Goal: Information Seeking & Learning: Check status

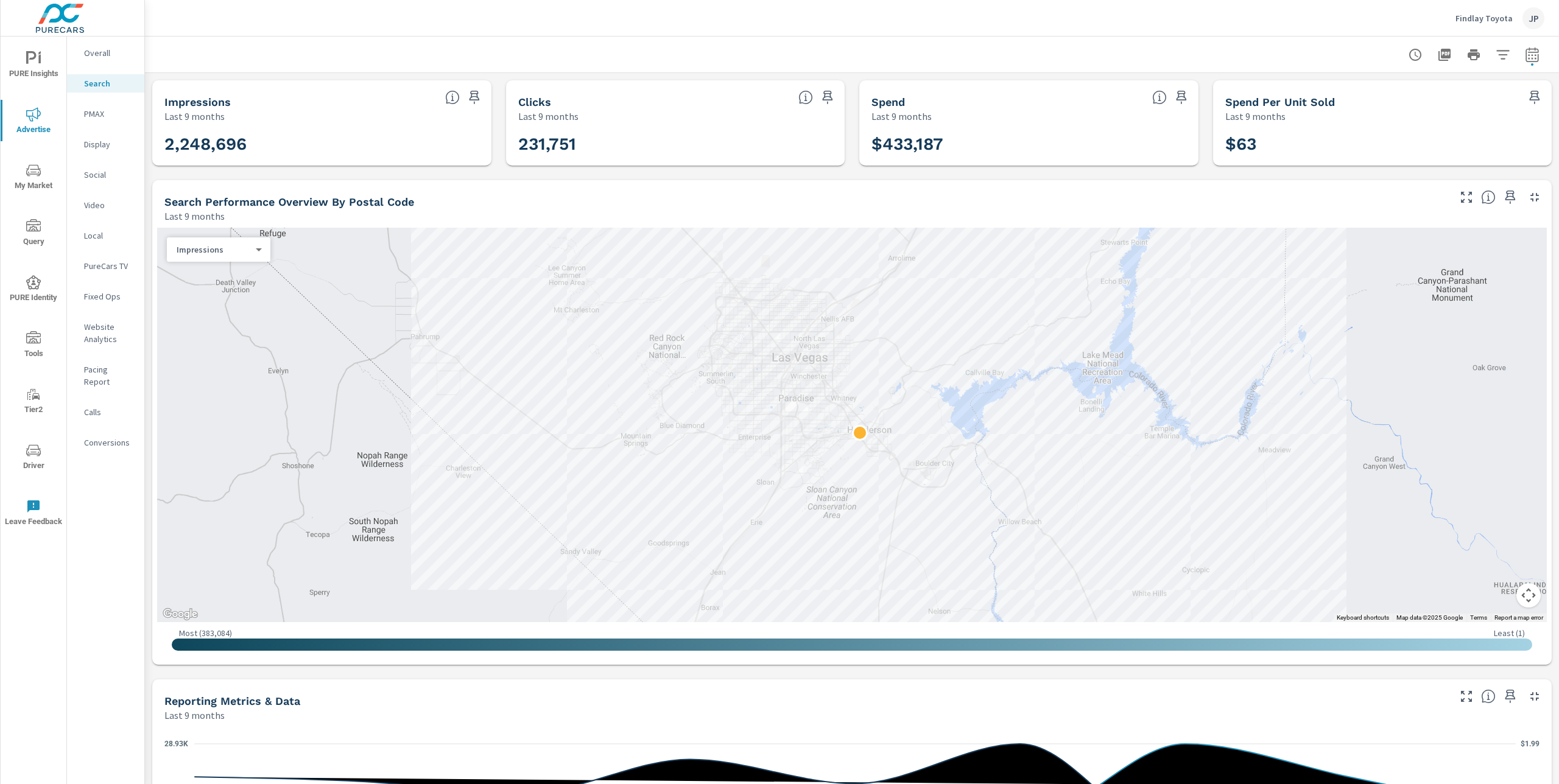
scroll to position [587, 0]
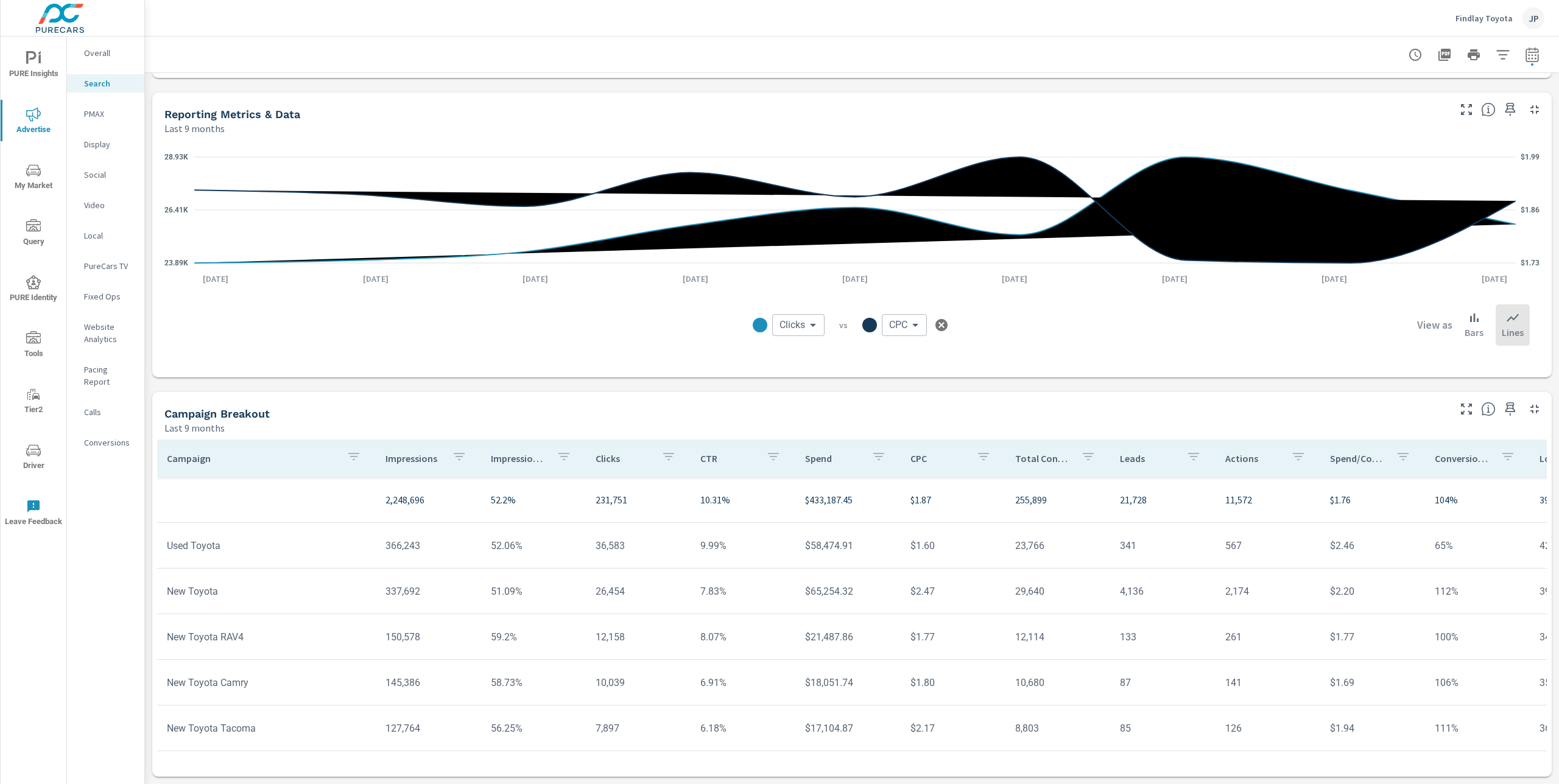
click at [1477, 19] on p "Findlay Toyota" at bounding box center [1484, 18] width 58 height 11
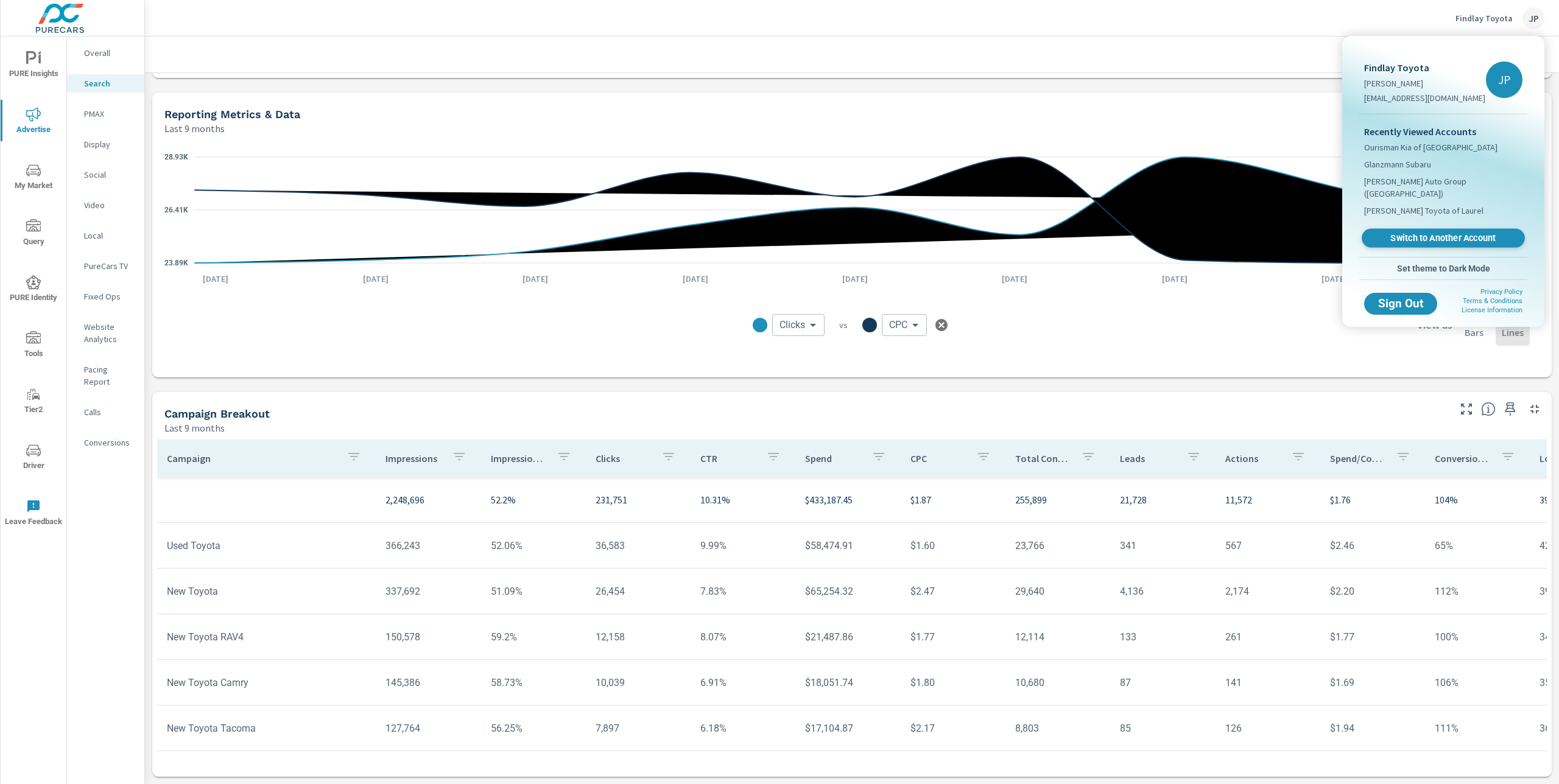
click at [1429, 232] on span "Switch to Another Account" at bounding box center [1442, 238] width 149 height 12
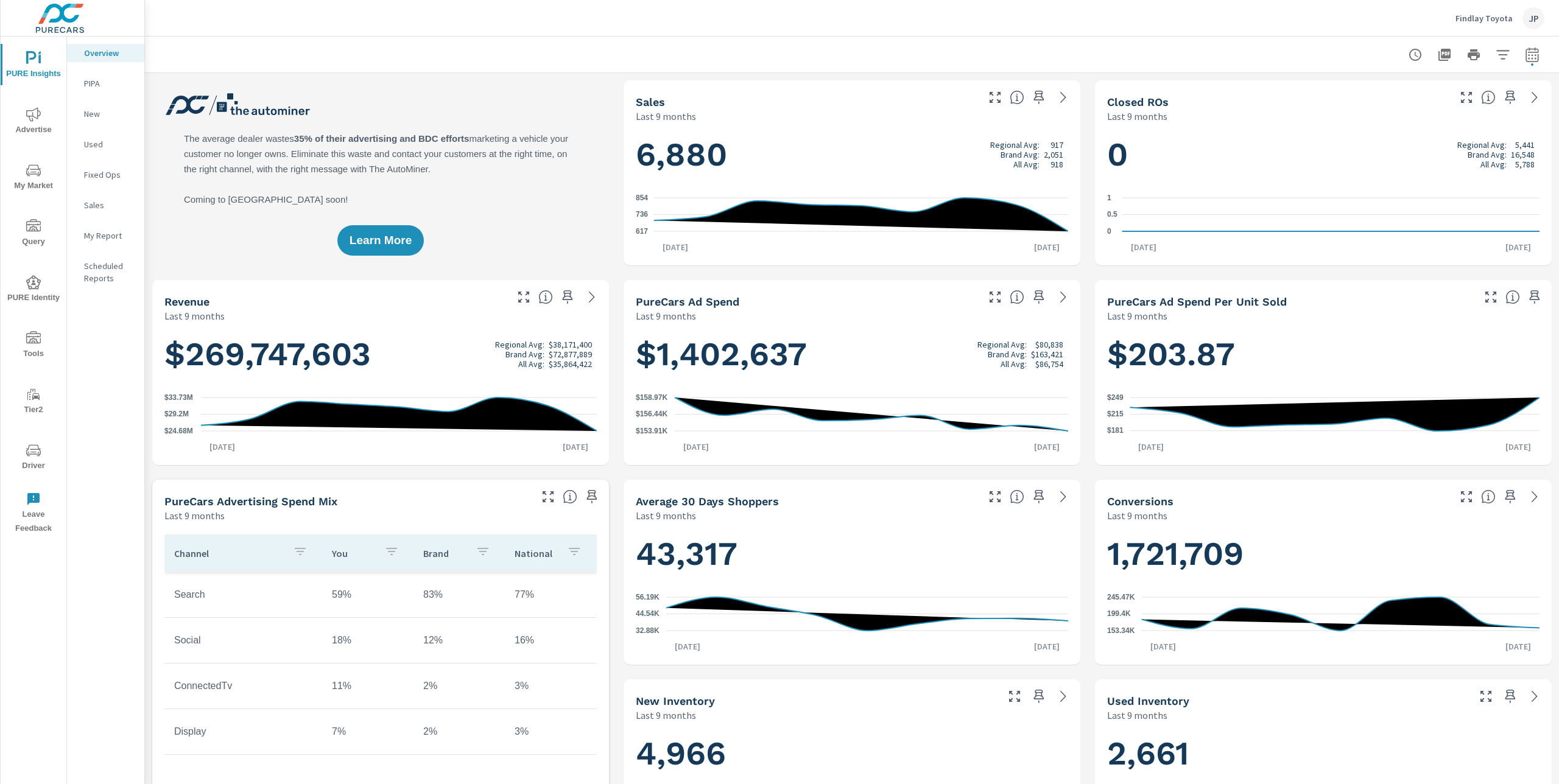
scroll to position [165, 0]
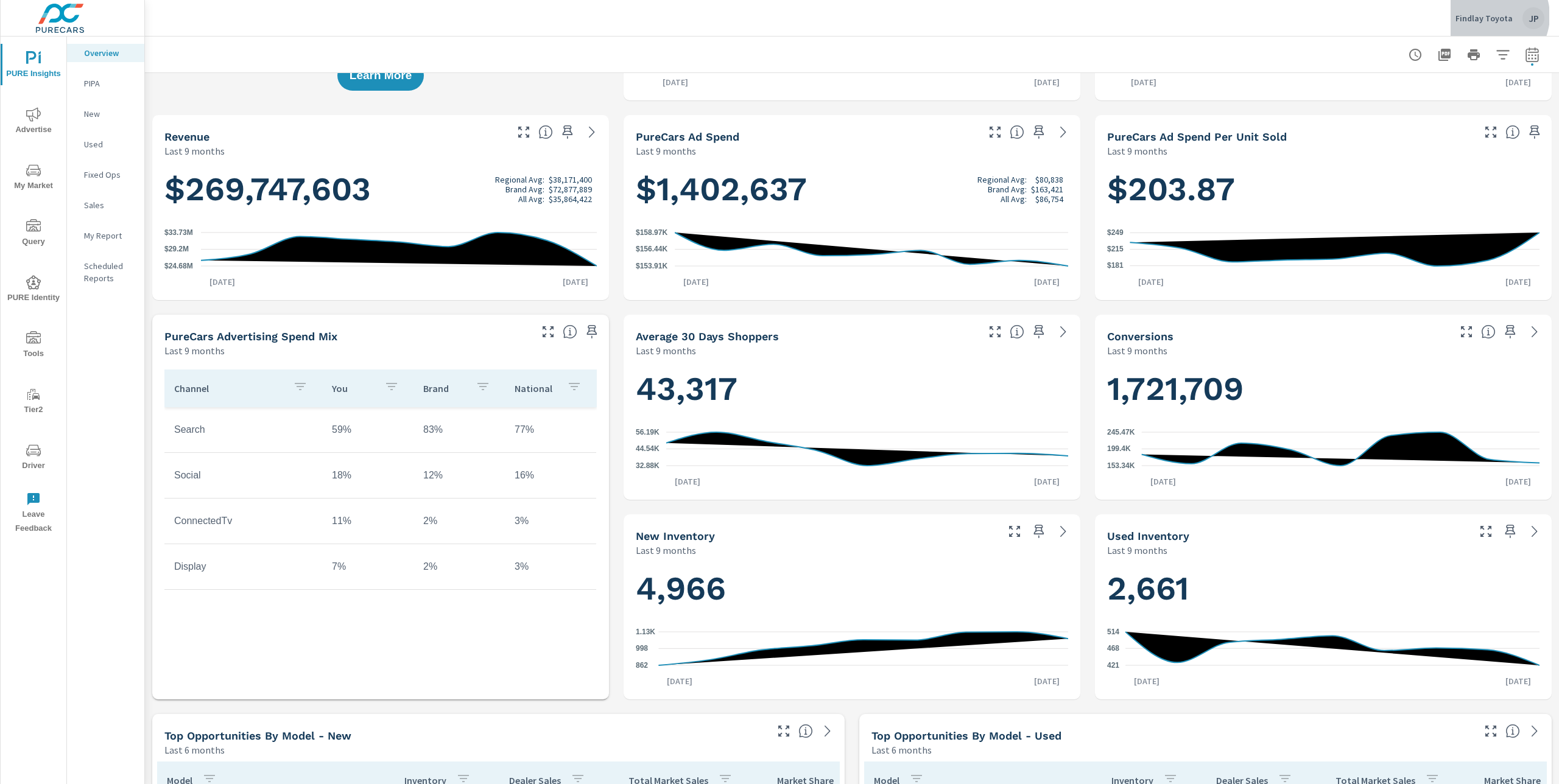
click at [1493, 16] on p "Findlay Toyota" at bounding box center [1484, 18] width 58 height 11
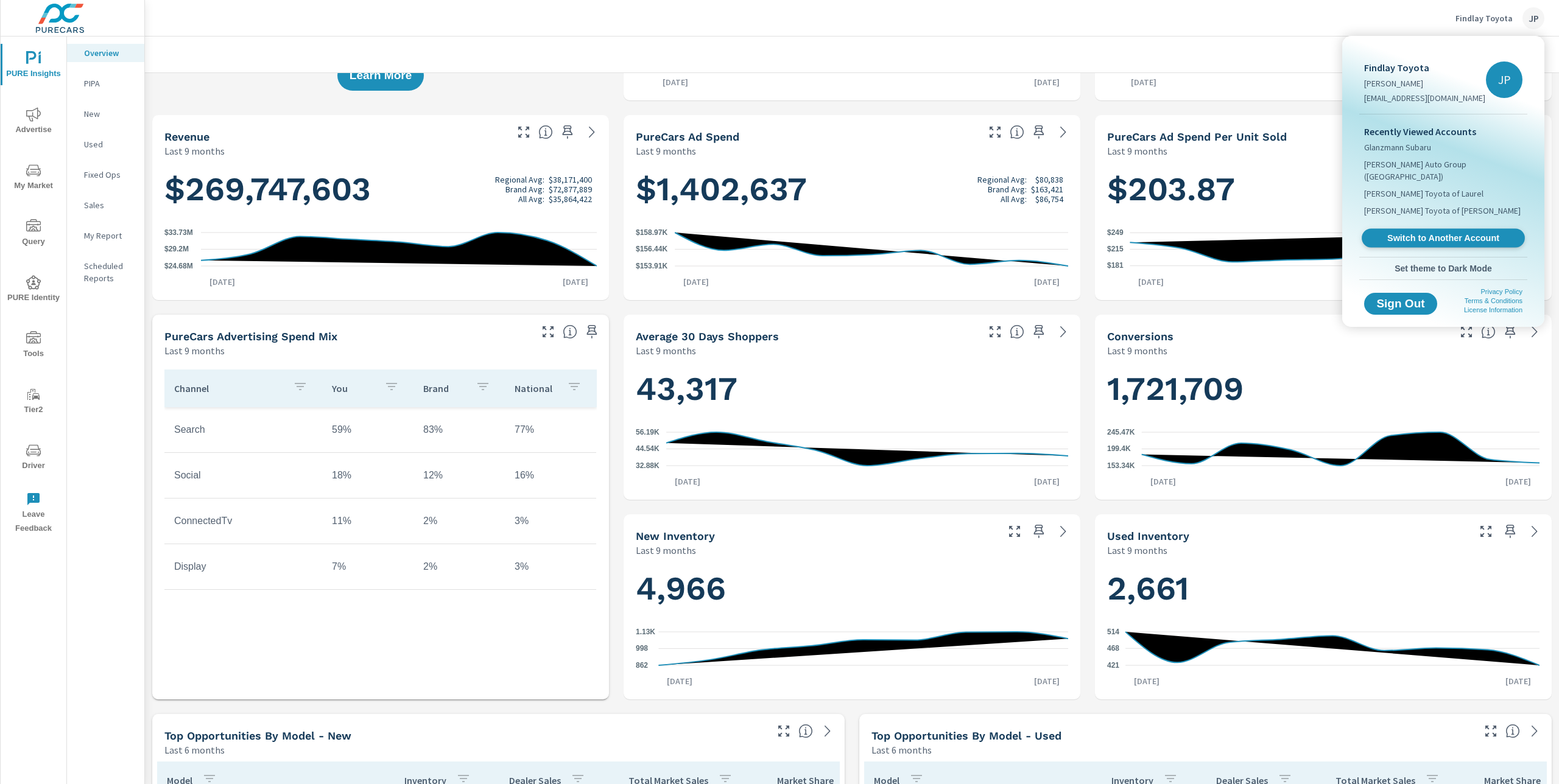
click at [1461, 232] on span "Switch to Another Account" at bounding box center [1442, 238] width 149 height 12
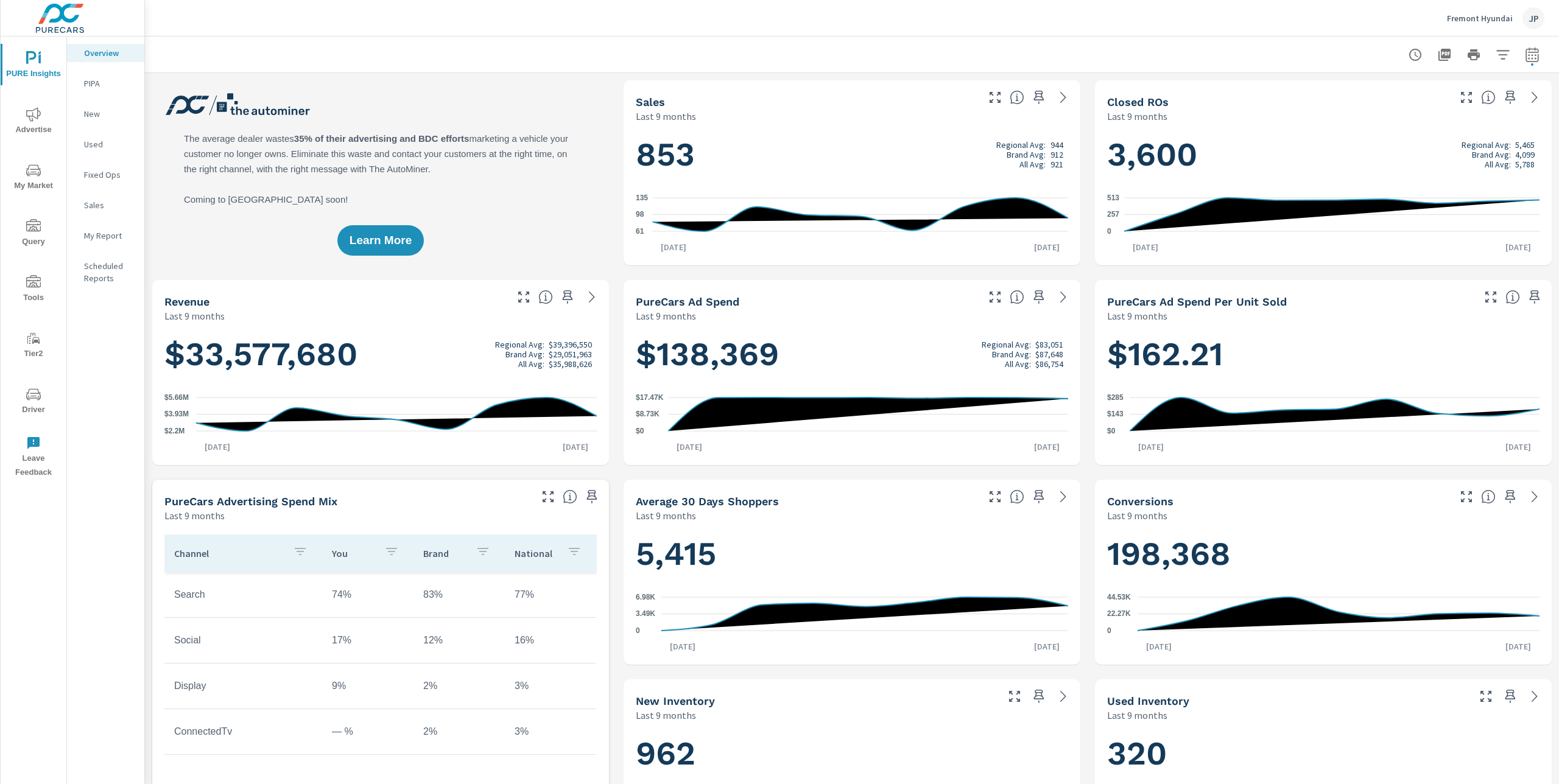
click at [1490, 17] on p "Fremont Hyundai" at bounding box center [1480, 18] width 66 height 11
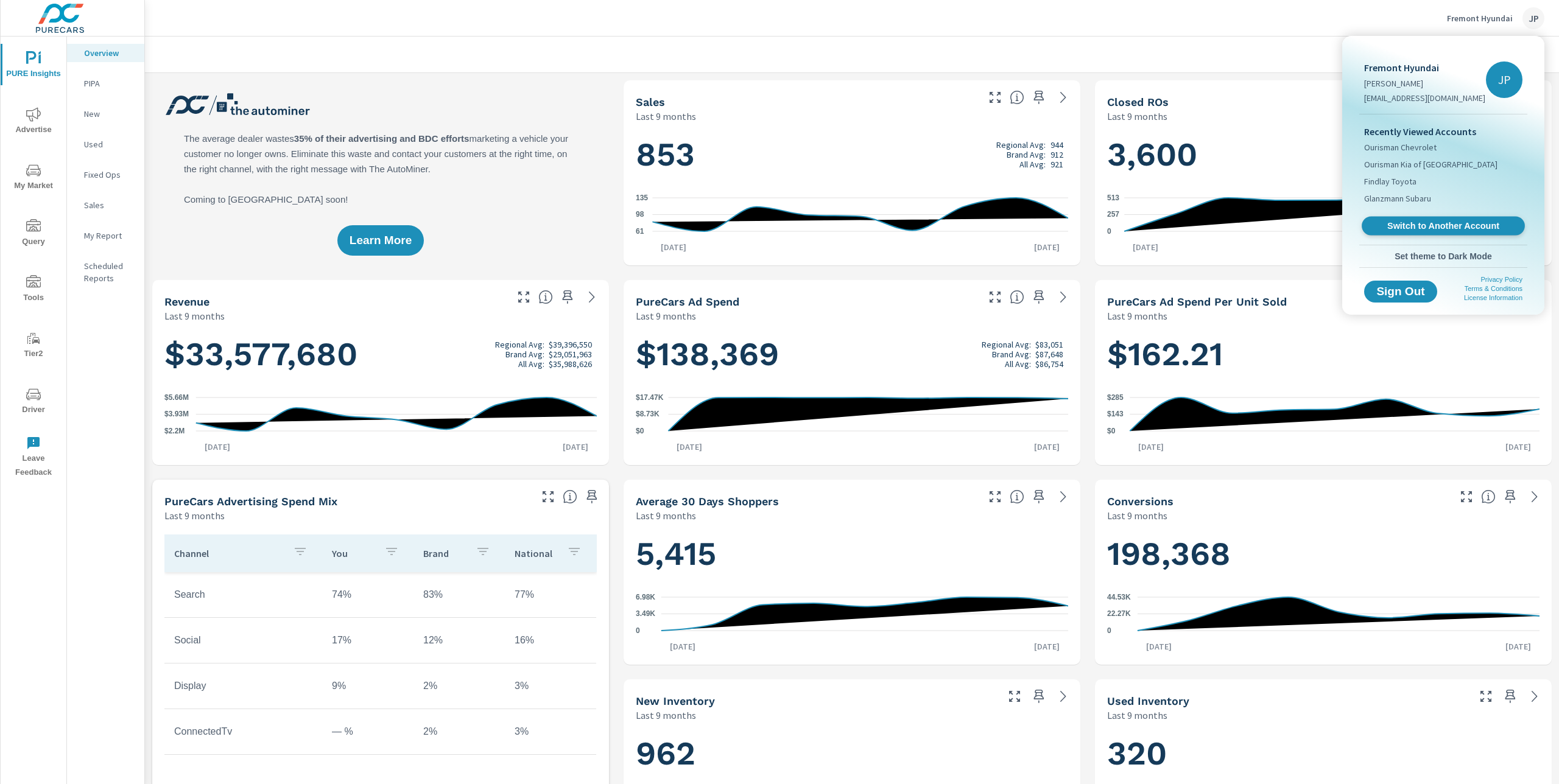
click at [1458, 225] on span "Switch to Another Account" at bounding box center [1442, 226] width 149 height 12
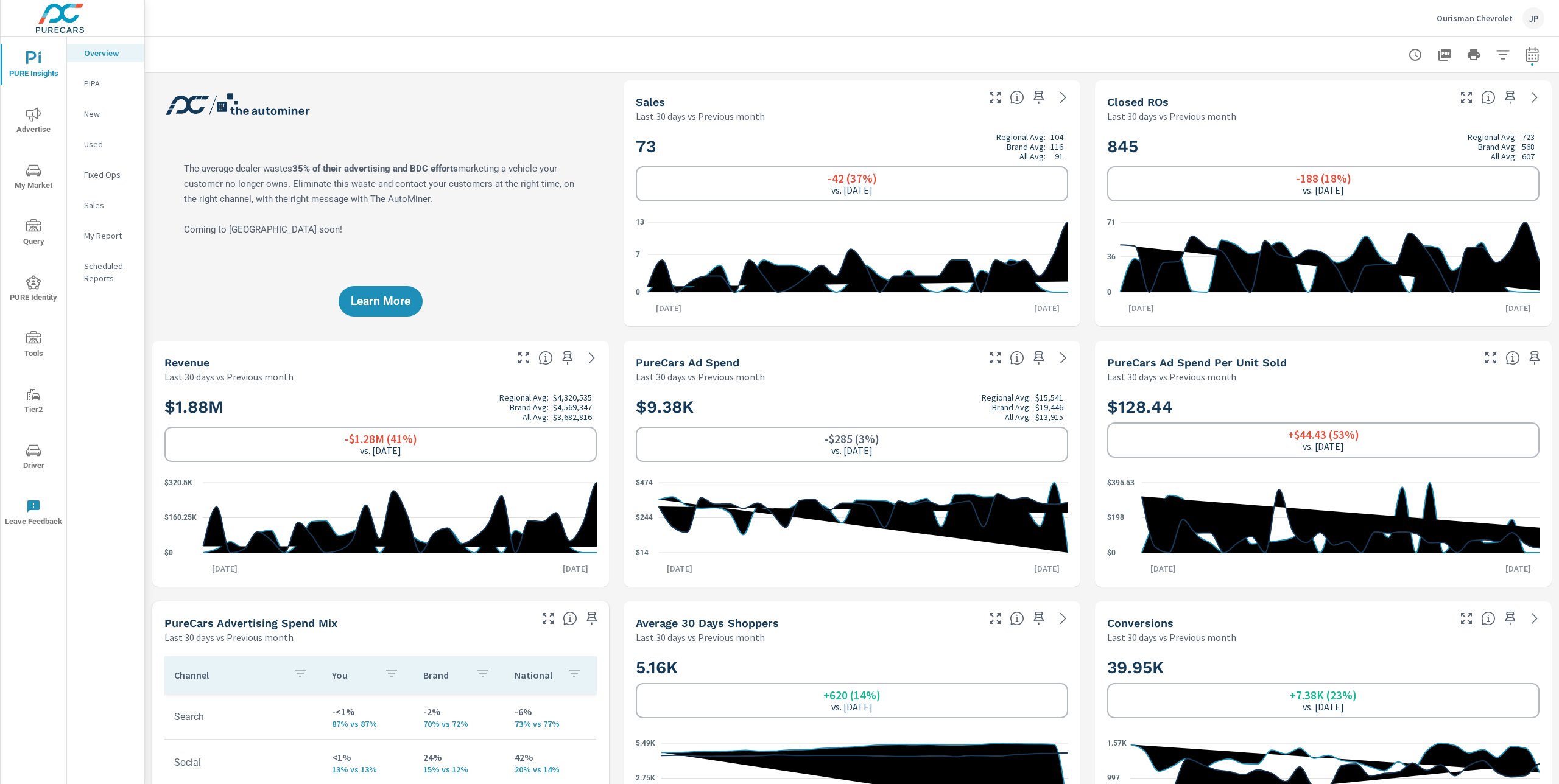
click at [1042, 282] on icon "0 7 13" at bounding box center [852, 256] width 433 height 89
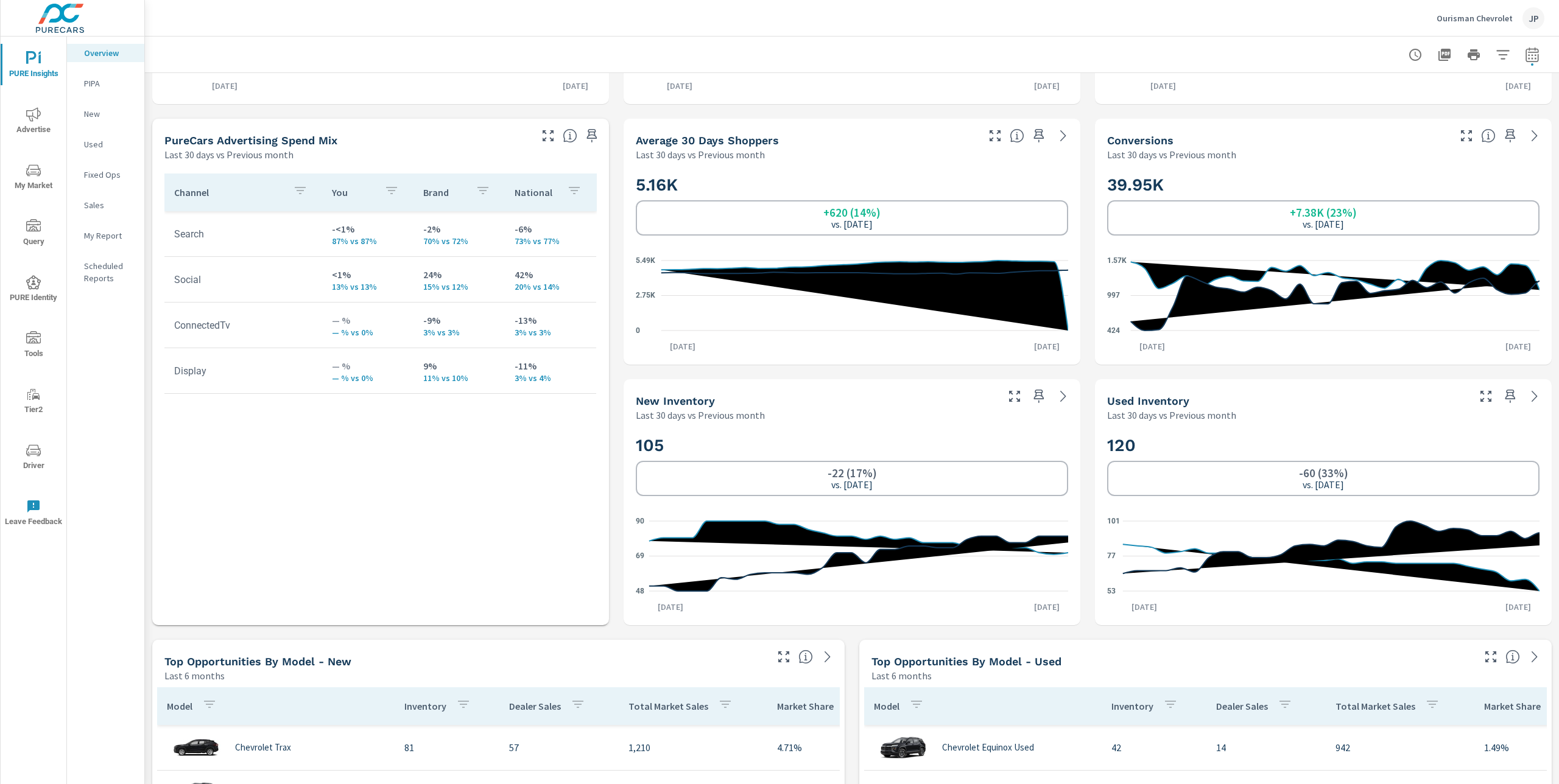
scroll to position [511, 0]
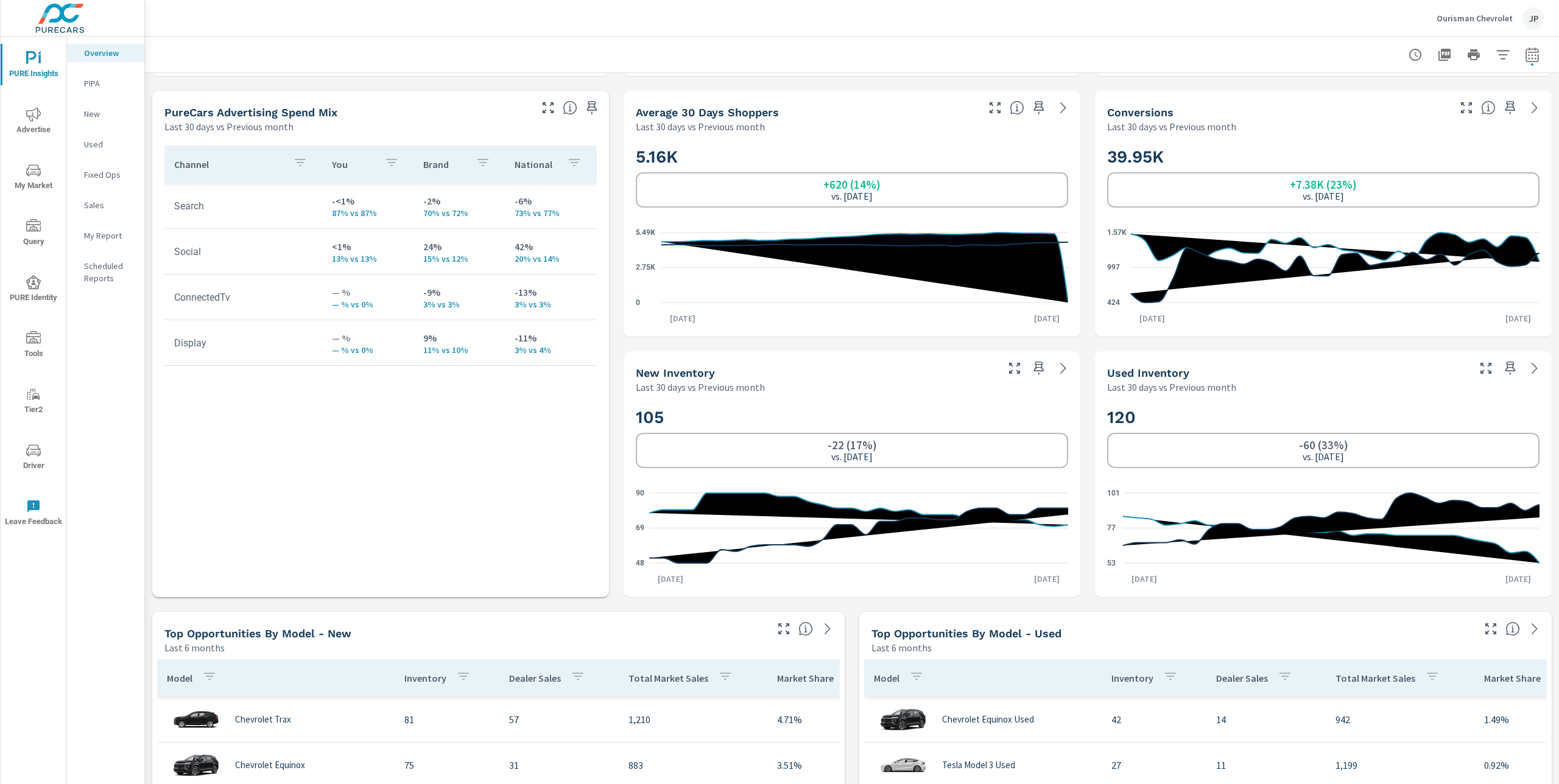
drag, startPoint x: 773, startPoint y: 494, endPoint x: 651, endPoint y: 489, distance: 122.1
click at [768, 493] on icon "48 69 90" at bounding box center [852, 528] width 433 height 89
click at [1544, 53] on div at bounding box center [852, 55] width 1414 height 36
click at [1533, 58] on icon "button" at bounding box center [1531, 56] width 8 height 5
select select "Last 30 days"
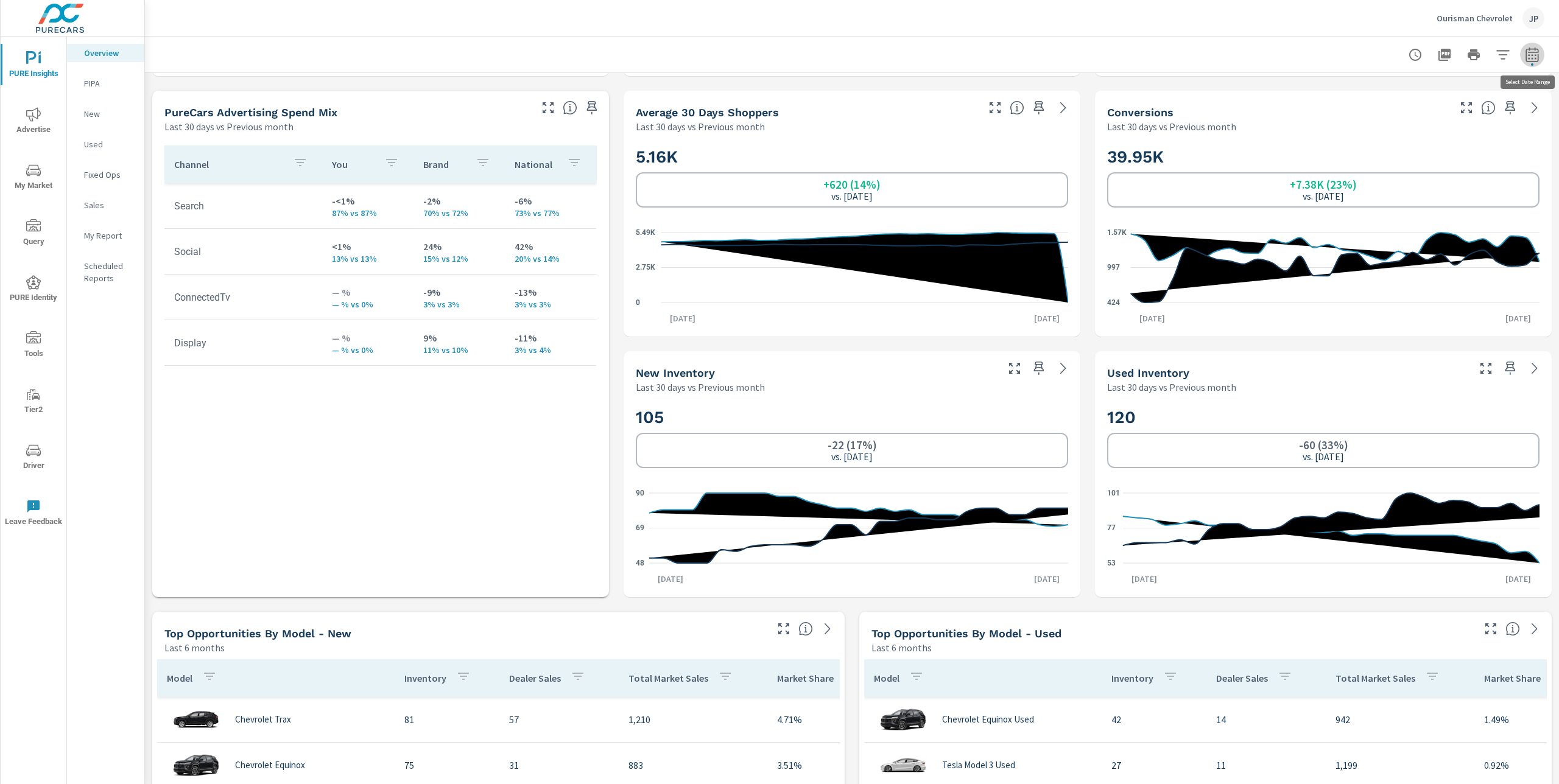
select select "Previous month"
click at [1484, 101] on select "Custom [DATE] Last week Last 7 days Last 14 days Last 30 days Last 45 days Last…" at bounding box center [1435, 105] width 122 height 24
click at [1374, 94] on select "Custom [DATE] Last week Last 7 days Last 14 days Last 30 days Last 45 days Last…" at bounding box center [1435, 105] width 122 height 24
select select "custom"
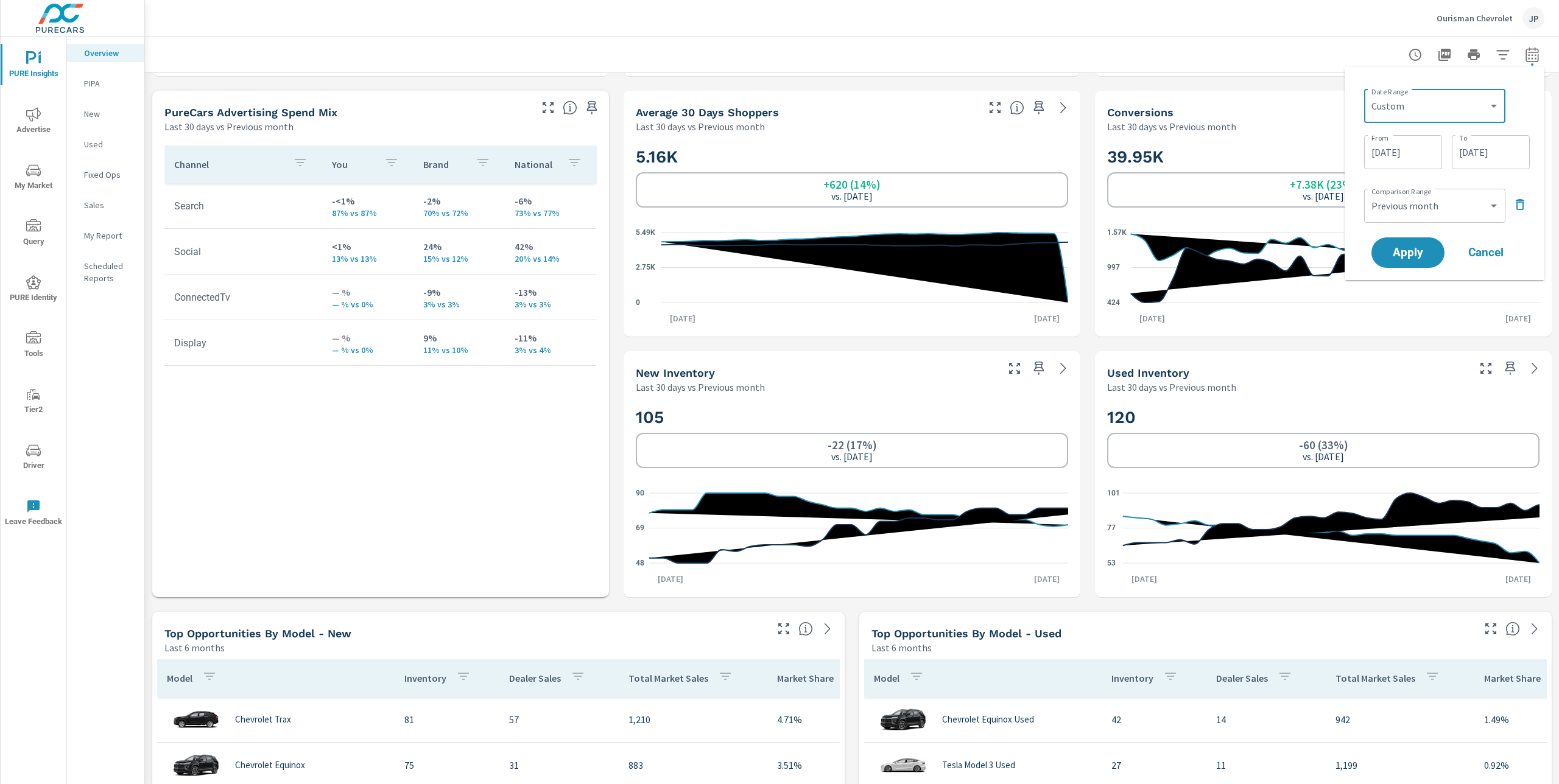
click at [1395, 150] on input "09/01/2025" at bounding box center [1403, 152] width 68 height 24
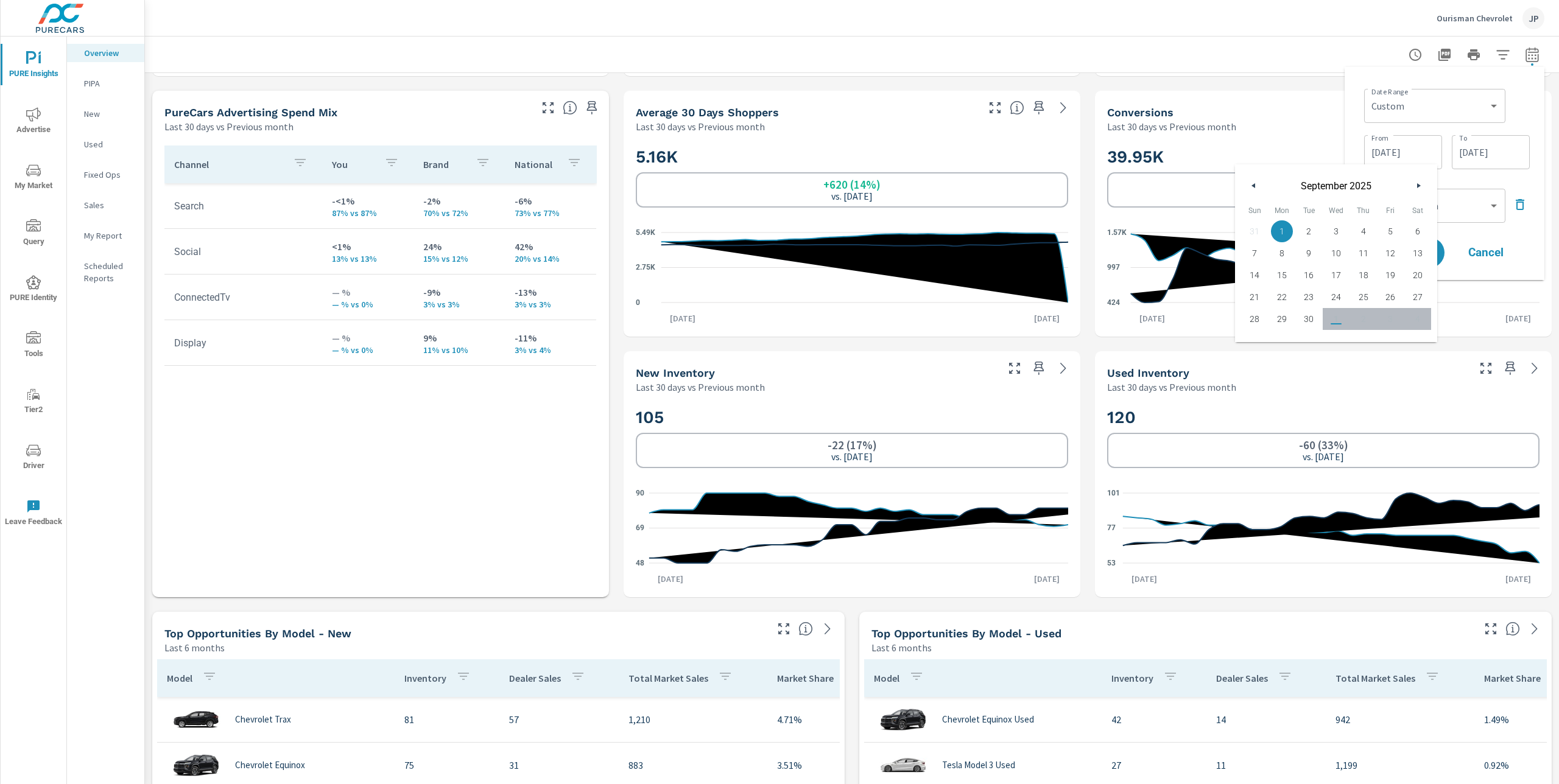
click at [1255, 184] on button "button" at bounding box center [1254, 185] width 15 height 15
click at [1250, 231] on span "1" at bounding box center [1255, 231] width 28 height 16
type input "06/01/2025"
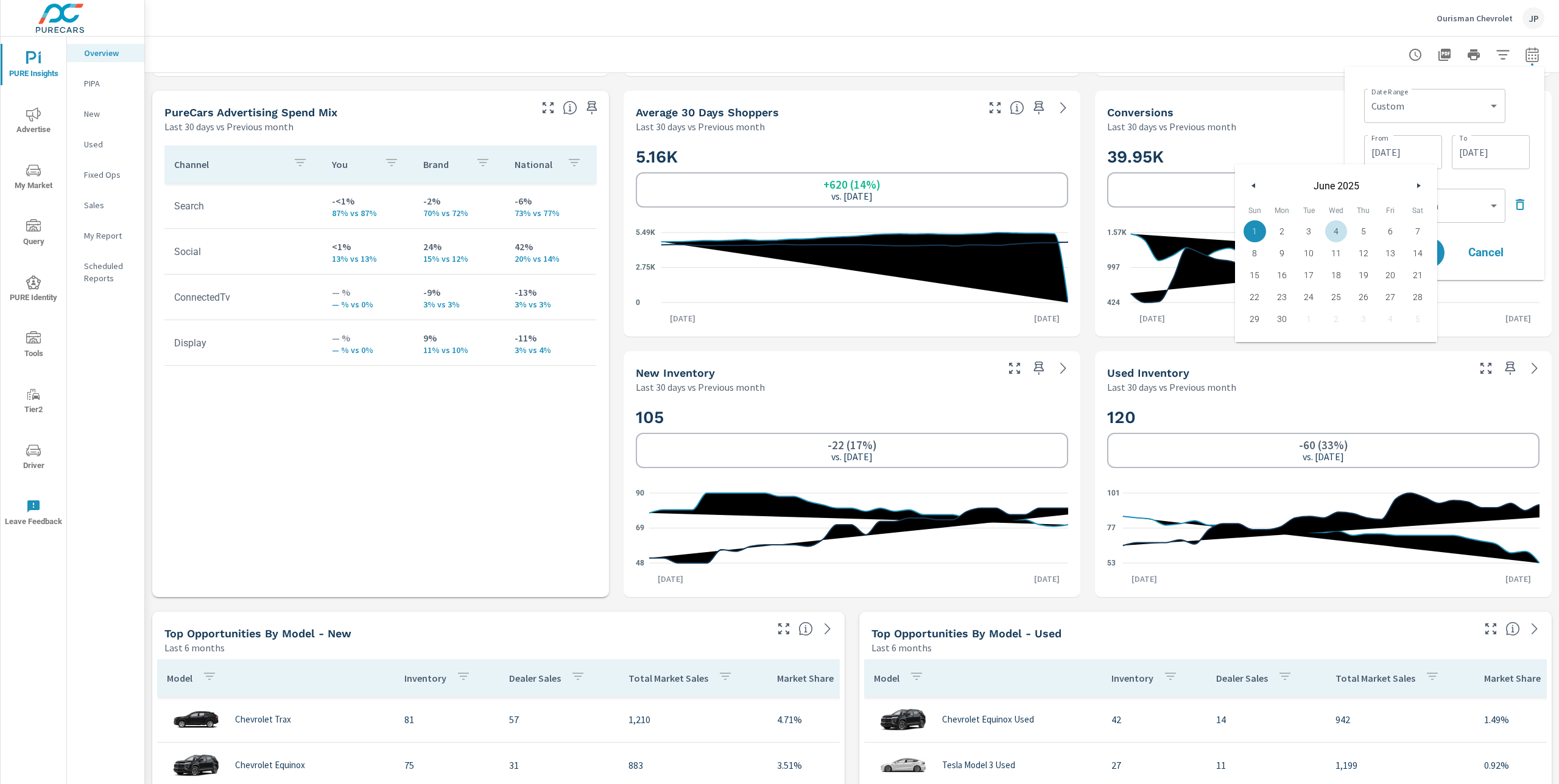
click at [1528, 92] on div "Date Range Custom Yesterday Last week Last 7 days Last 14 days Last 30 days Las…" at bounding box center [1447, 105] width 166 height 42
click at [1518, 199] on icon "button" at bounding box center [1520, 204] width 8 height 11
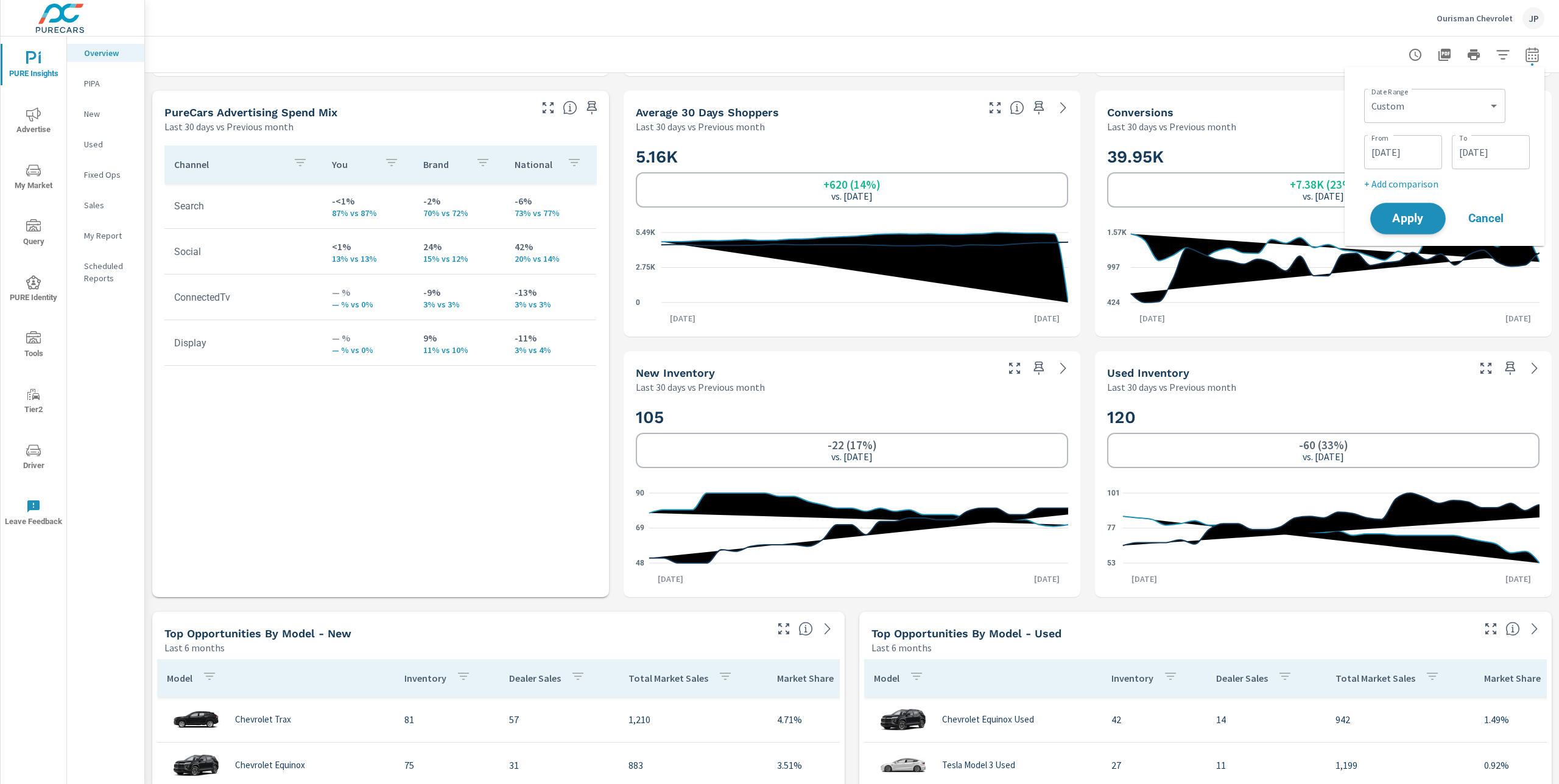
click at [1406, 214] on span "Apply" at bounding box center [1408, 218] width 50 height 12
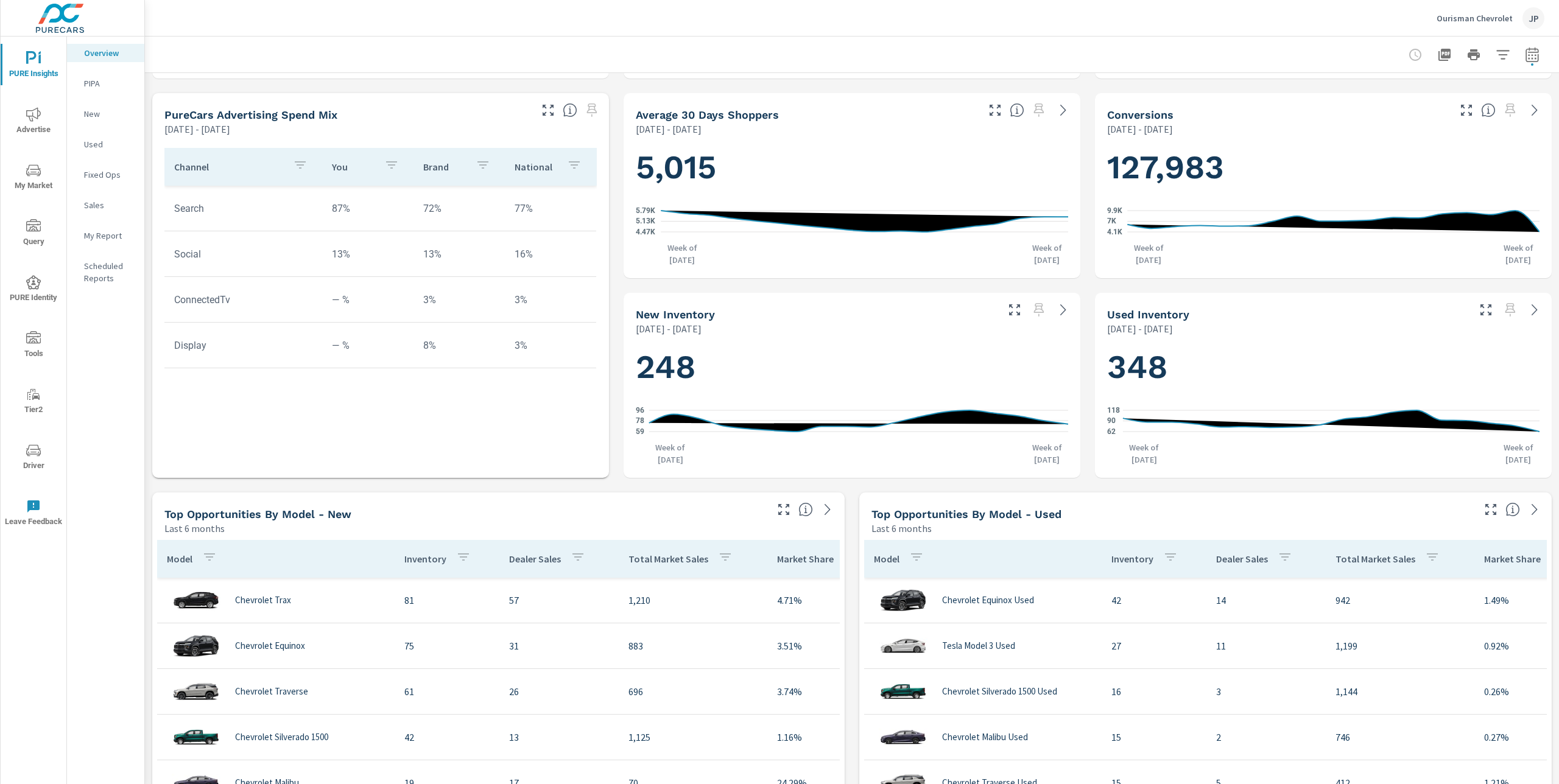
scroll to position [437, 0]
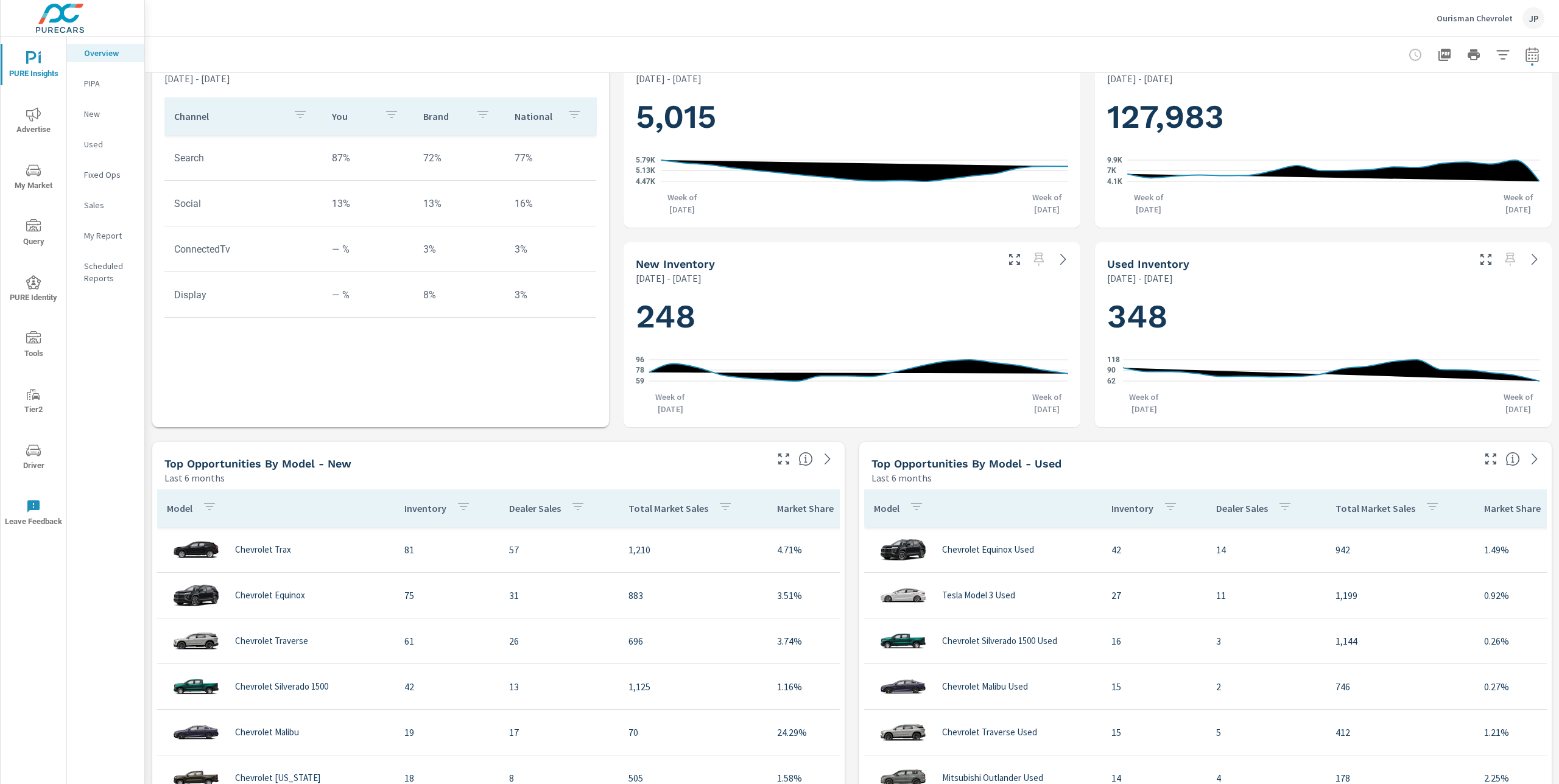
click at [840, 347] on div "248 59 78 96 Week of Jun 1st Week of Sep 28th" at bounding box center [852, 356] width 447 height 132
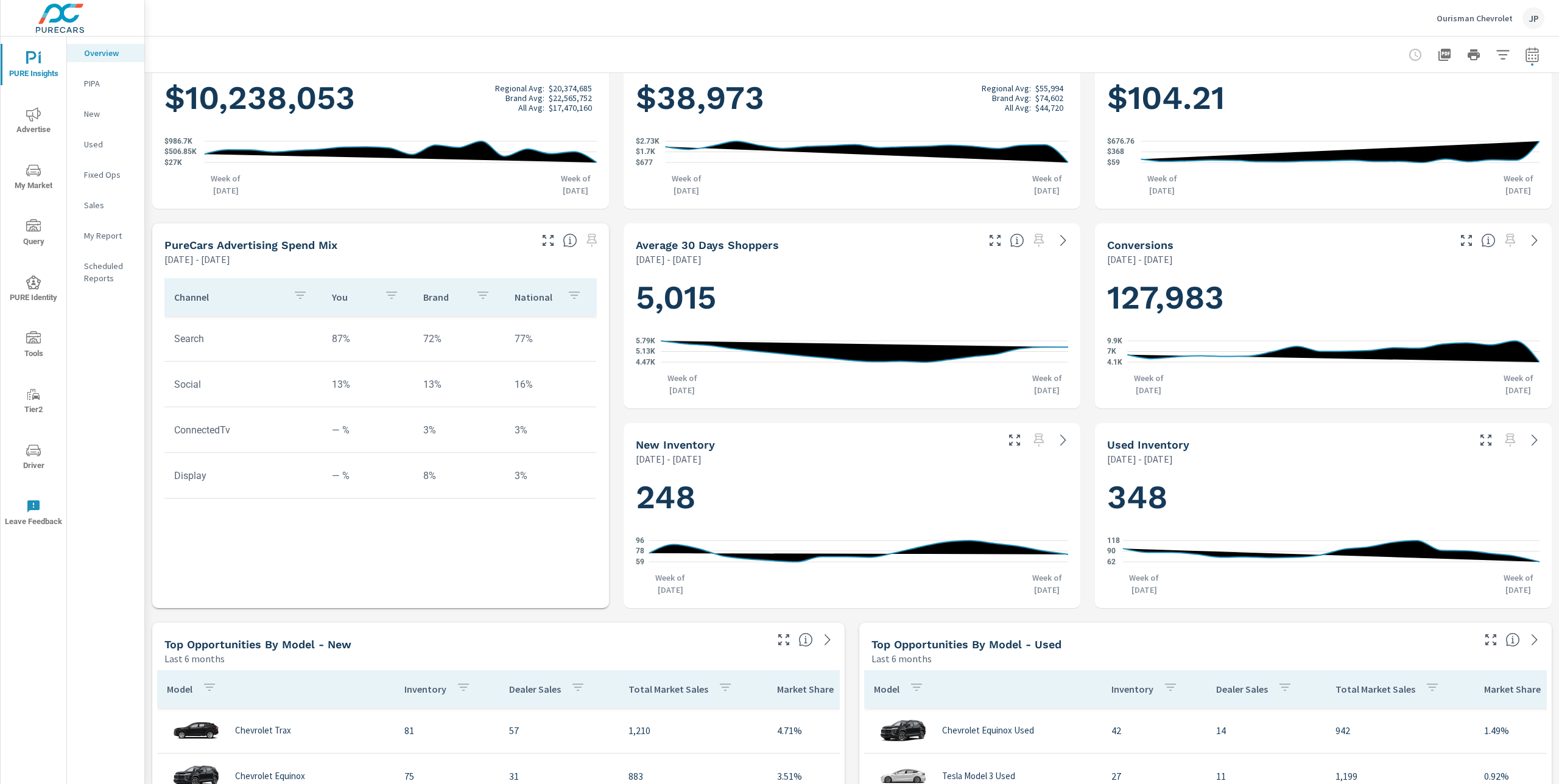
scroll to position [254, 0]
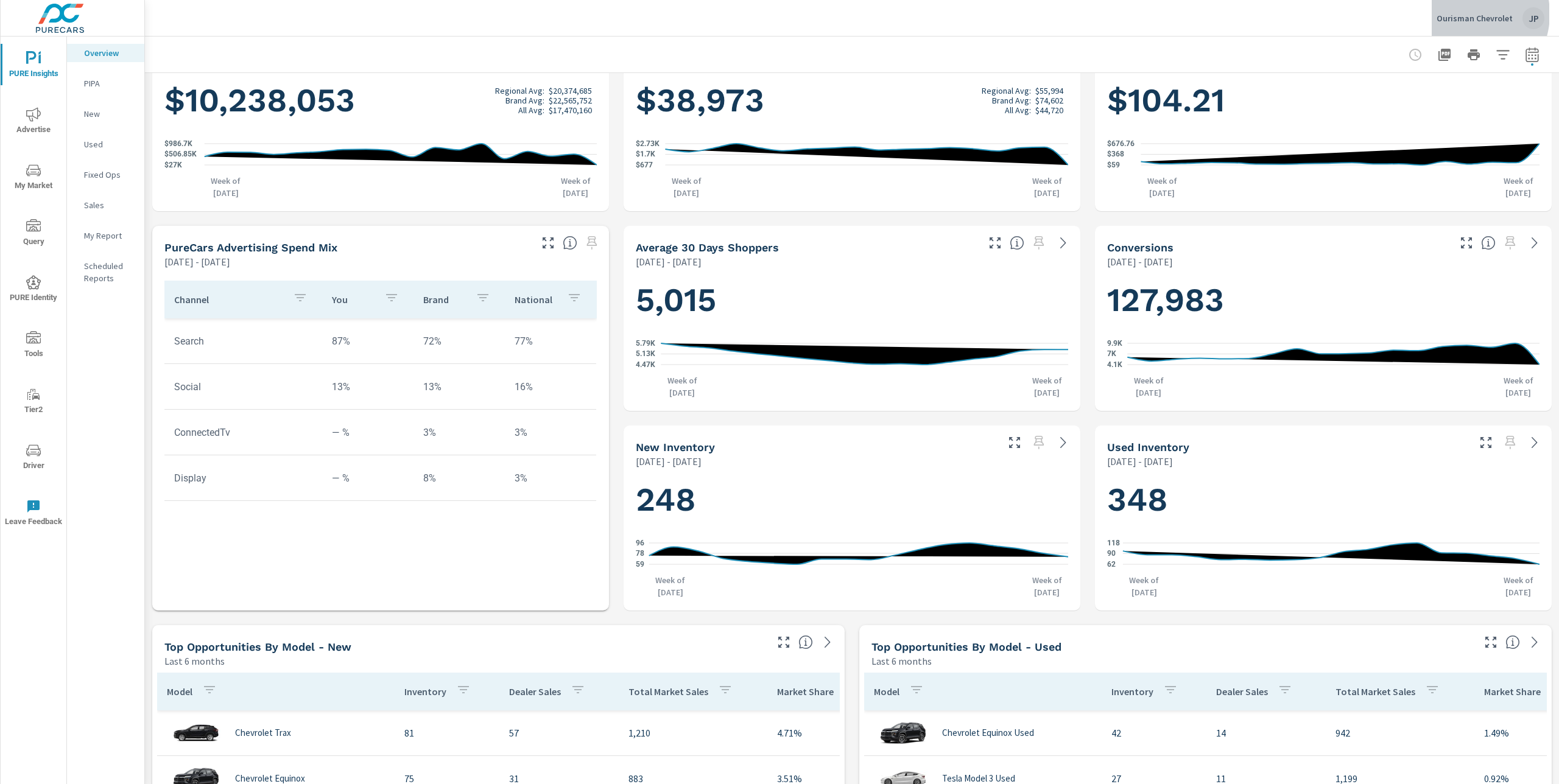
click at [1468, 14] on p "Ourisman Chevrolet" at bounding box center [1475, 18] width 76 height 11
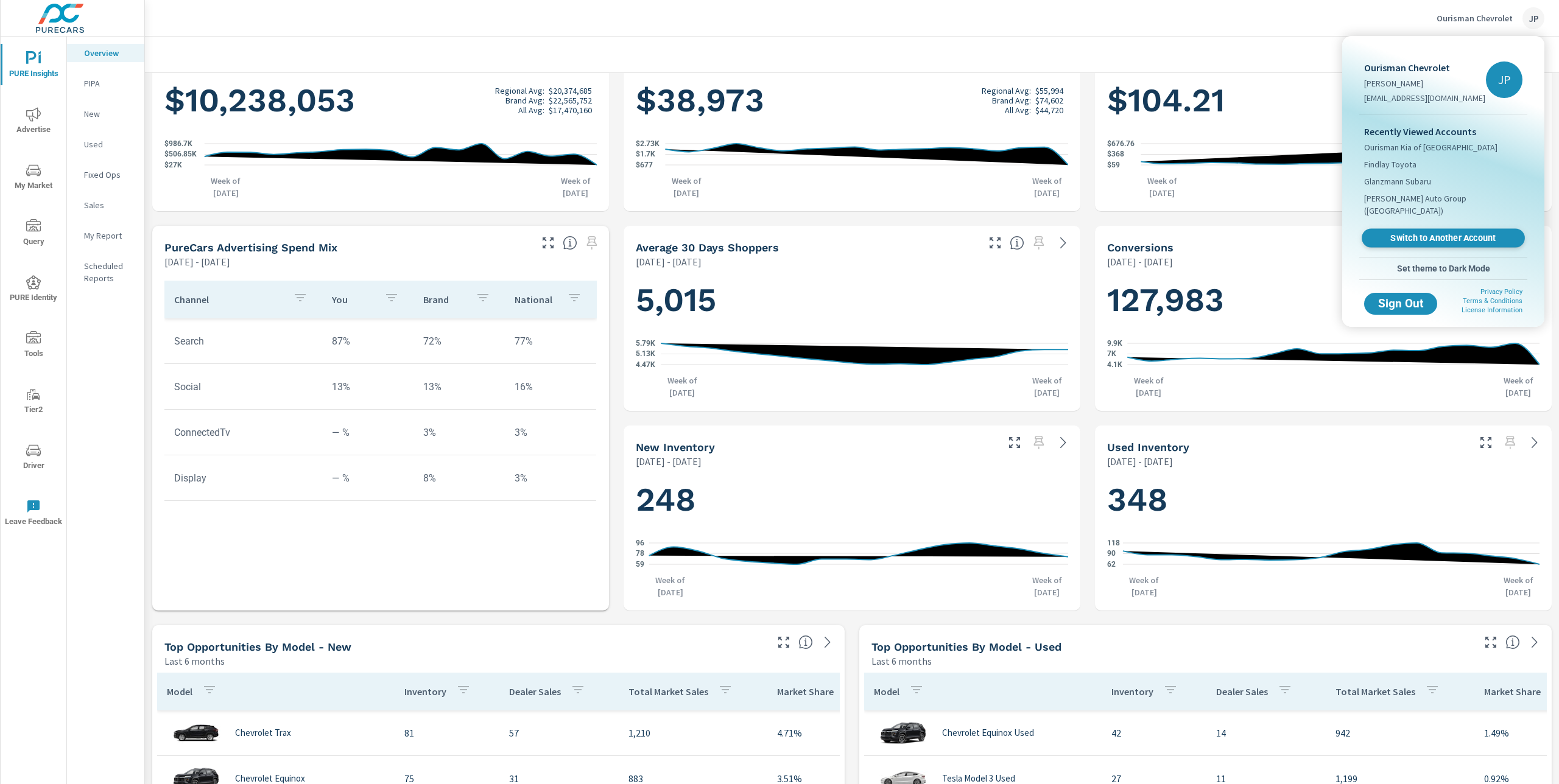
click at [1437, 232] on span "Switch to Another Account" at bounding box center [1442, 238] width 149 height 12
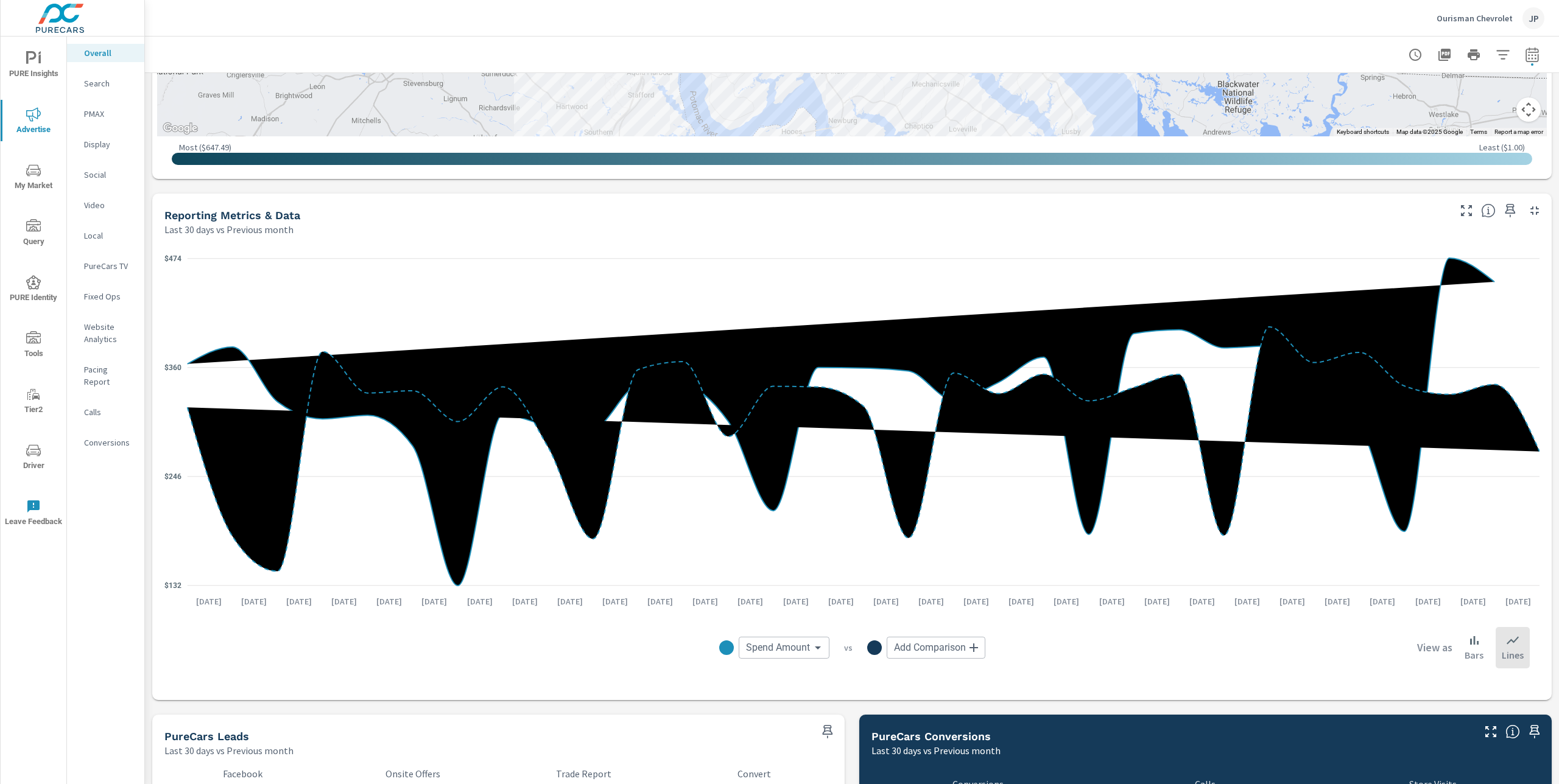
scroll to position [1059, 0]
click at [810, 652] on body "PURE Insights Advertise My Market Query PURE Identity Tools Tier2 Driver Leave …" at bounding box center [780, 392] width 1559 height 784
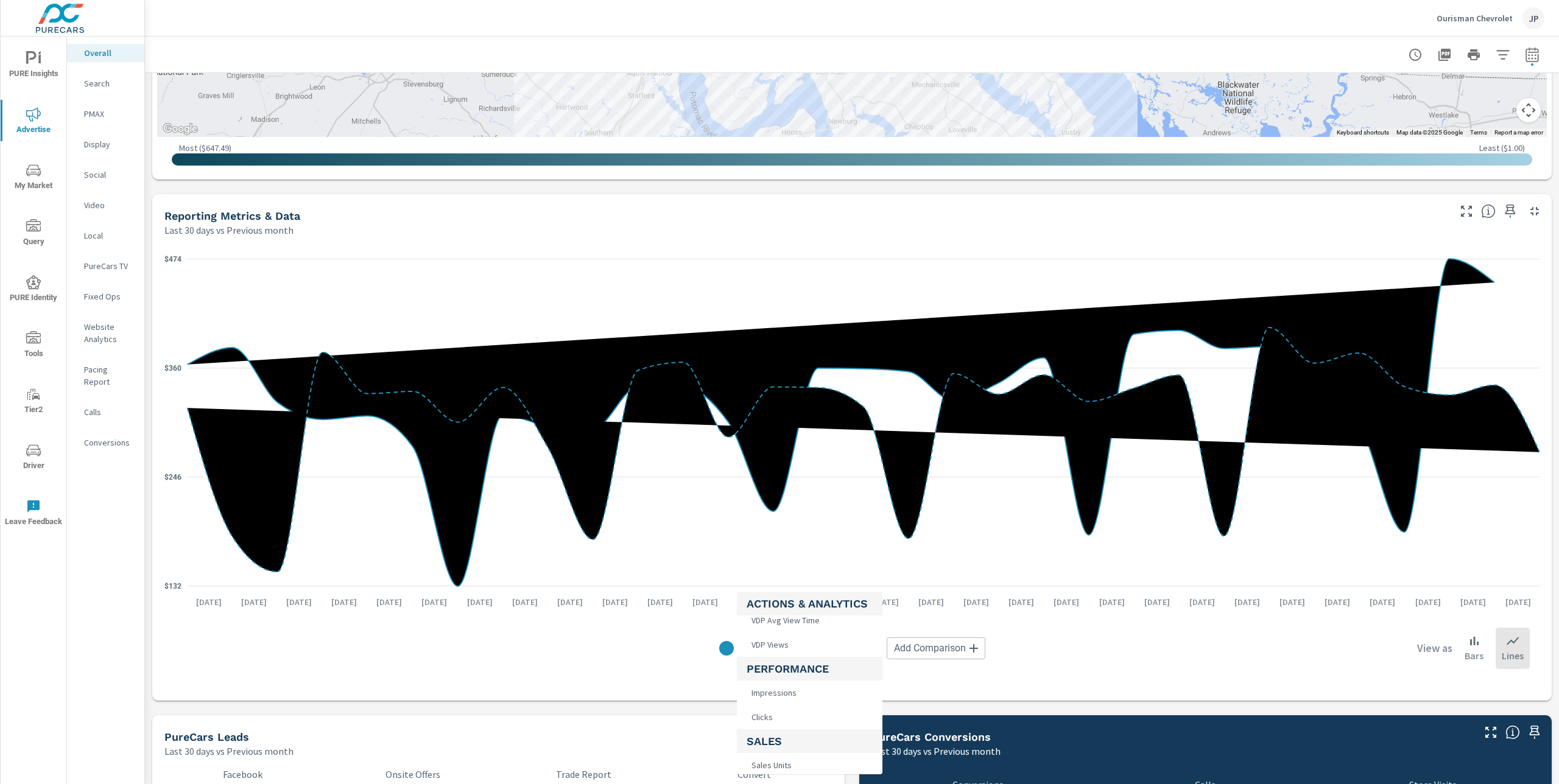
scroll to position [478, 0]
click at [780, 663] on li "Clicks" at bounding box center [810, 659] width 146 height 24
type input "Clicks"
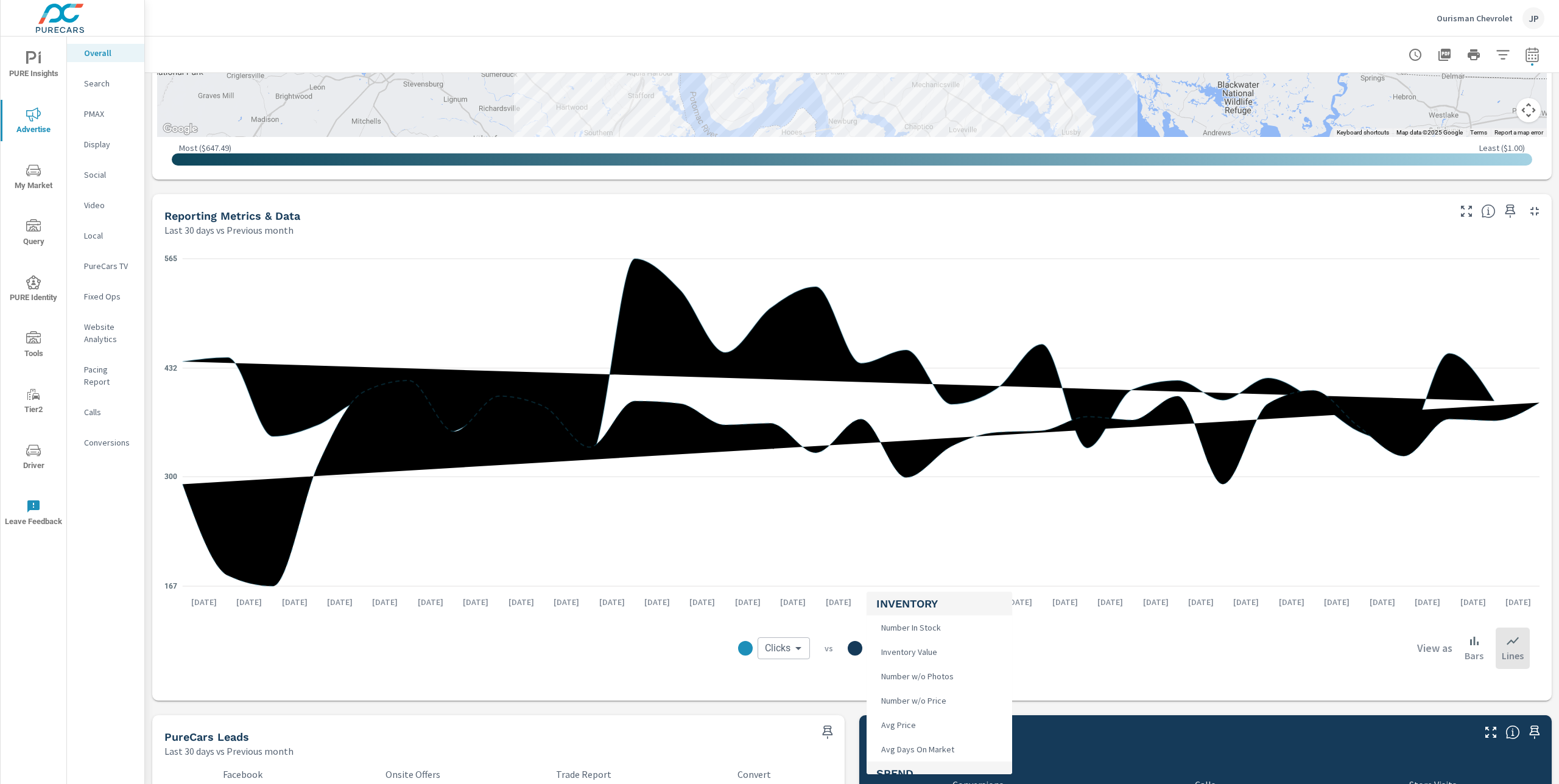
click at [897, 652] on body "PURE Insights Advertise My Market Query PURE Identity Tools Tier2 Driver Leave …" at bounding box center [780, 392] width 1559 height 784
click at [918, 631] on span "Number In Stock" at bounding box center [910, 627] width 67 height 17
type input "Number In Stock"
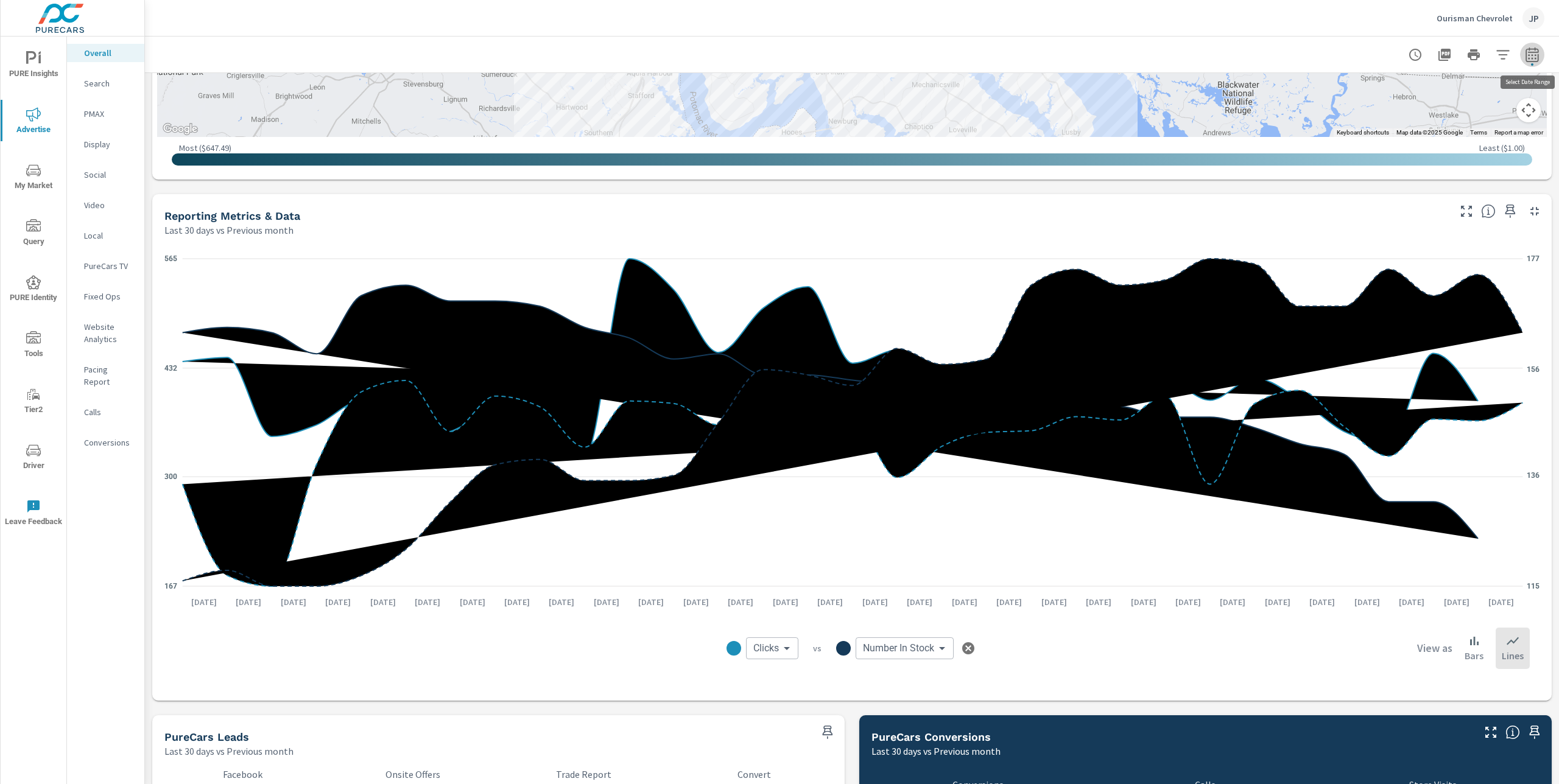
click at [1534, 53] on icon "button" at bounding box center [1532, 55] width 15 height 15
select select "Last 30 days"
select select "Previous month"
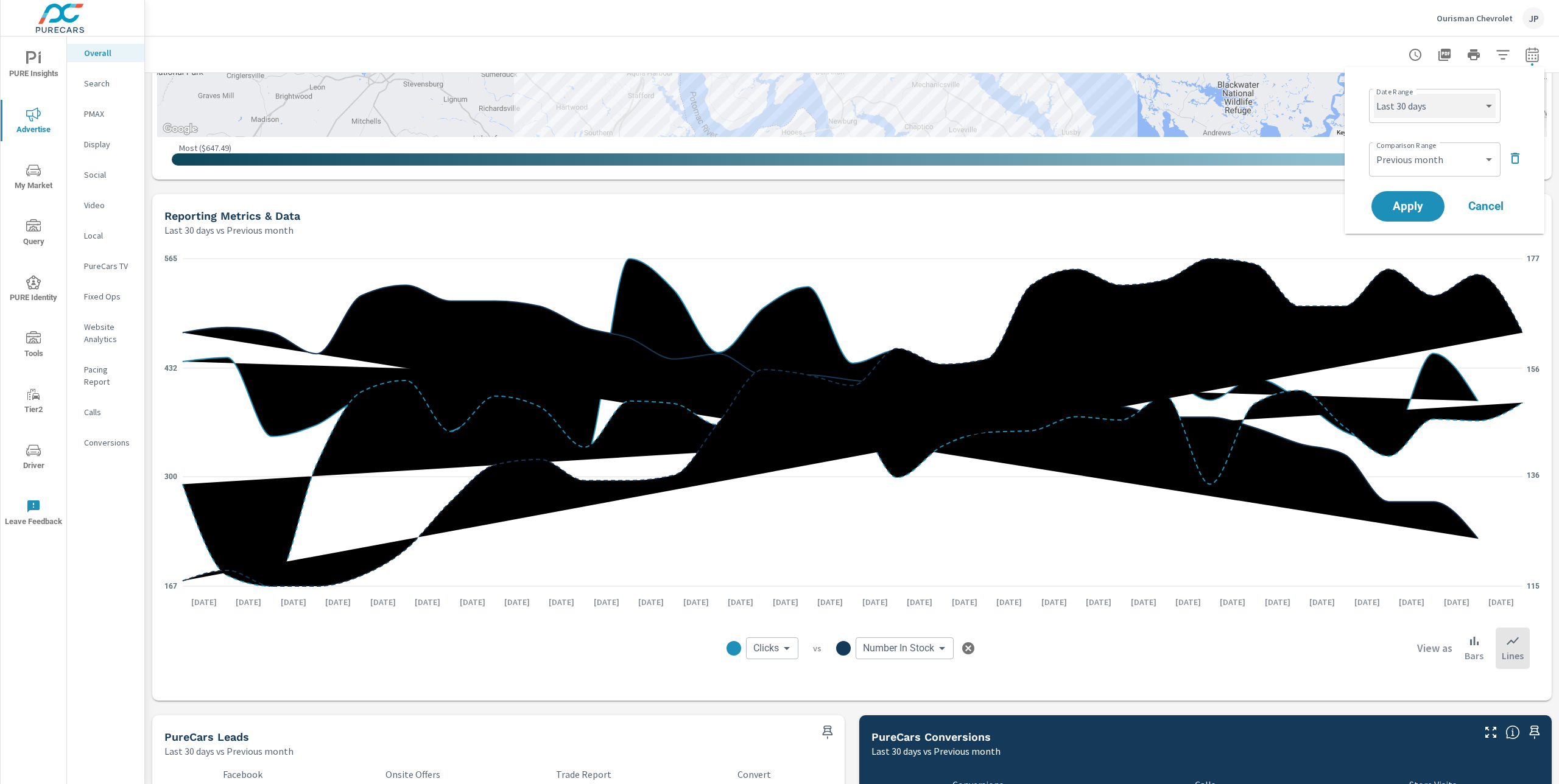
click at [1467, 110] on select "Custom [DATE] Last week Last 7 days Last 14 days Last 30 days Last 45 days Last…" at bounding box center [1435, 105] width 122 height 24
click at [1374, 94] on select "Custom [DATE] Last week Last 7 days Last 14 days Last 30 days Last 45 days Last…" at bounding box center [1435, 105] width 122 height 24
select select "custom"
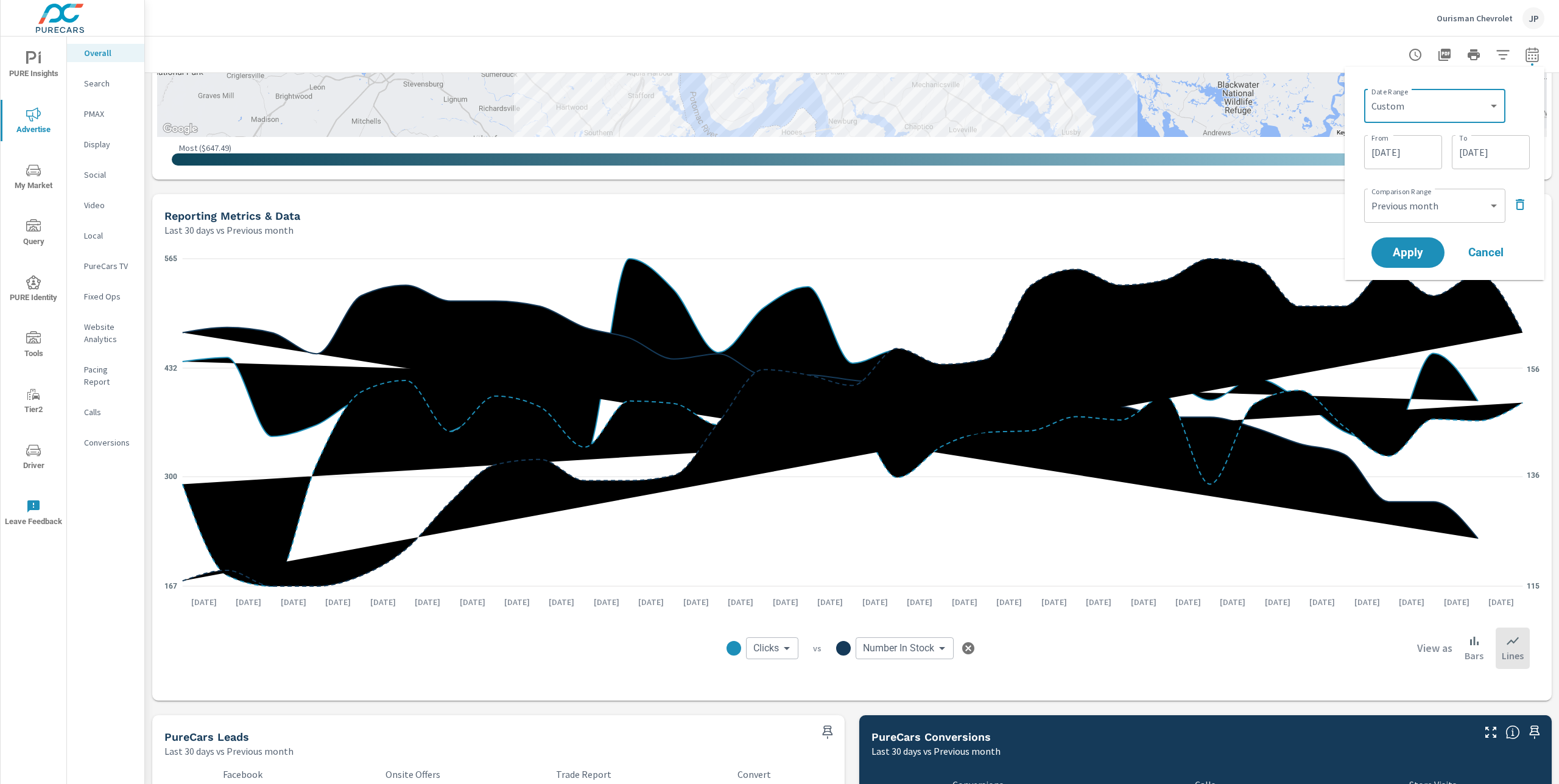
drag, startPoint x: 1525, startPoint y: 211, endPoint x: 1504, endPoint y: 207, distance: 21.4
click at [1525, 211] on icon "button" at bounding box center [1519, 204] width 15 height 15
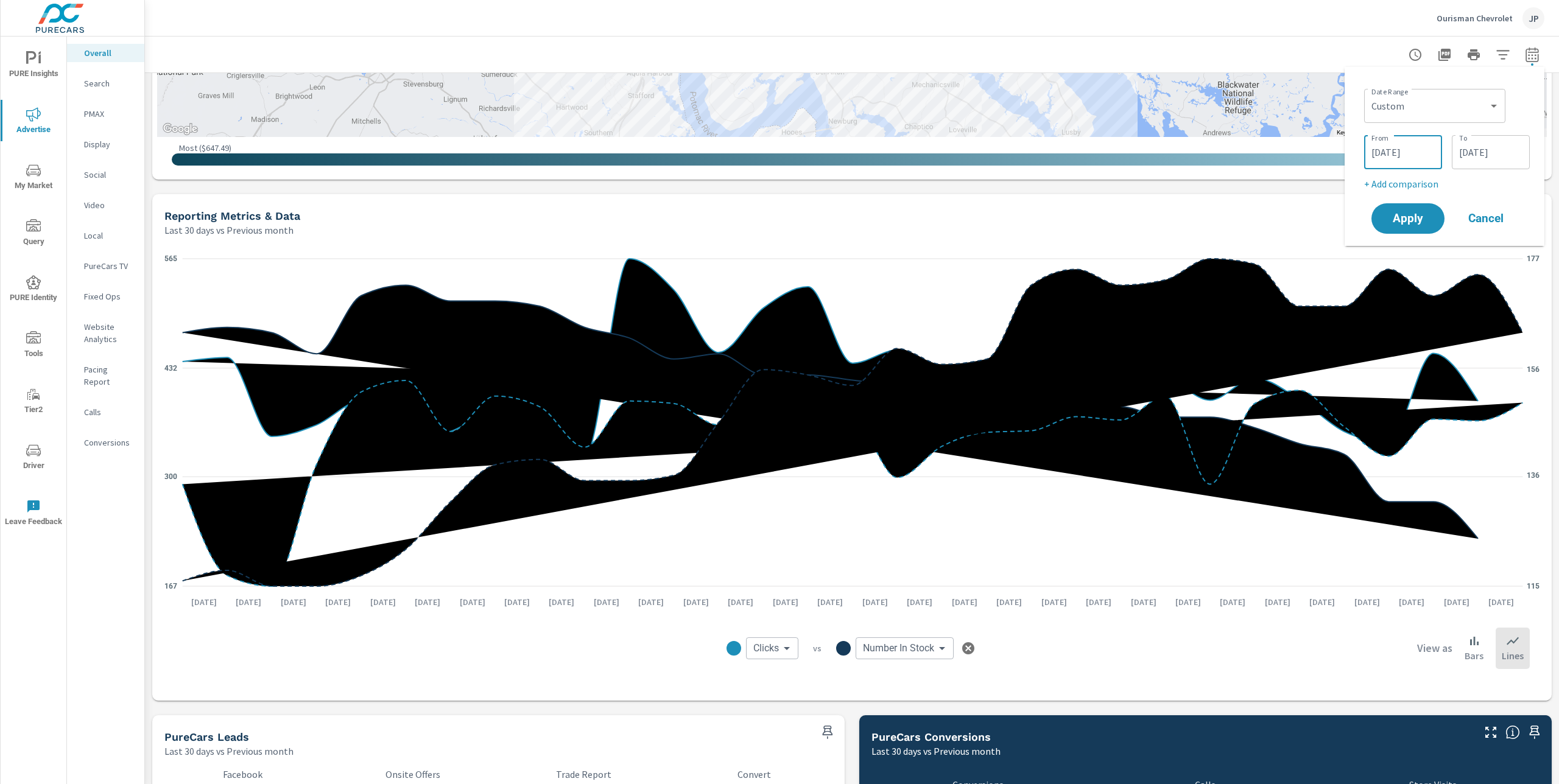
click at [1388, 157] on input "09/01/2025" at bounding box center [1403, 152] width 68 height 24
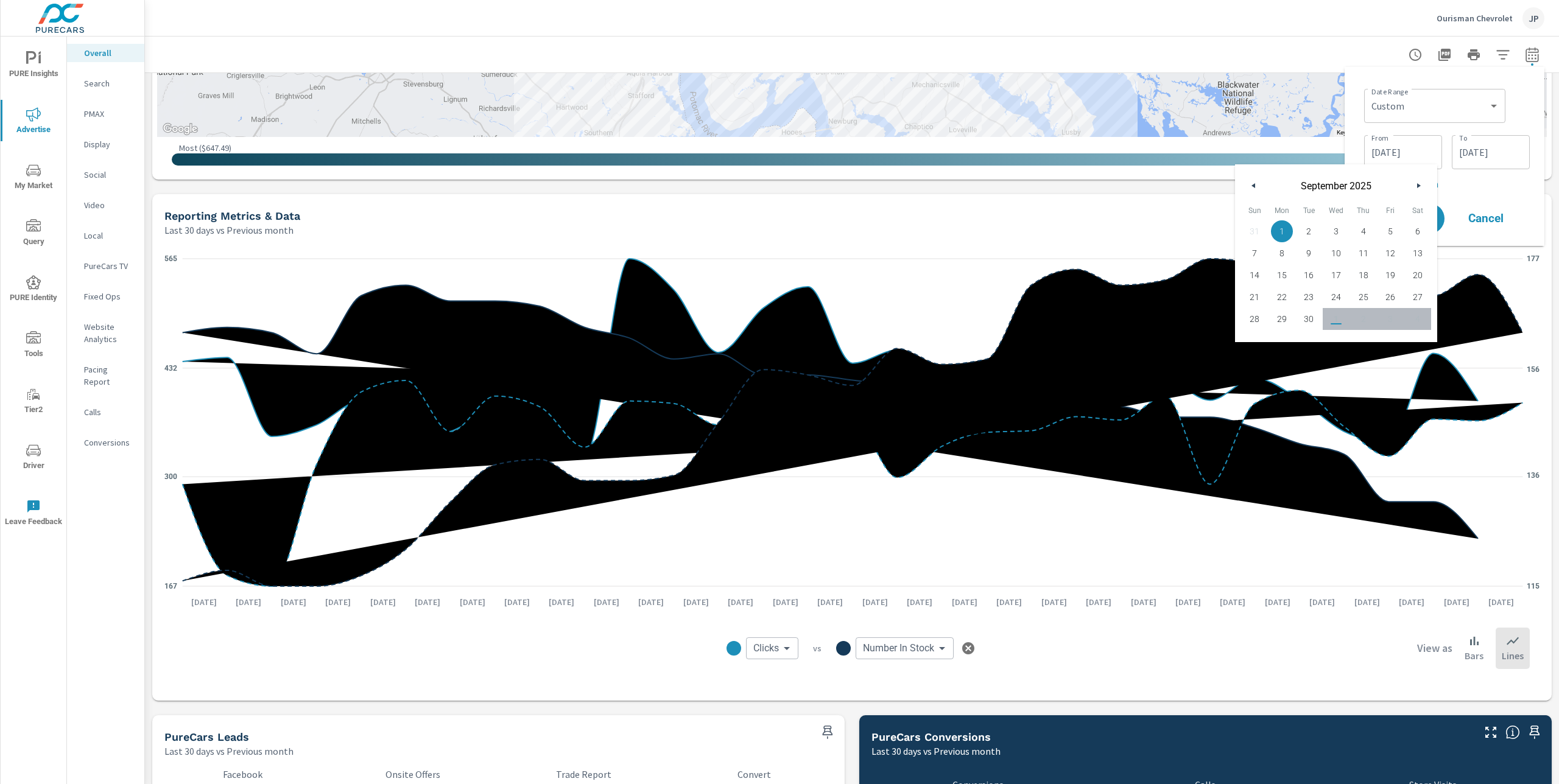
click at [1250, 182] on button "button" at bounding box center [1254, 185] width 15 height 15
click at [1248, 182] on button "button" at bounding box center [1254, 185] width 15 height 15
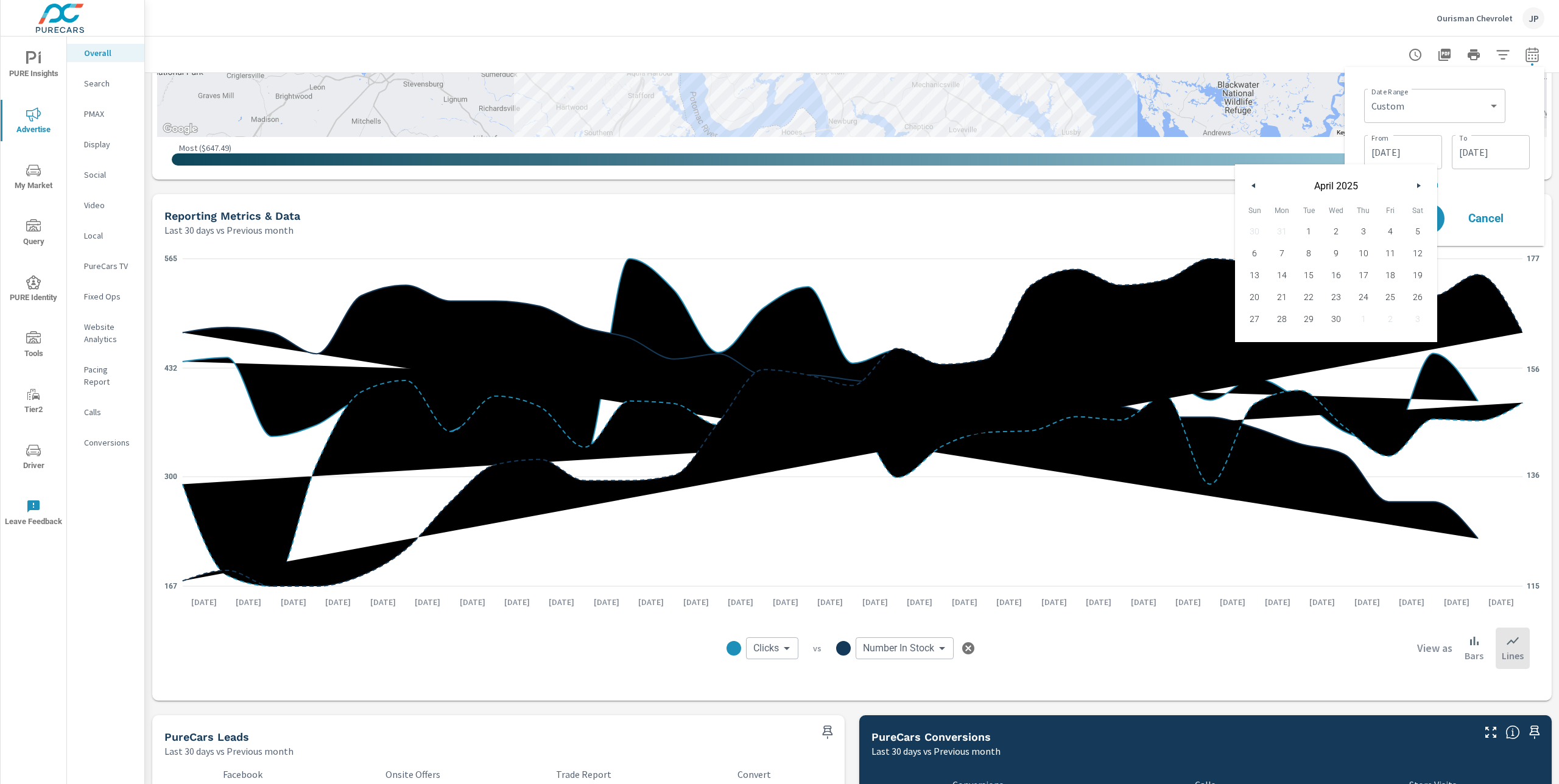
click at [1248, 182] on button "button" at bounding box center [1254, 185] width 15 height 15
click at [1332, 232] on span "1" at bounding box center [1336, 231] width 28 height 16
type input "01/01/2025"
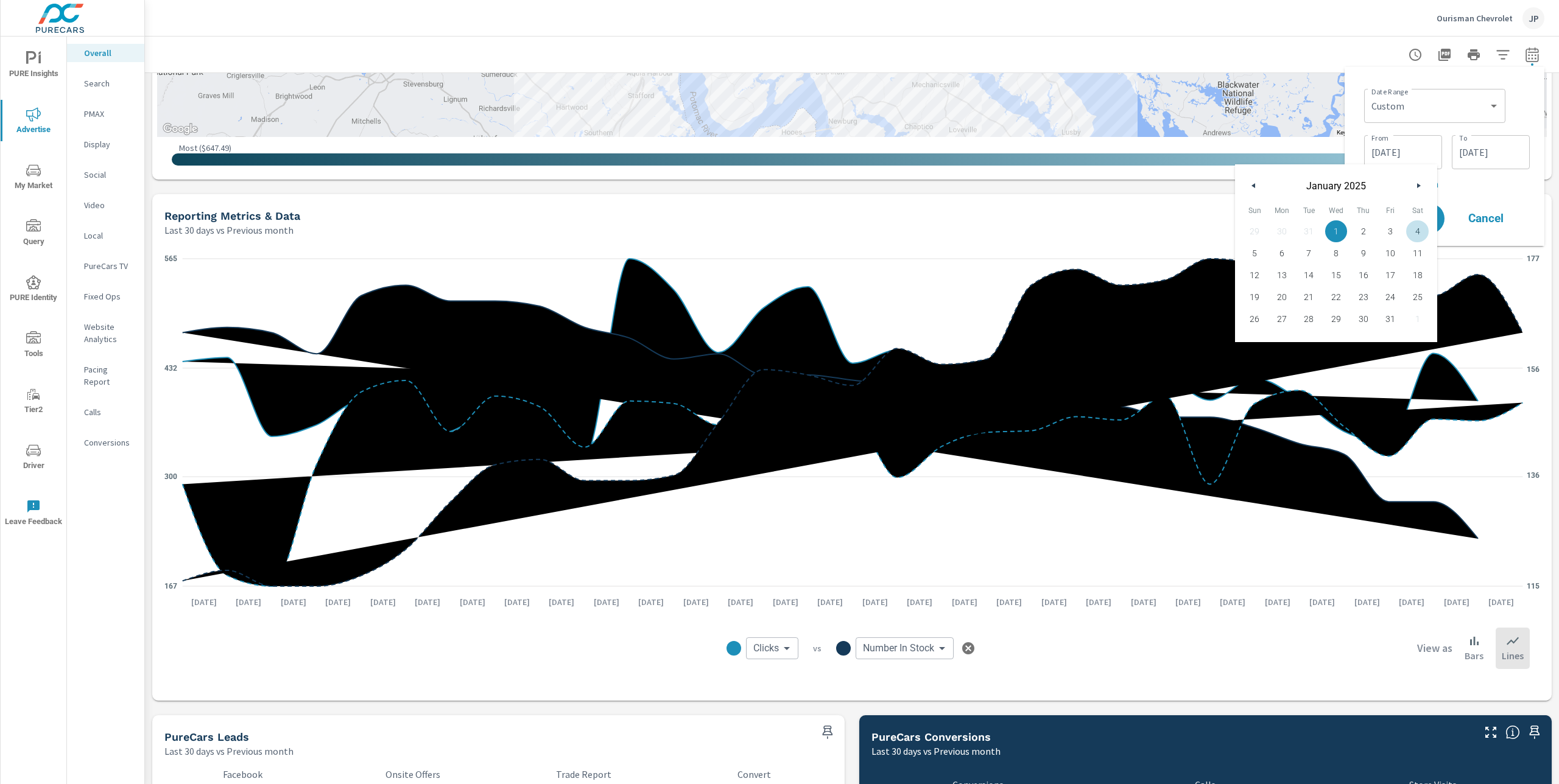
click at [1515, 118] on div "Date Range Custom Yesterday Last week Last 7 days Last 14 days Last 30 days Las…" at bounding box center [1447, 105] width 166 height 42
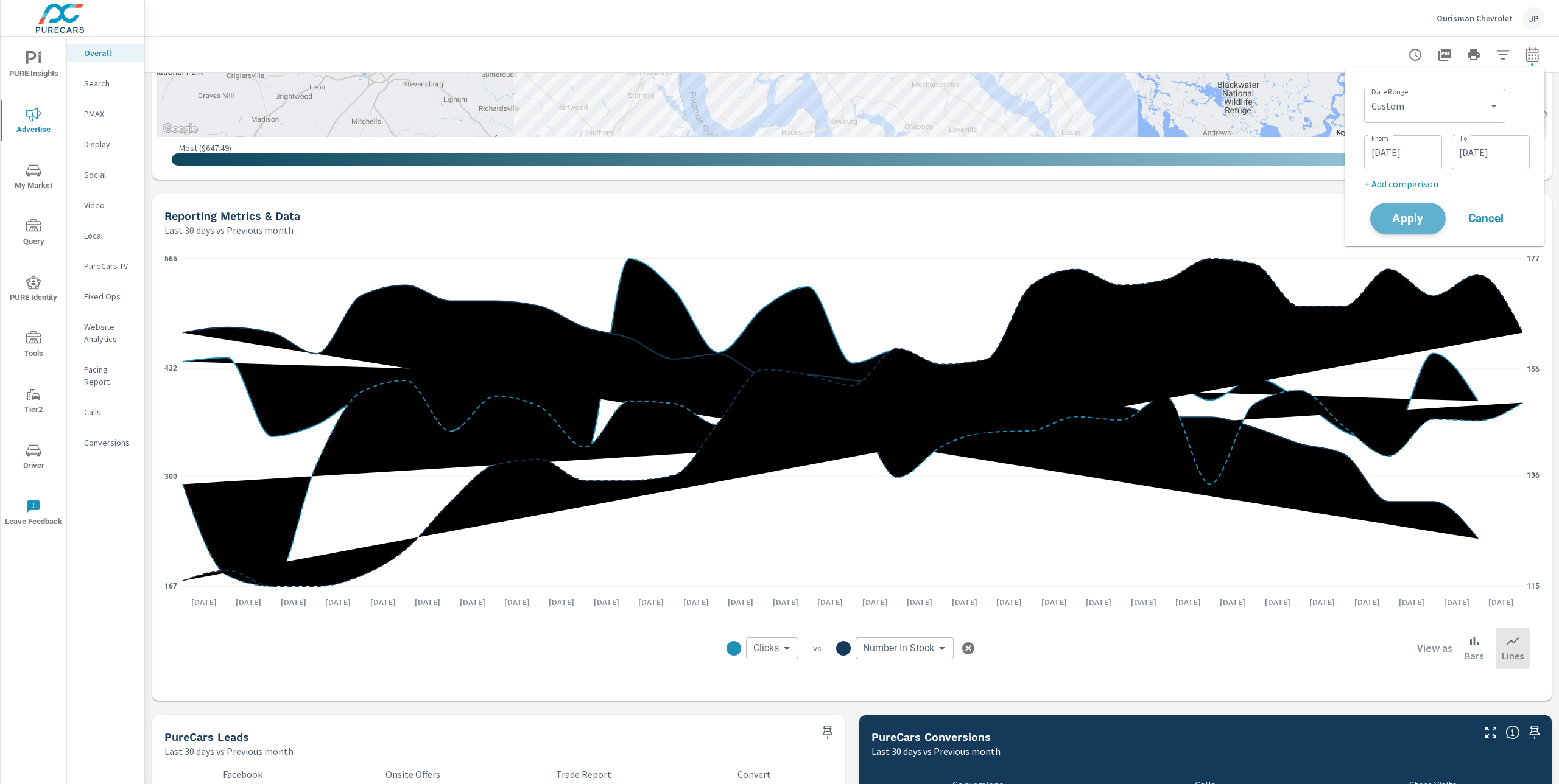
click at [1409, 218] on span "Apply" at bounding box center [1408, 218] width 50 height 12
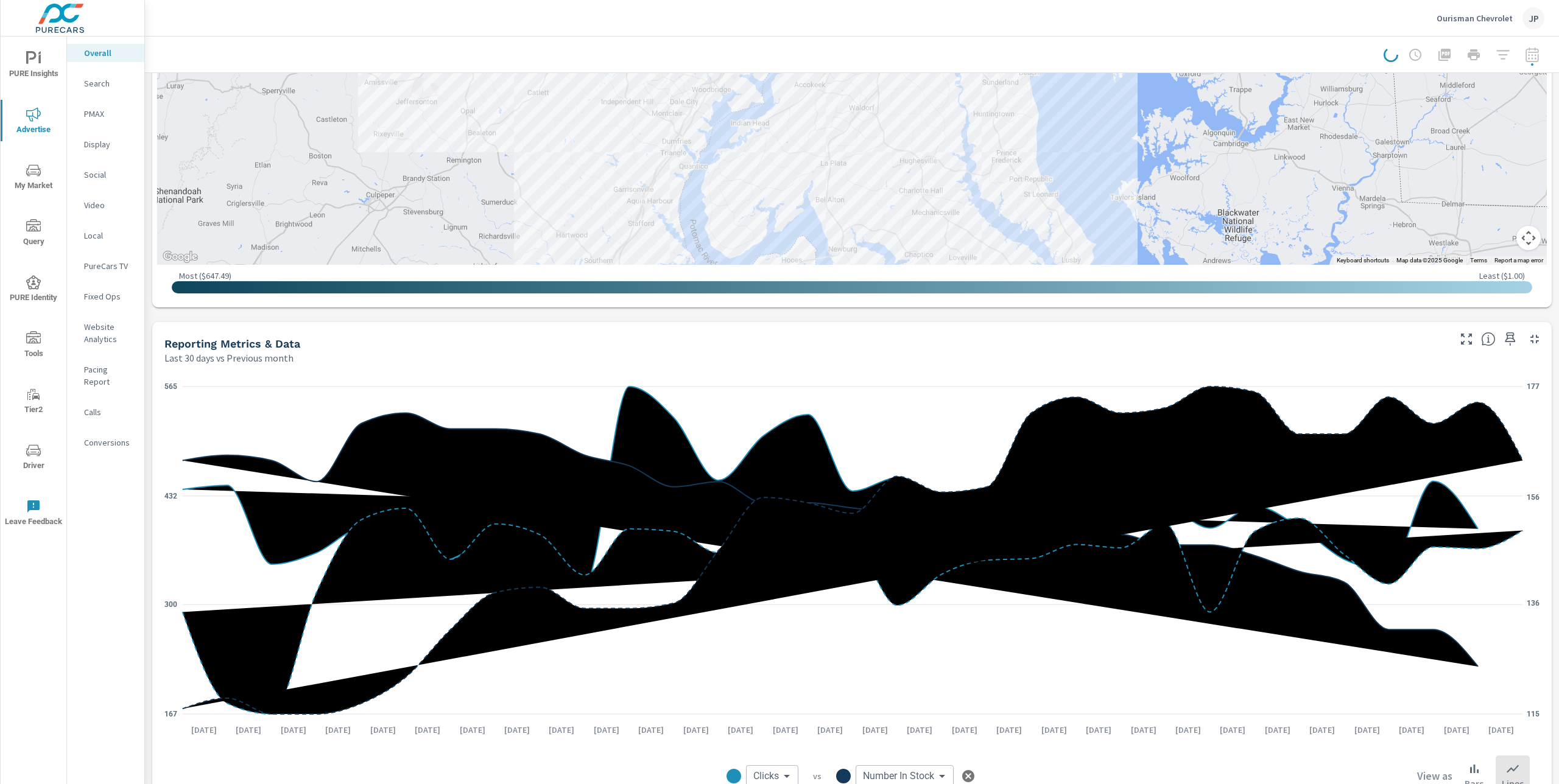
scroll to position [622, 0]
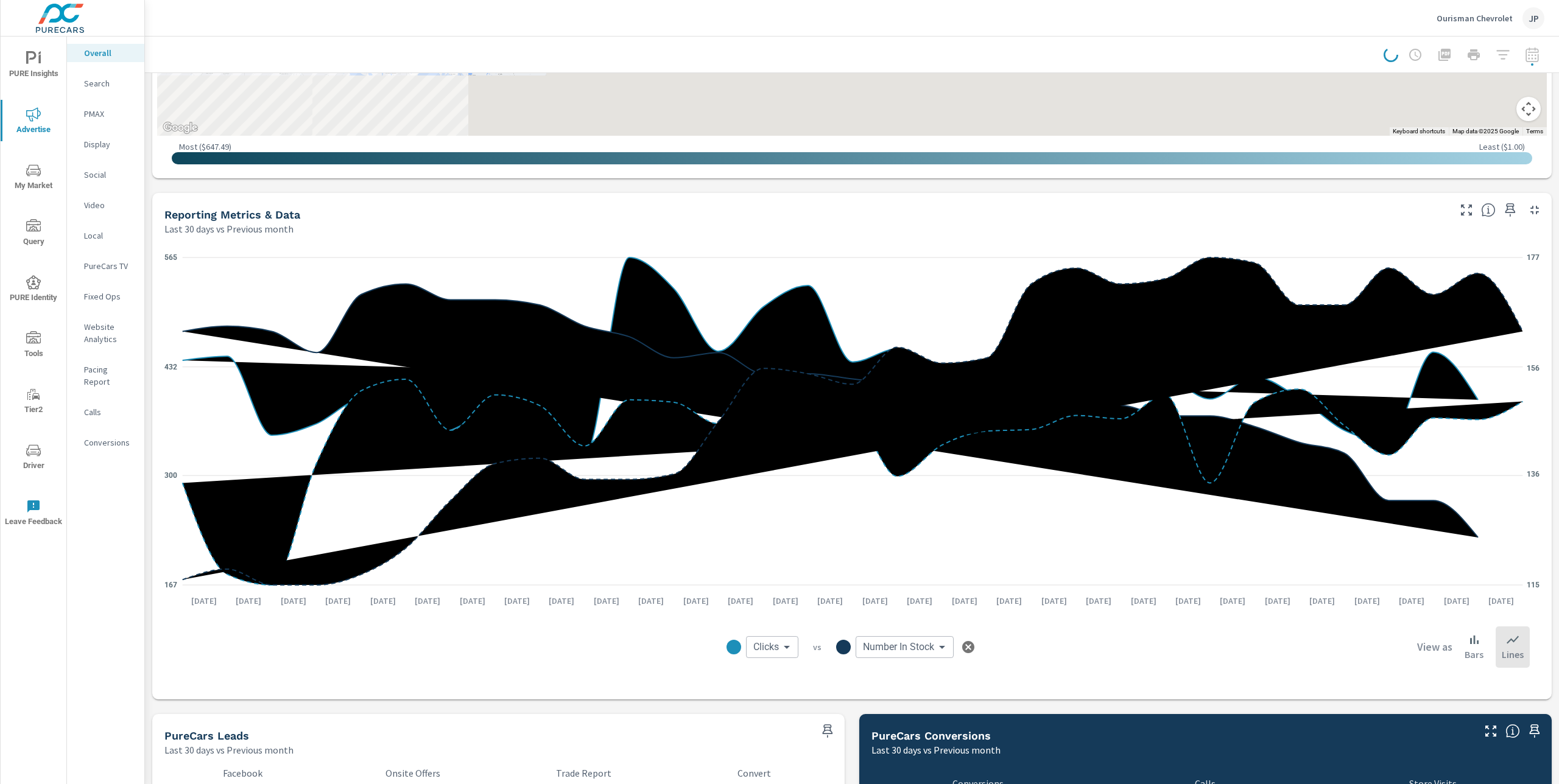
scroll to position [1070, 0]
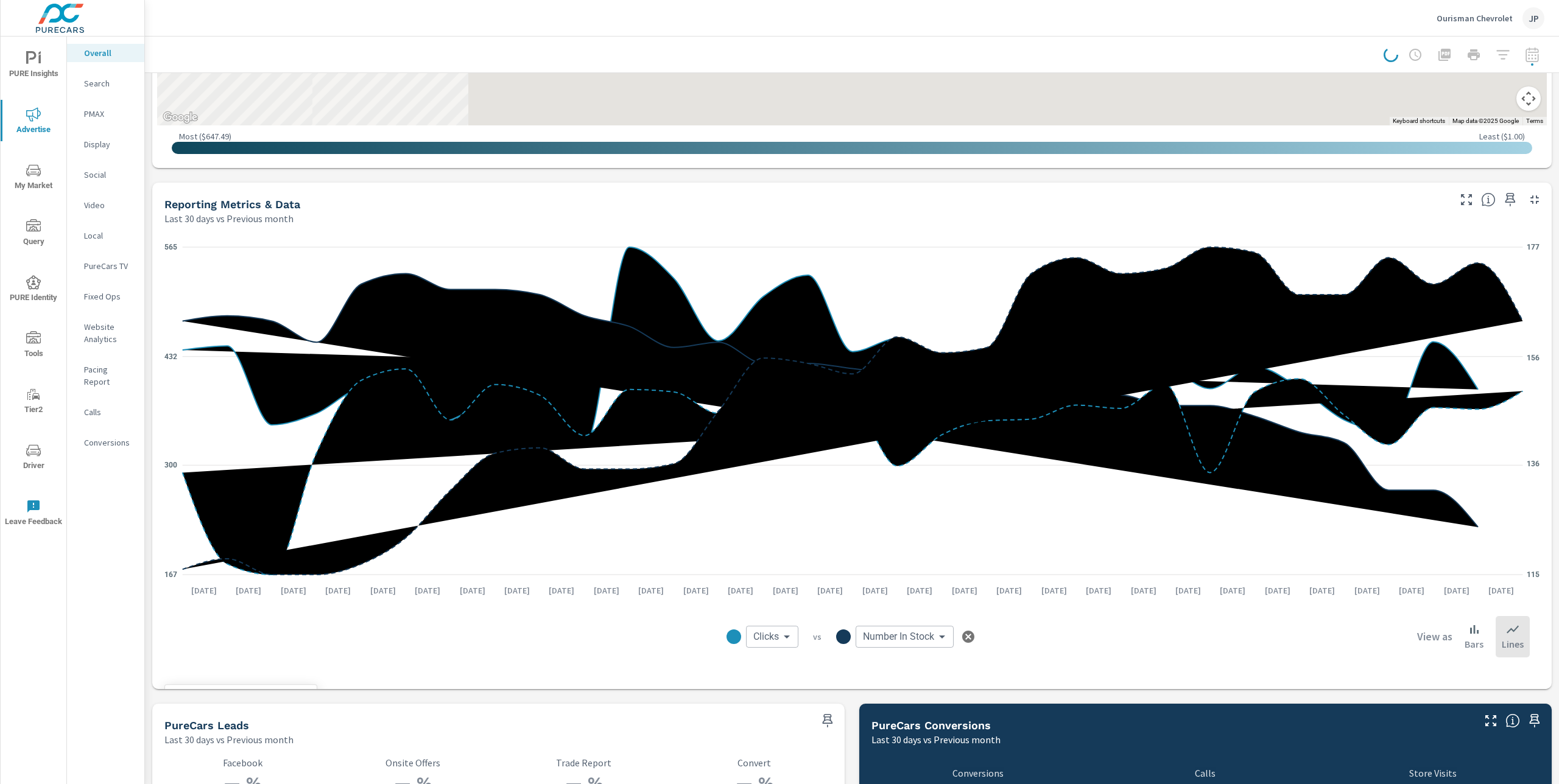
scroll to position [948, 0]
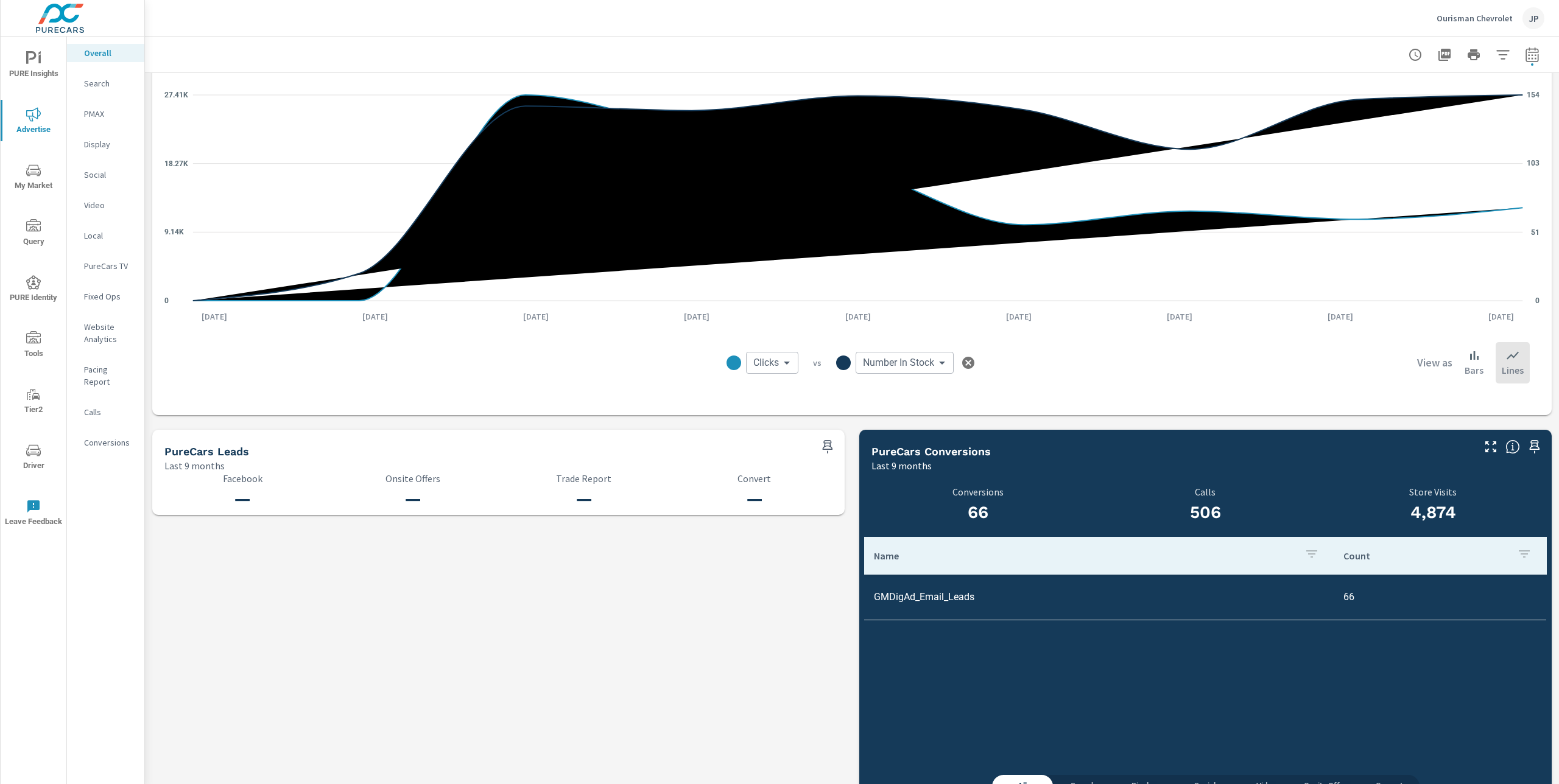
click at [562, 382] on div "Clicks Clicks ​ vs Number In Stock Number In Stock ​ View as Bars Lines" at bounding box center [852, 363] width 1356 height 61
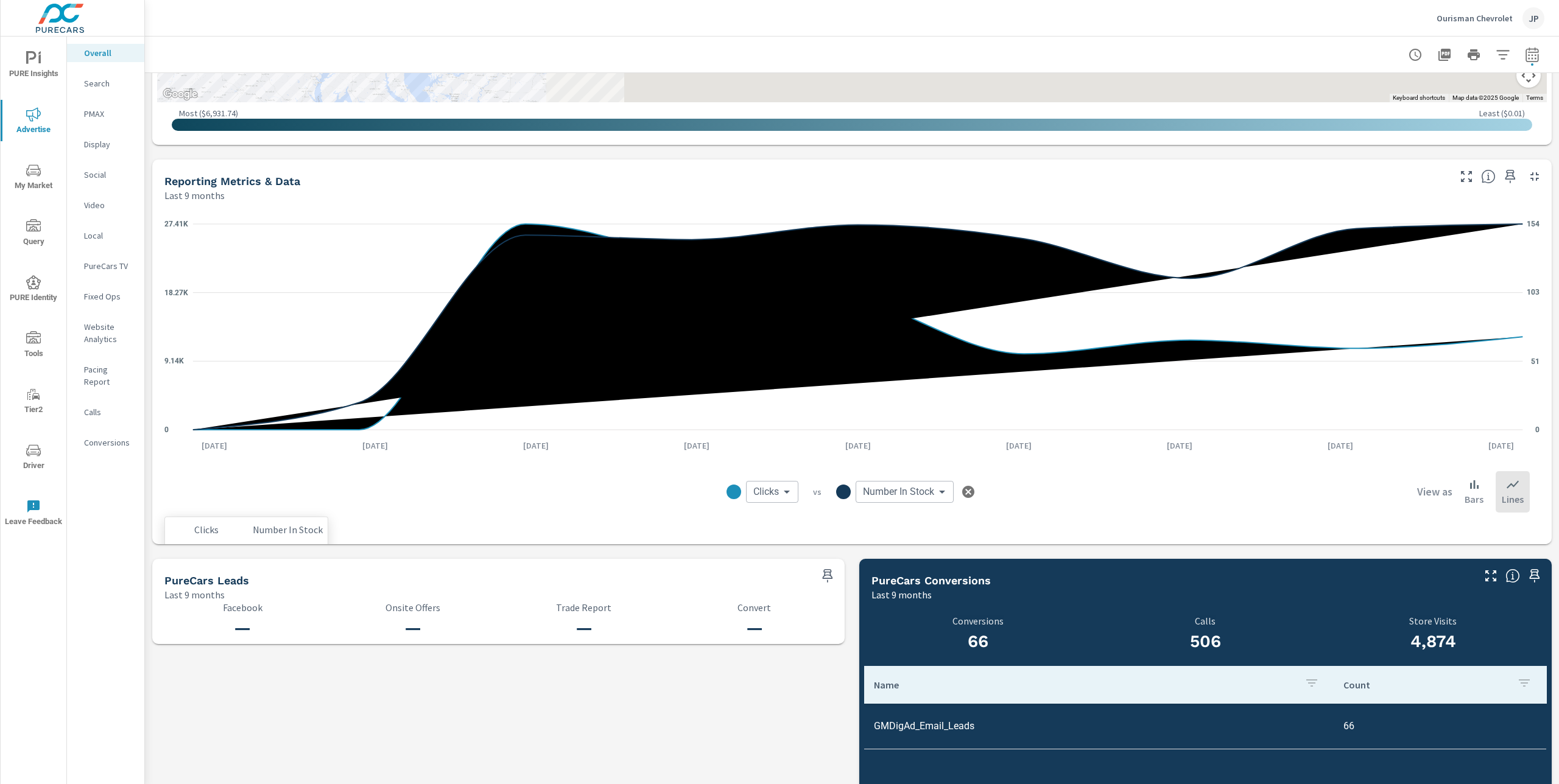
scroll to position [817, 0]
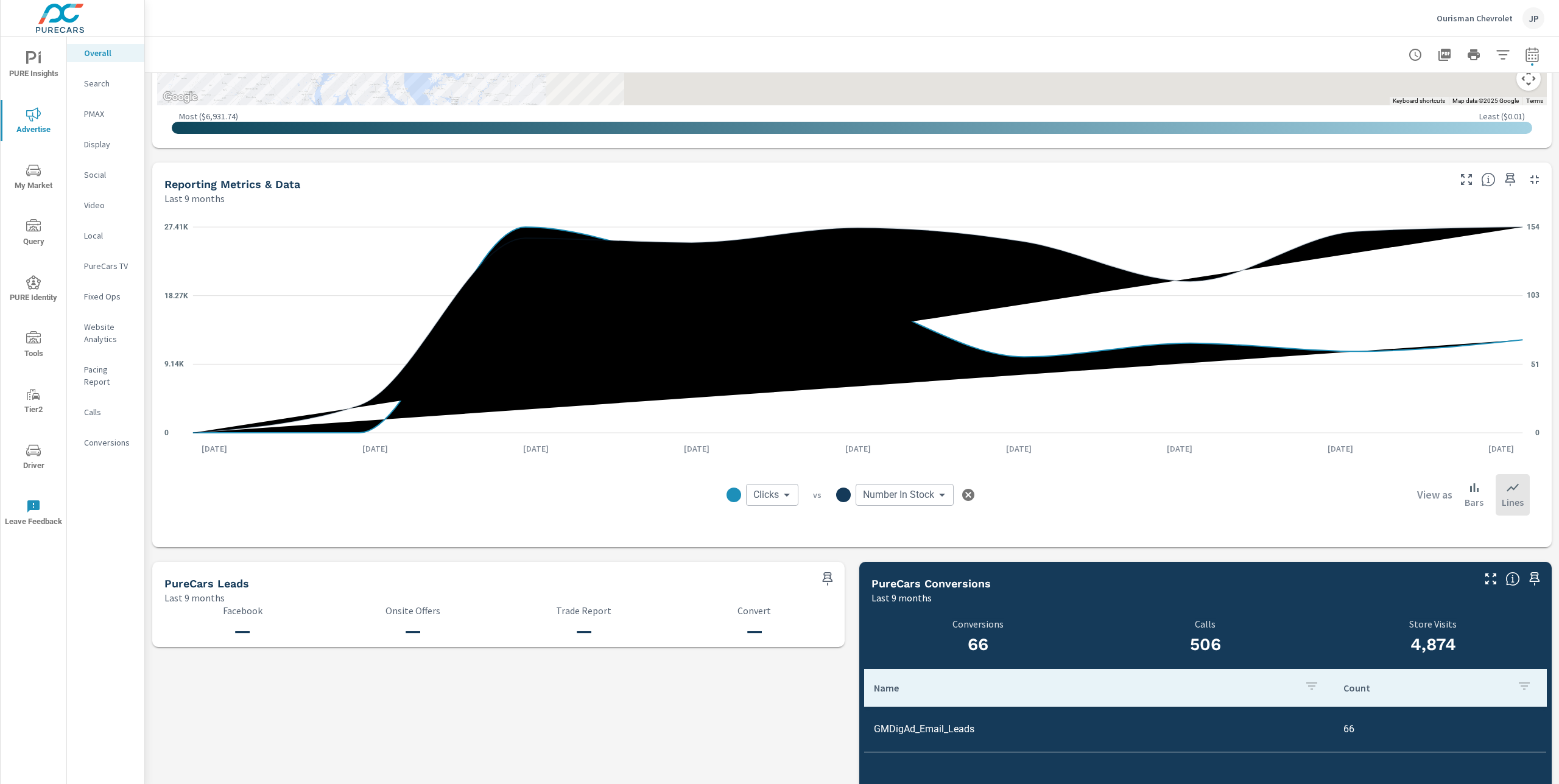
click at [780, 497] on body "PURE Insights Advertise My Market Query PURE Identity Tools Tier2 Driver Leave …" at bounding box center [780, 392] width 1559 height 784
click at [780, 612] on span "Avg Price" at bounding box center [775, 615] width 42 height 17
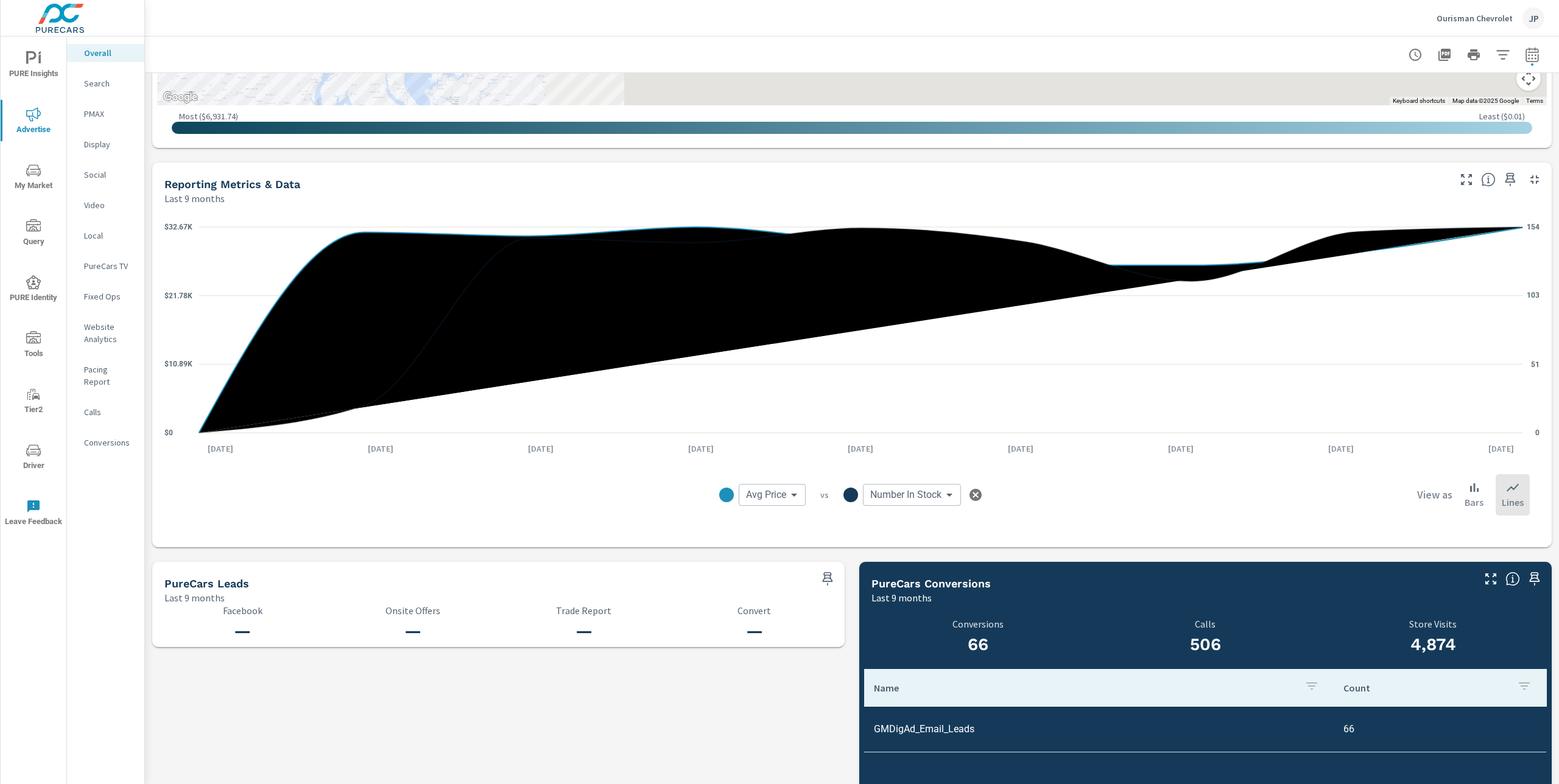
click at [793, 496] on body "PURE Insights Advertise My Market Query PURE Identity Tools Tier2 Driver Leave …" at bounding box center [780, 392] width 1559 height 784
click at [806, 561] on span "Number w/o Photos" at bounding box center [786, 566] width 80 height 17
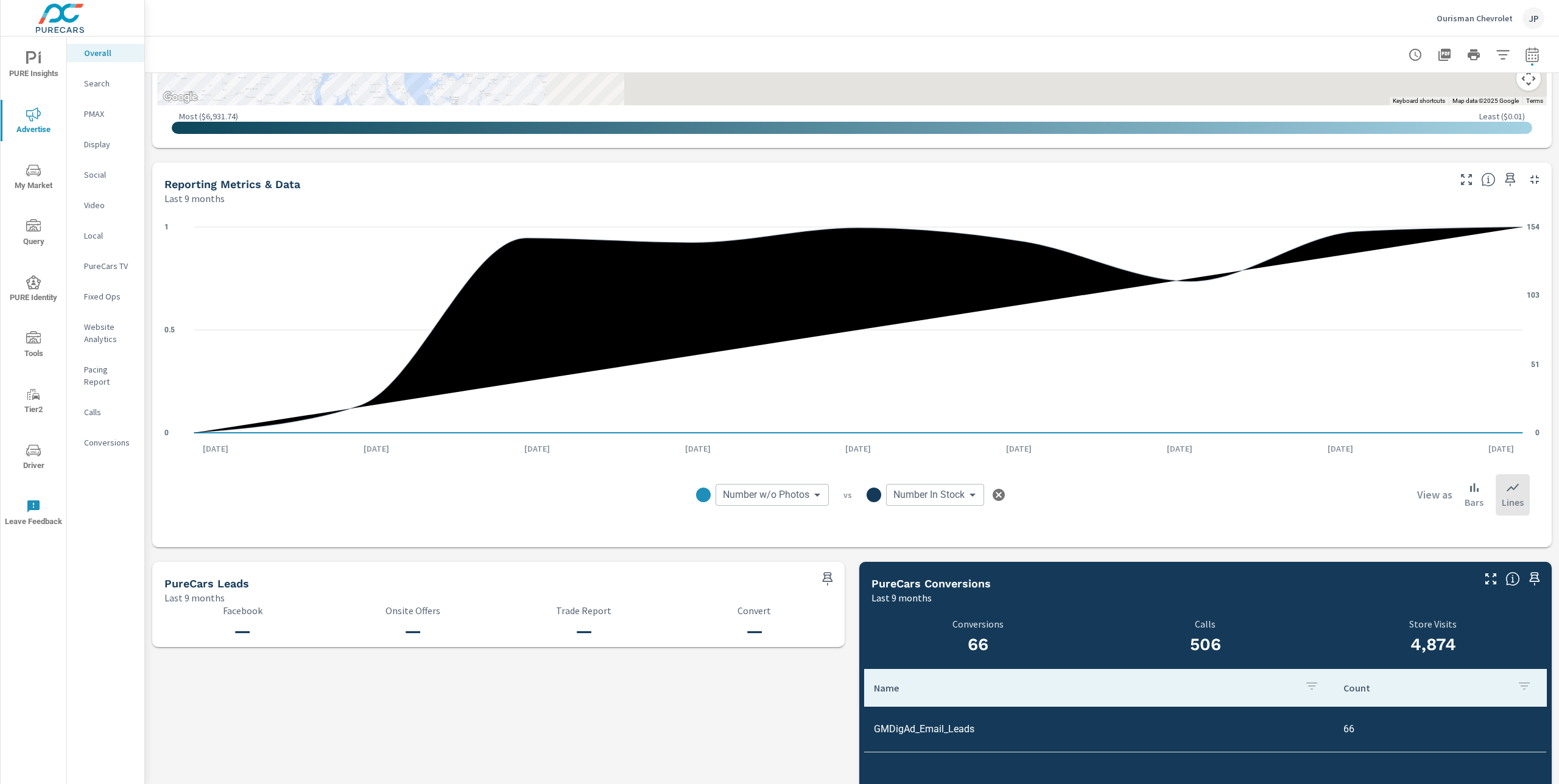
click at [809, 492] on body "PURE Insights Advertise My Market Query PURE Identity Tools Tier2 Driver Leave …" at bounding box center [780, 392] width 1559 height 784
click at [782, 633] on span "Frontend Margin" at bounding box center [757, 627] width 67 height 17
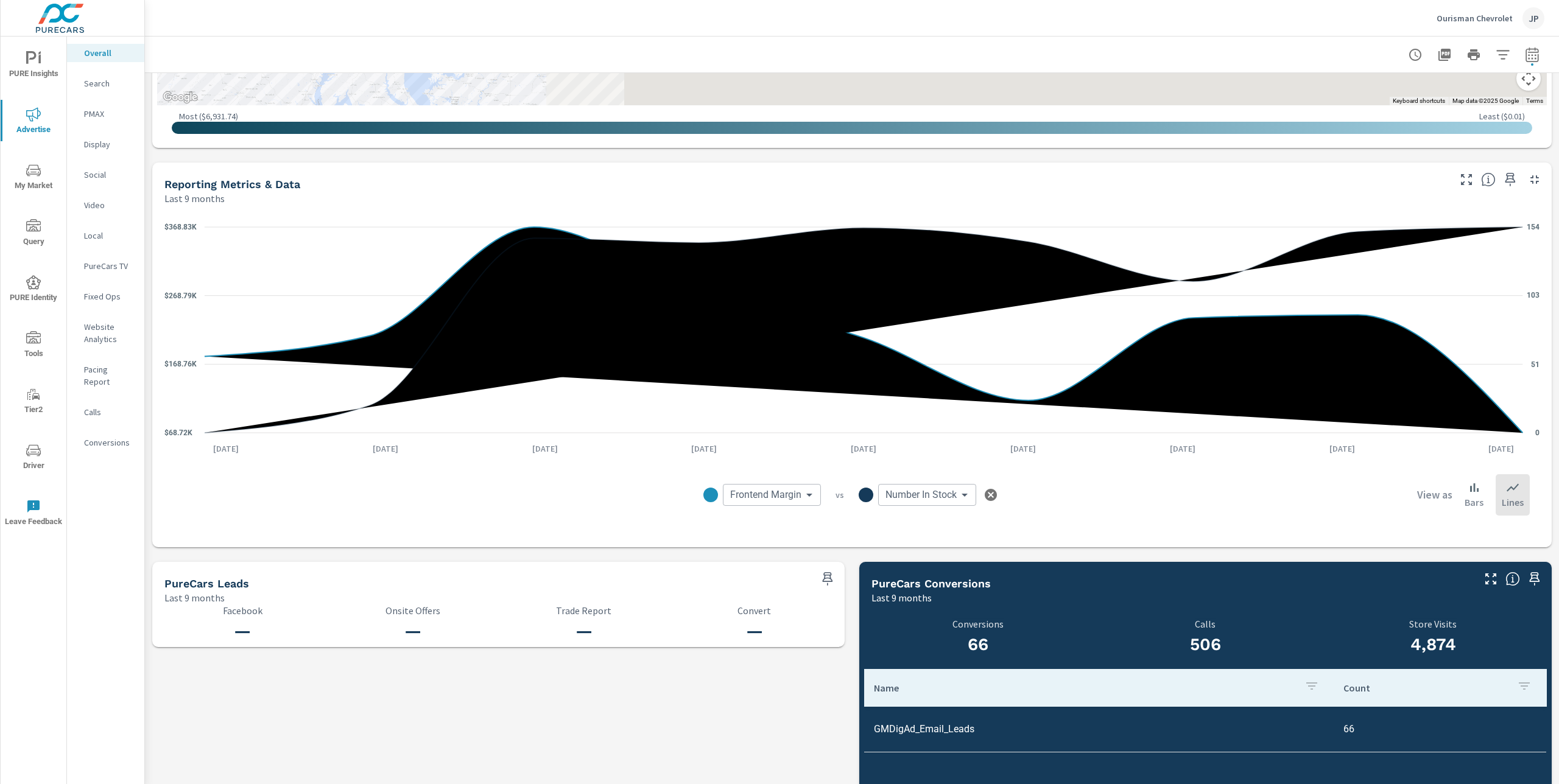
click at [790, 492] on body "PURE Insights Advertise My Market Query PURE Identity Tools Tier2 Driver Leave …" at bounding box center [780, 392] width 1559 height 784
click at [782, 677] on span "Total Margin" at bounding box center [757, 676] width 51 height 17
type input "Total Margin"
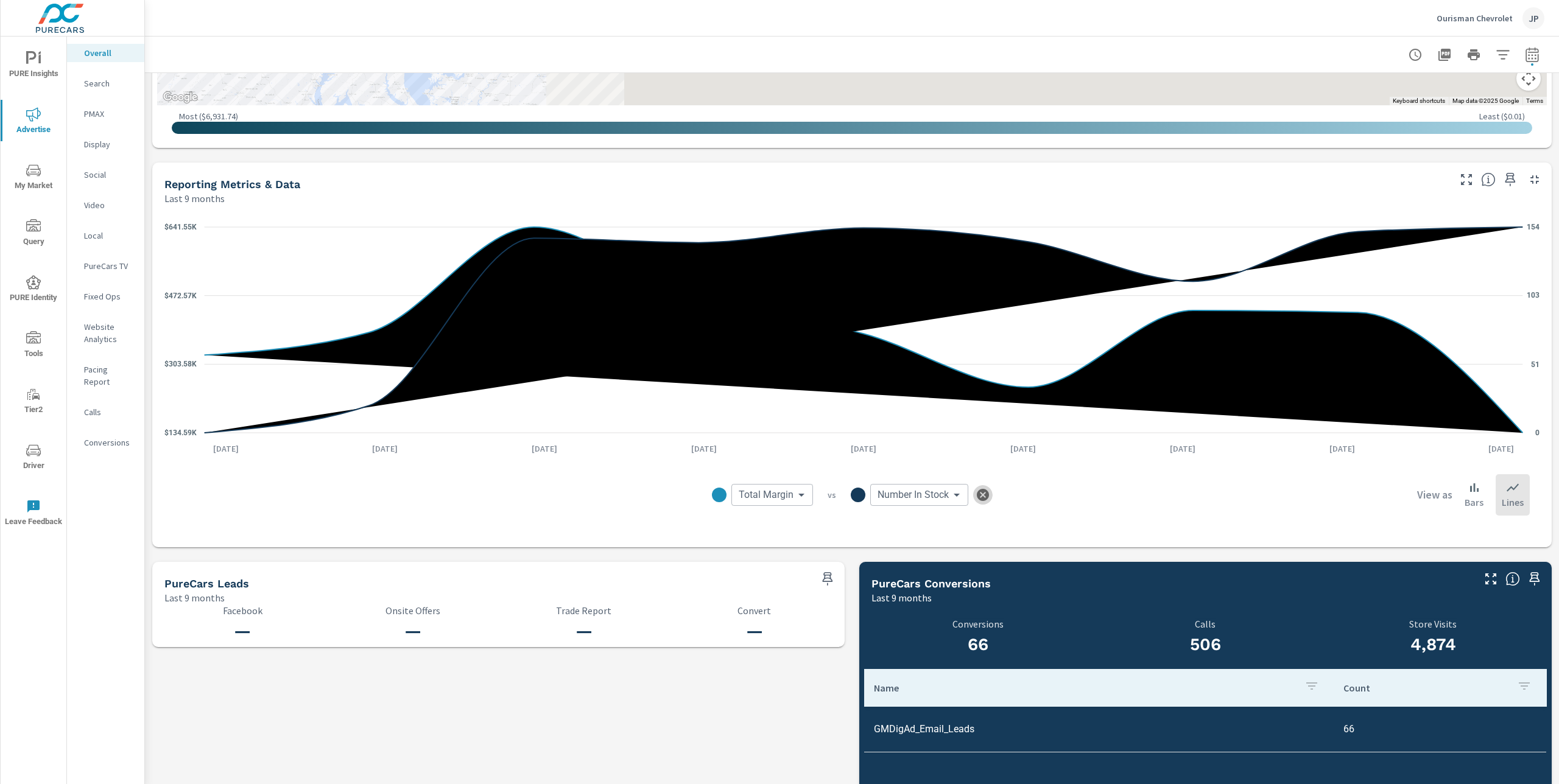
click at [980, 493] on icon "button" at bounding box center [983, 495] width 12 height 12
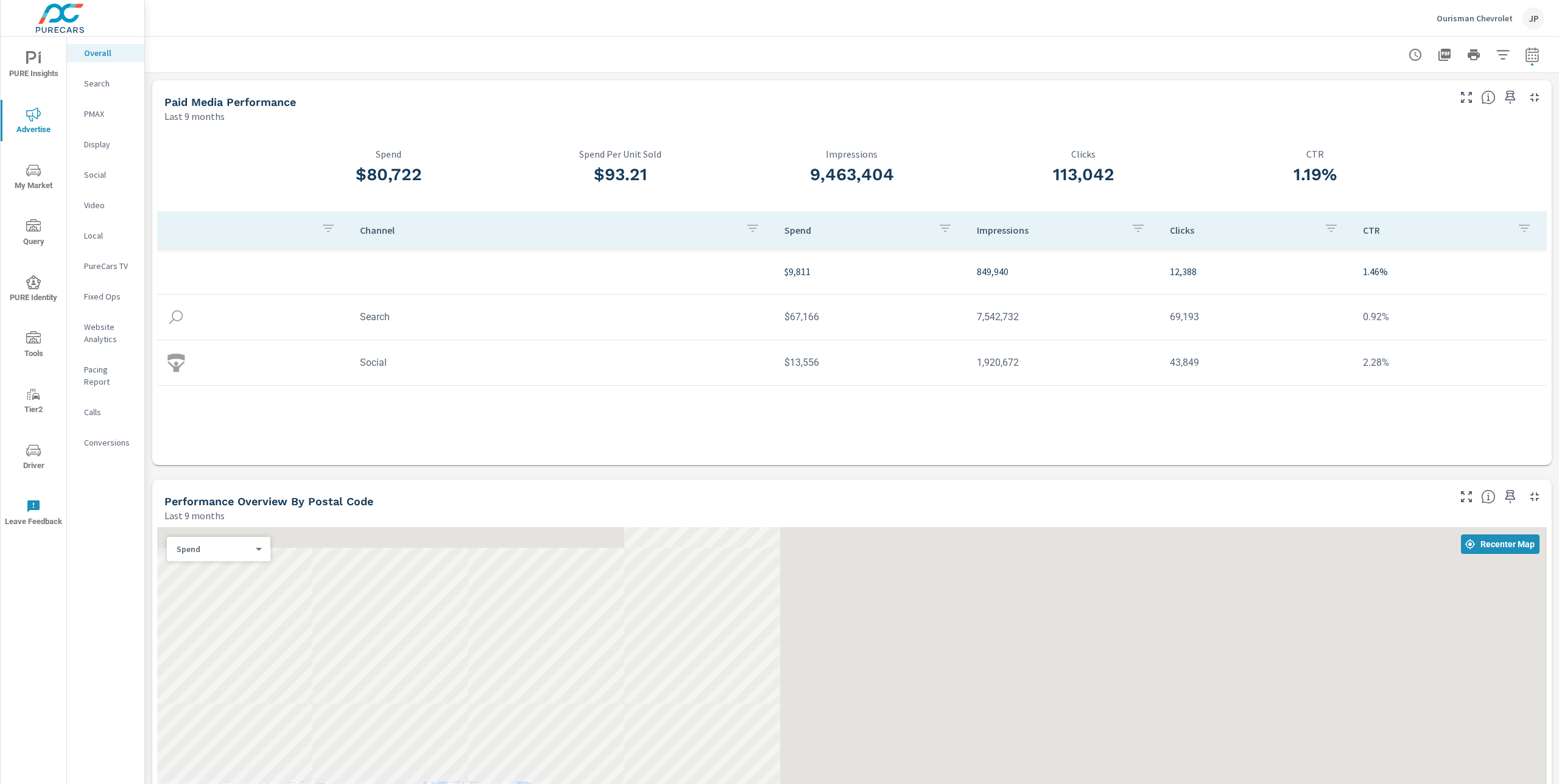
click at [1472, 17] on p "Ourisman Chevrolet" at bounding box center [1475, 18] width 76 height 11
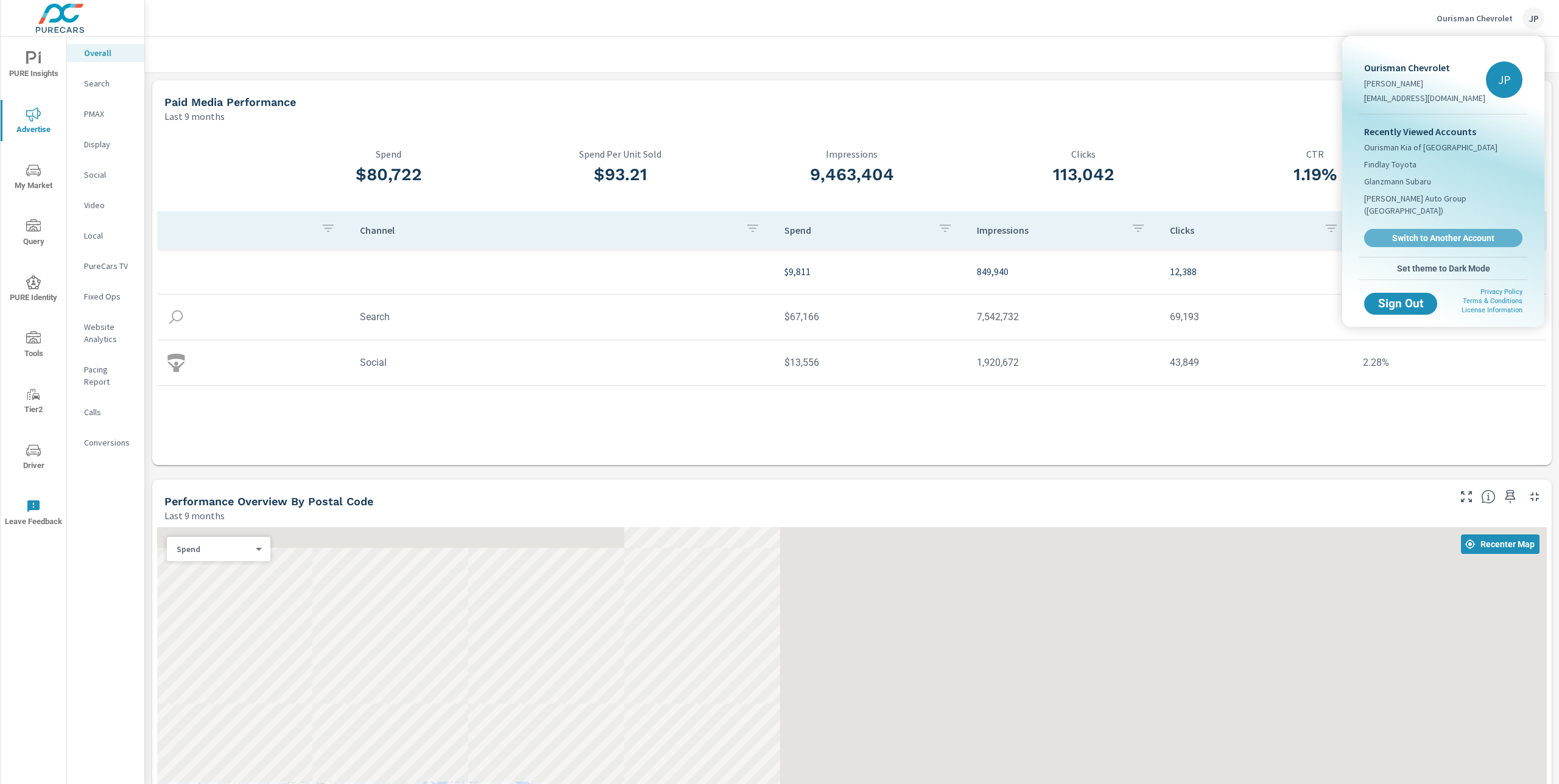
click at [1427, 229] on link "Switch to Another Account" at bounding box center [1443, 238] width 158 height 18
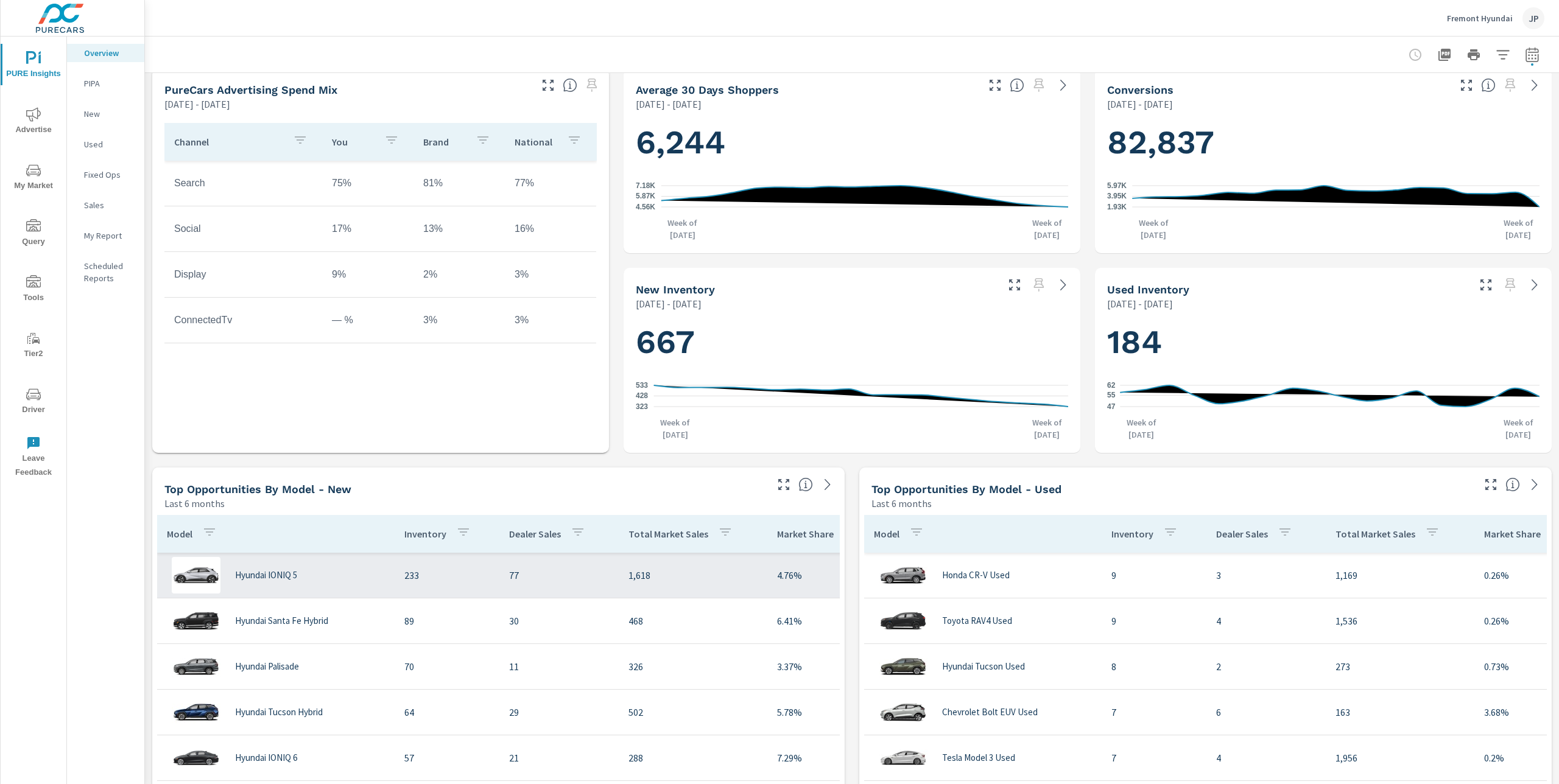
scroll to position [408, 0]
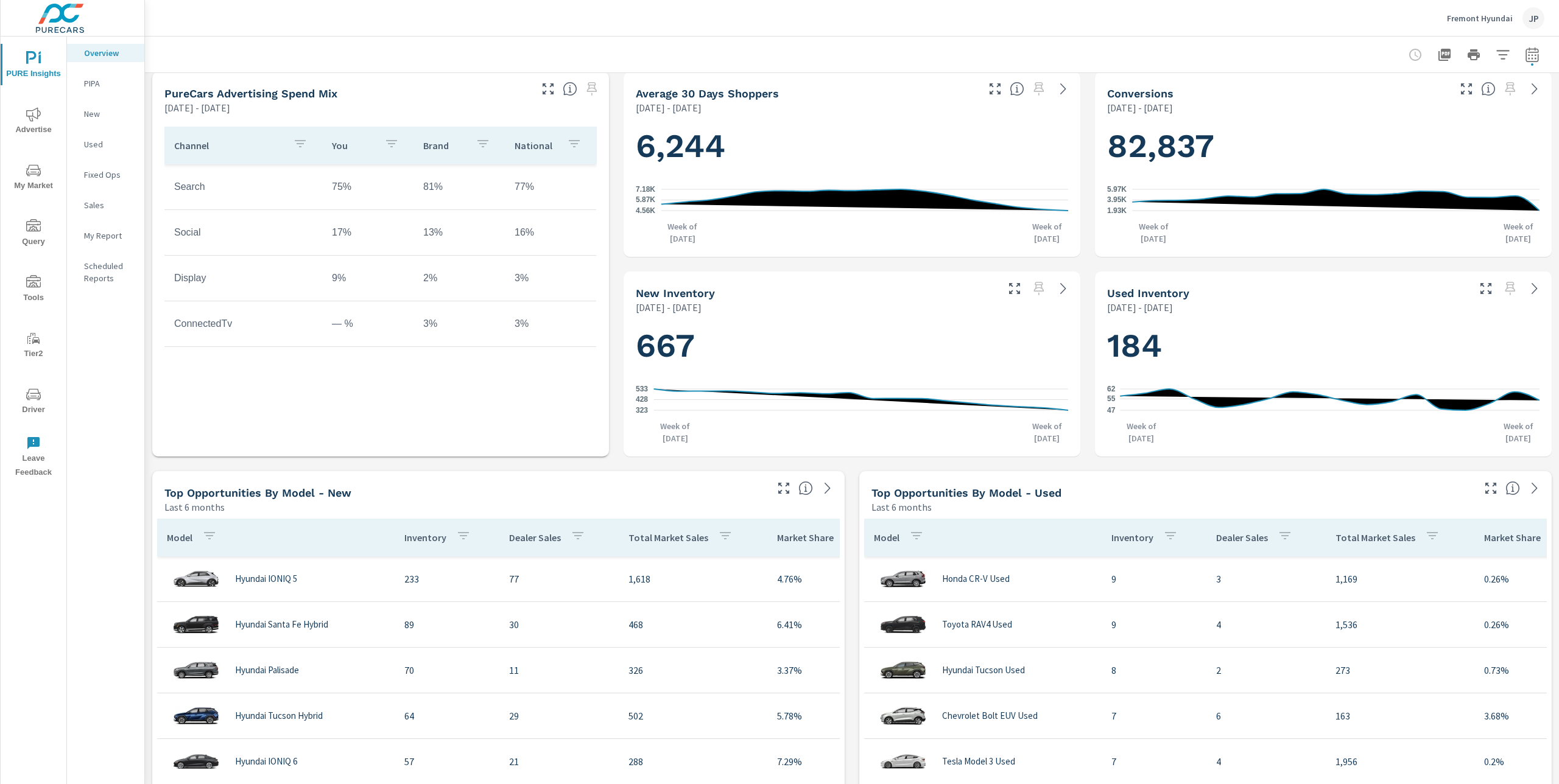
click at [1476, 18] on p "Fremont Hyundai" at bounding box center [1480, 18] width 66 height 11
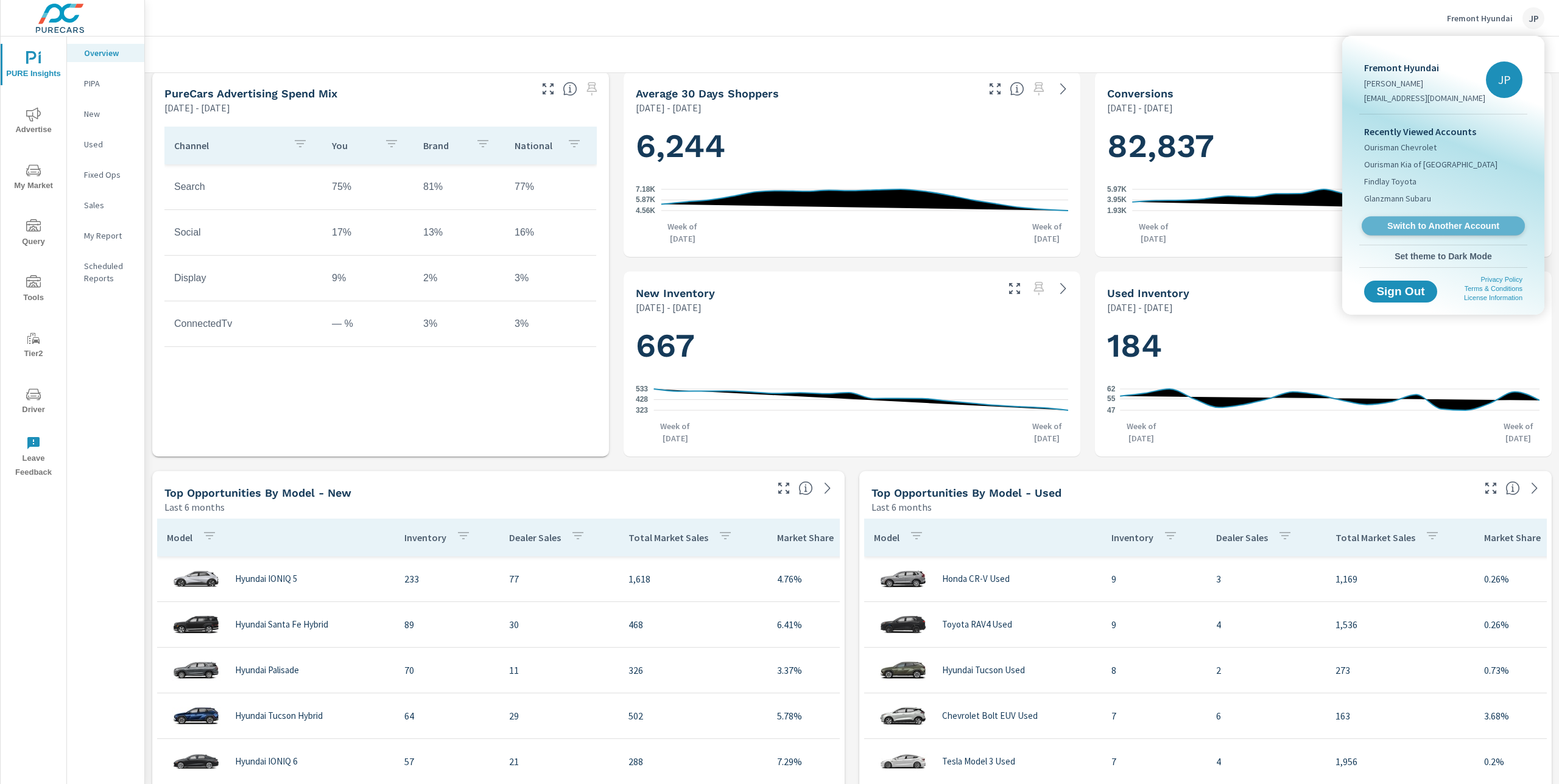
click at [1452, 223] on span "Switch to Another Account" at bounding box center [1442, 226] width 149 height 12
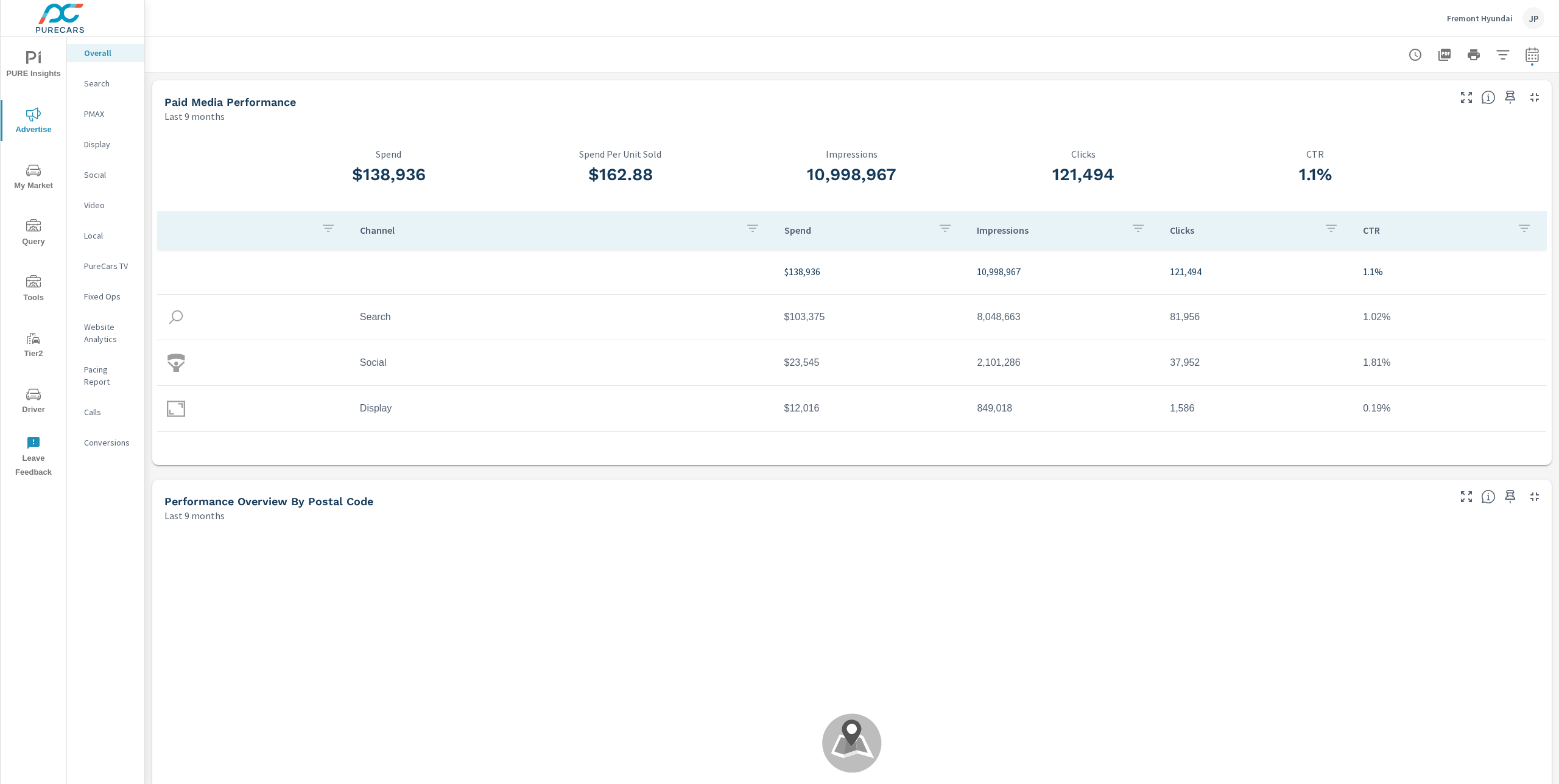
click at [1500, 19] on p "Fremont Hyundai" at bounding box center [1480, 18] width 66 height 11
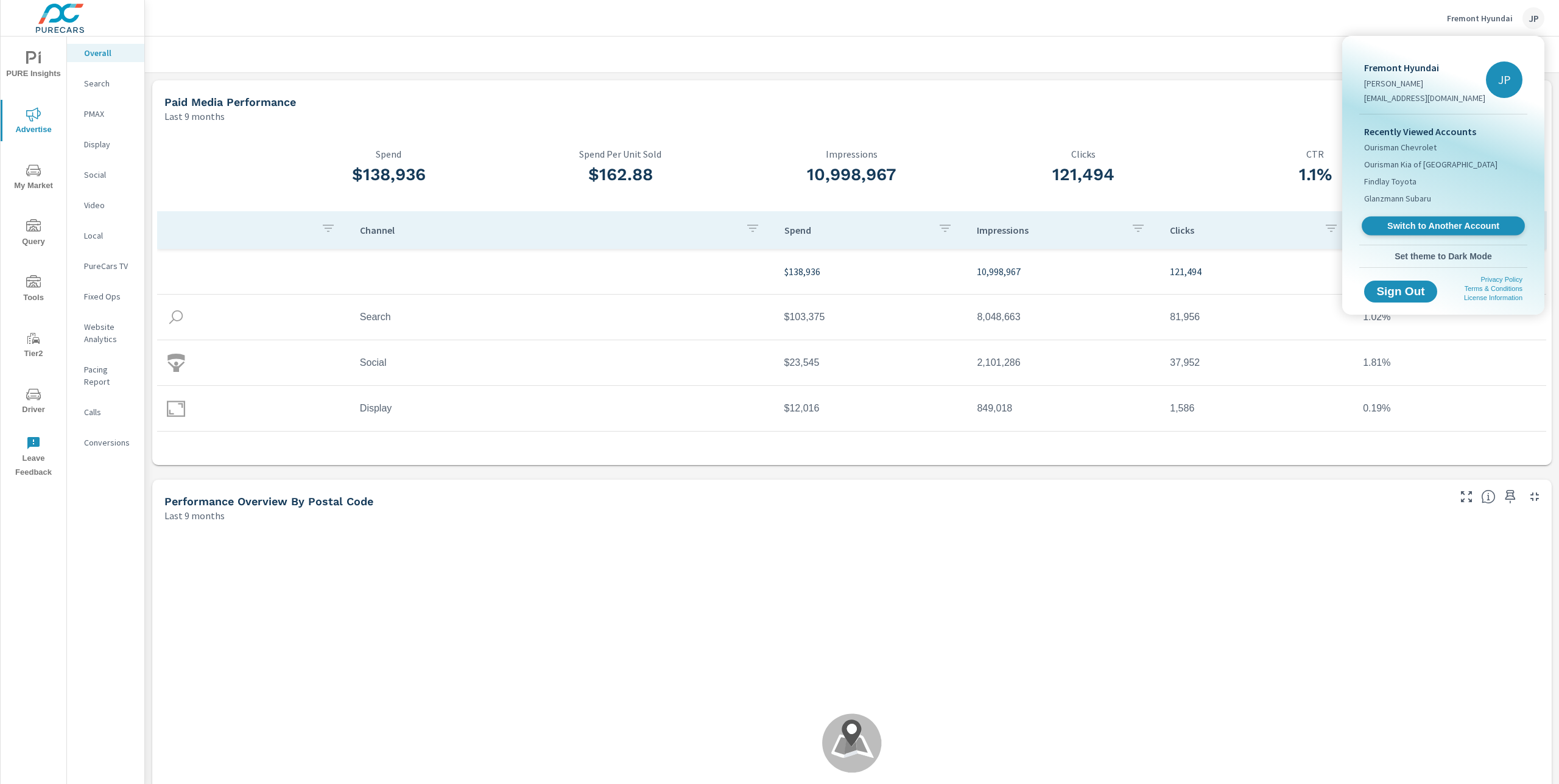
click at [1450, 227] on span "Switch to Another Account" at bounding box center [1442, 226] width 149 height 12
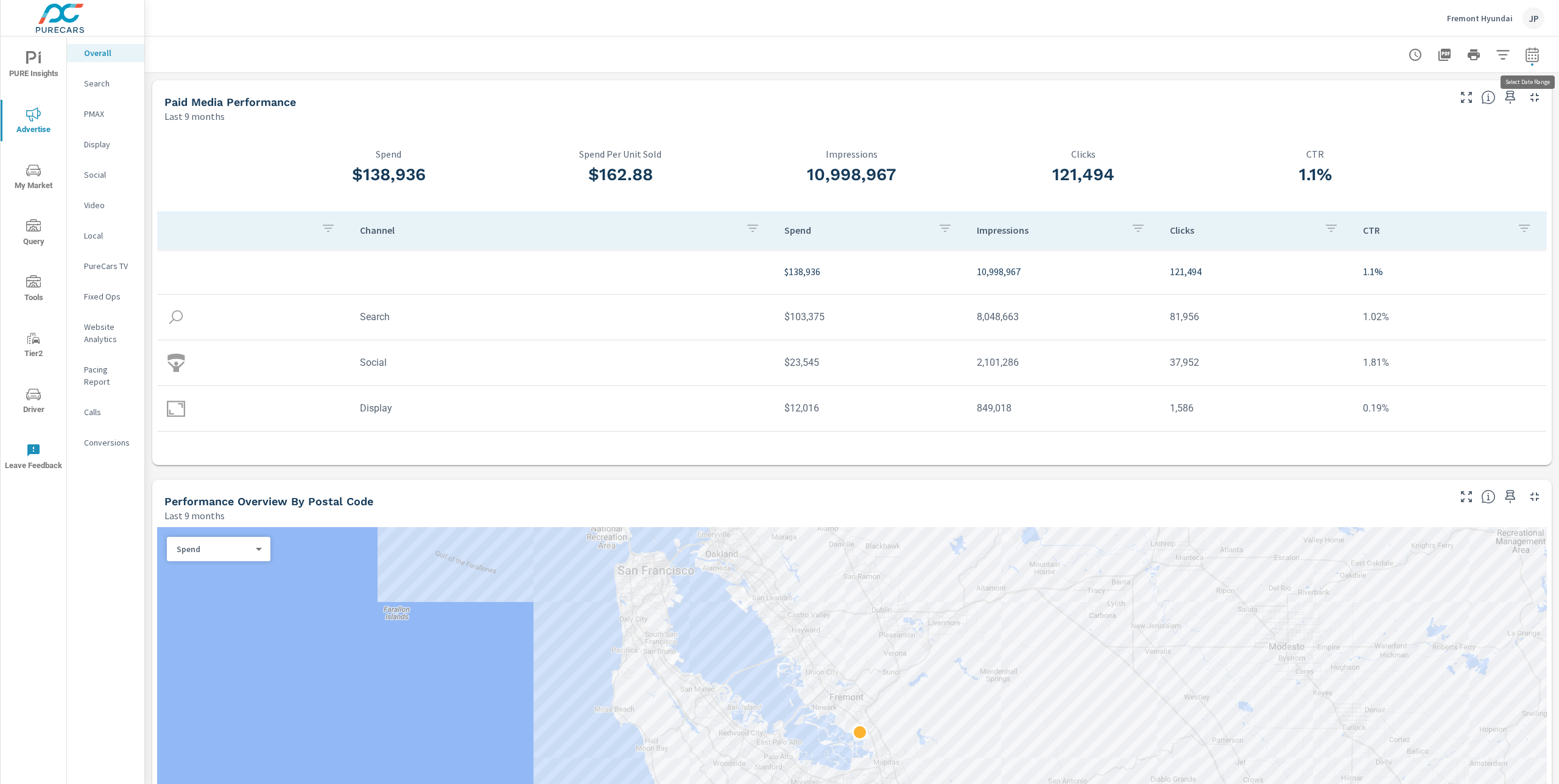
click at [1533, 56] on icon "button" at bounding box center [1532, 55] width 15 height 15
click at [1418, 105] on select "Custom [DATE] Last week Last 7 days Last 14 days Last 30 days Last 45 days Last…" at bounding box center [1435, 105] width 122 height 24
click at [1374, 94] on select "Custom [DATE] Last week Last 7 days Last 14 days Last 30 days Last 45 days Last…" at bounding box center [1435, 105] width 122 height 24
select select "Last month"
click at [1408, 134] on p "+ Add comparison" at bounding box center [1447, 137] width 156 height 15
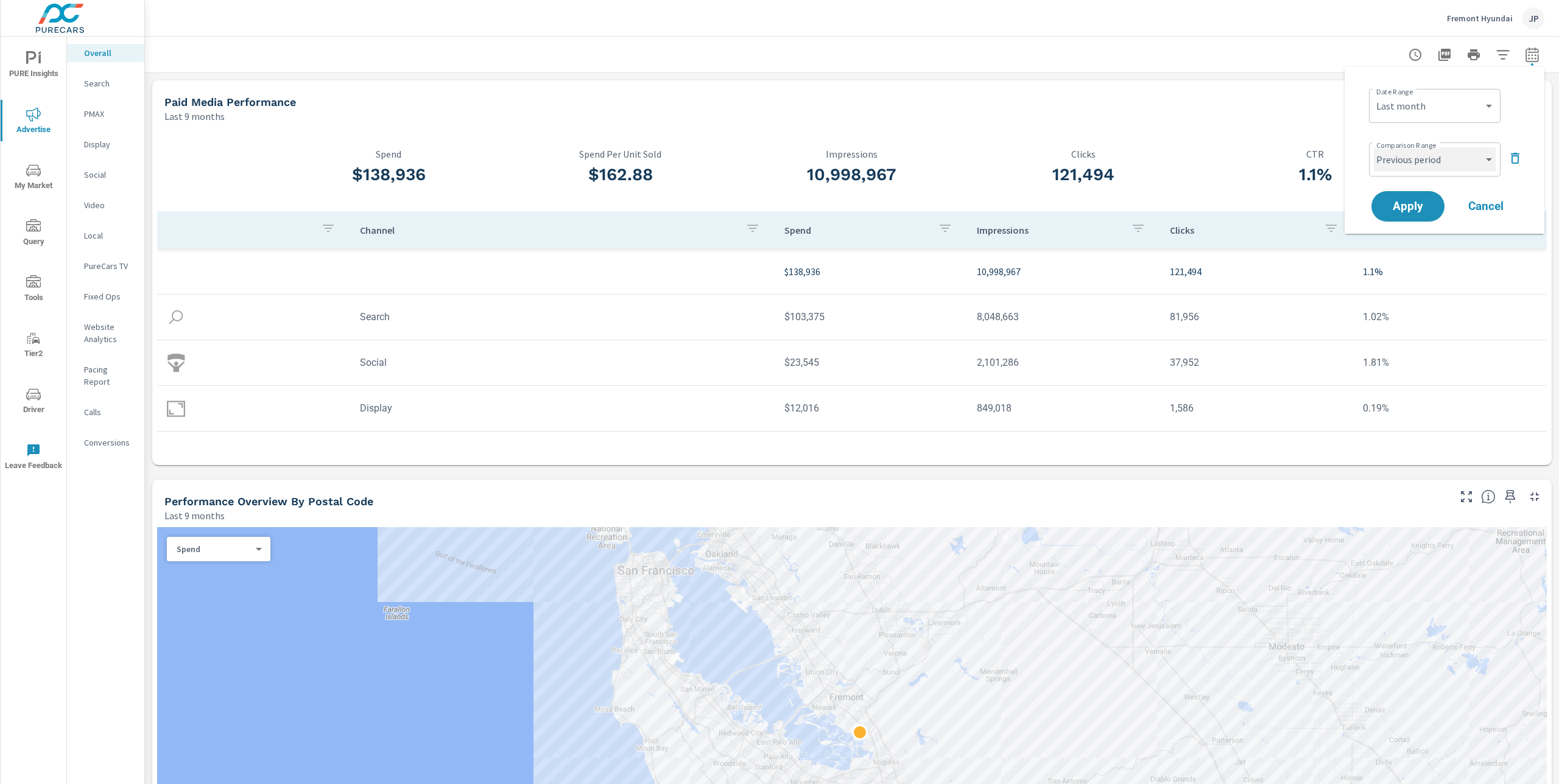
click at [1418, 171] on select "Custom Previous period Previous month Previous year" at bounding box center [1435, 159] width 122 height 24
click at [1374, 148] on select "Custom Previous period Previous month Previous year" at bounding box center [1435, 159] width 122 height 24
select select "Previous month"
click at [1403, 207] on span "Apply" at bounding box center [1408, 207] width 50 height 12
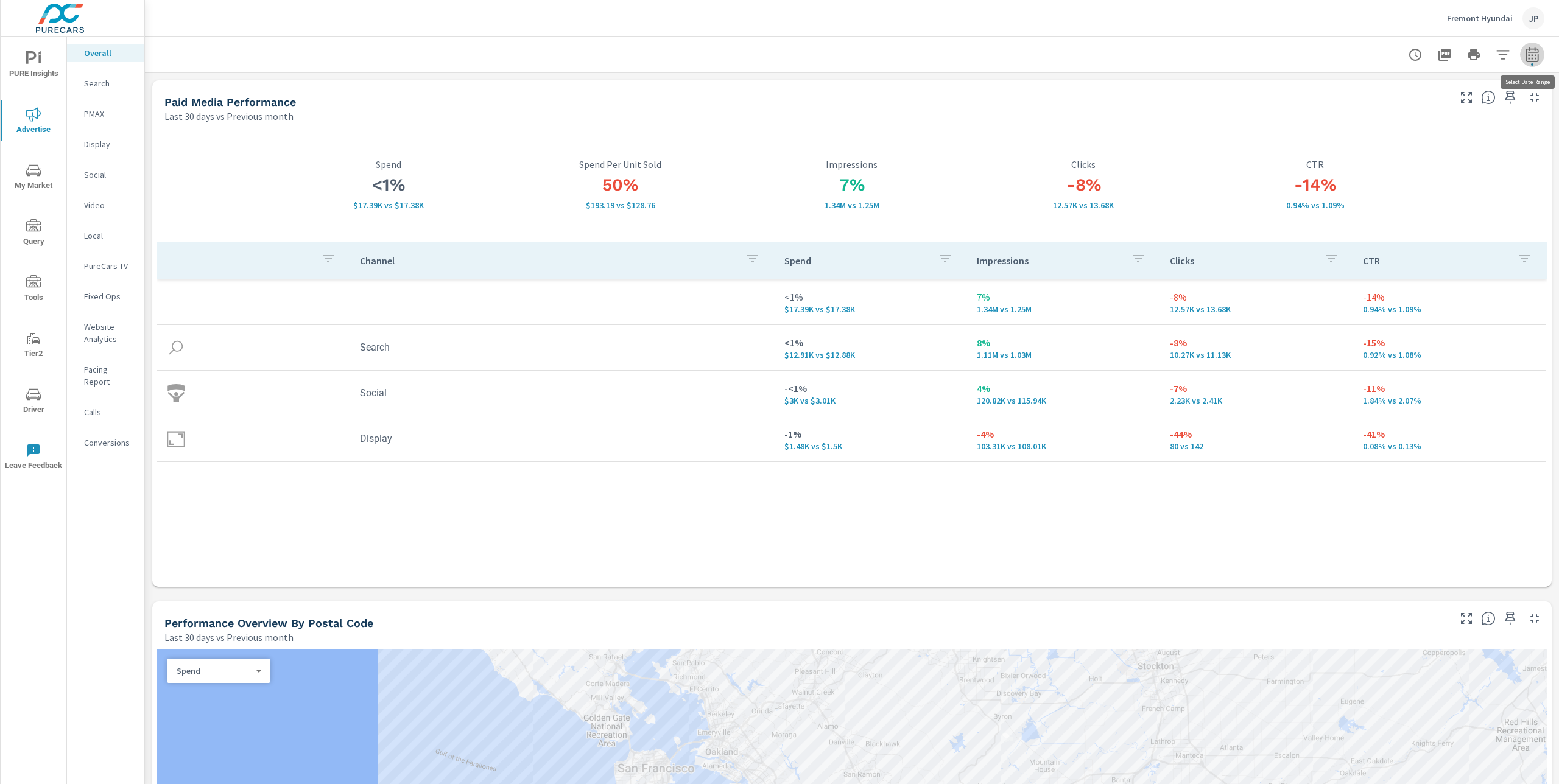
click at [1532, 59] on icon "button" at bounding box center [1532, 55] width 15 height 15
select select "Last 30 days"
select select "Previous month"
click at [1448, 103] on select "Custom [DATE] Last week Last 7 days Last 14 days Last 30 days Last 45 days Last…" at bounding box center [1435, 105] width 122 height 24
click at [1374, 94] on select "Custom [DATE] Last week Last 7 days Last 14 days Last 30 days Last 45 days Last…" at bounding box center [1435, 105] width 122 height 24
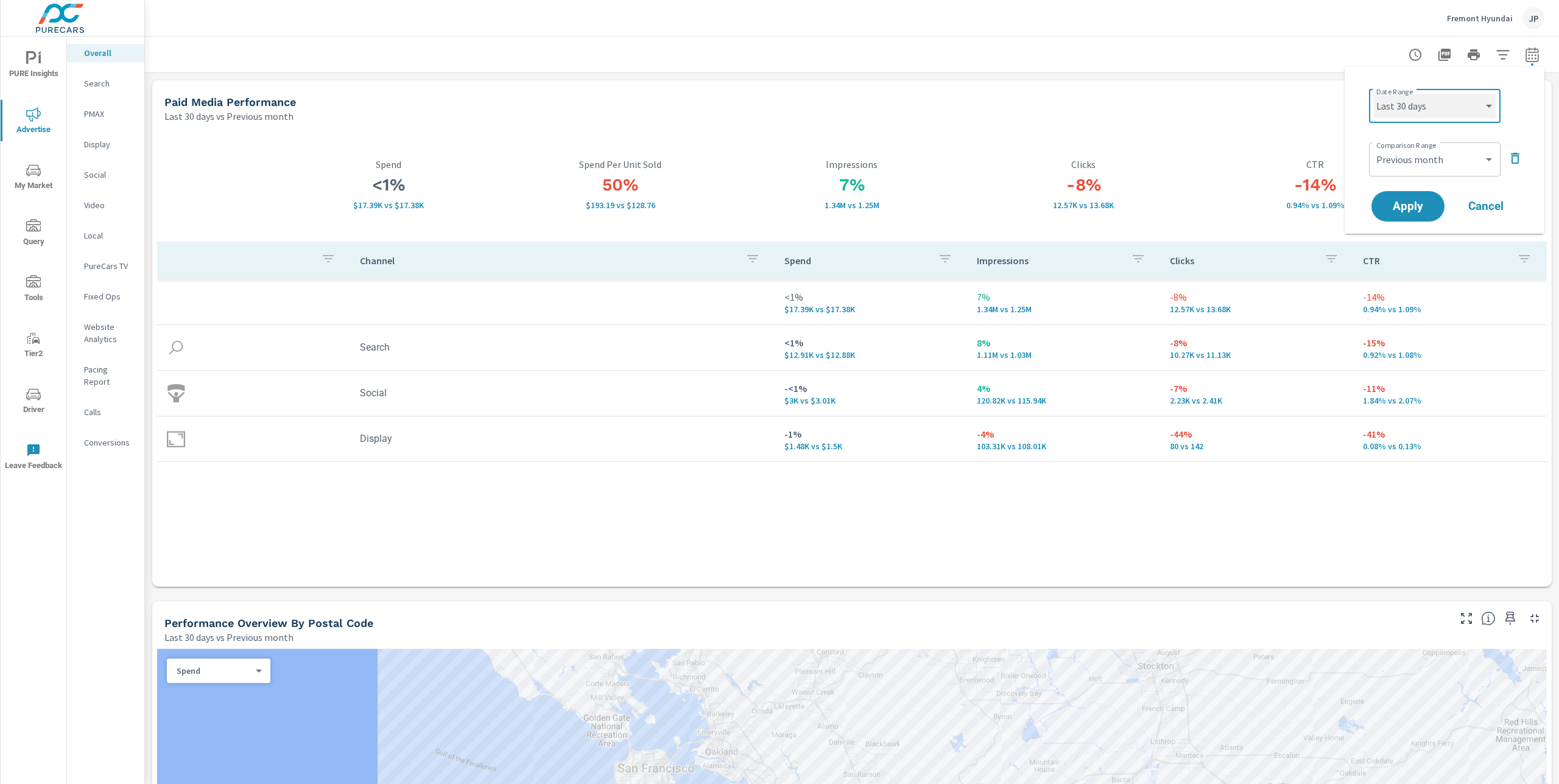
select select "Last month"
click at [1425, 155] on select "Custom Previous period Previous month Previous year" at bounding box center [1435, 159] width 122 height 24
click at [1374, 148] on select "Custom Previous period Previous month Previous year" at bounding box center [1435, 159] width 122 height 24
select select "Previous period"
drag, startPoint x: 1408, startPoint y: 206, endPoint x: 1472, endPoint y: 216, distance: 64.8
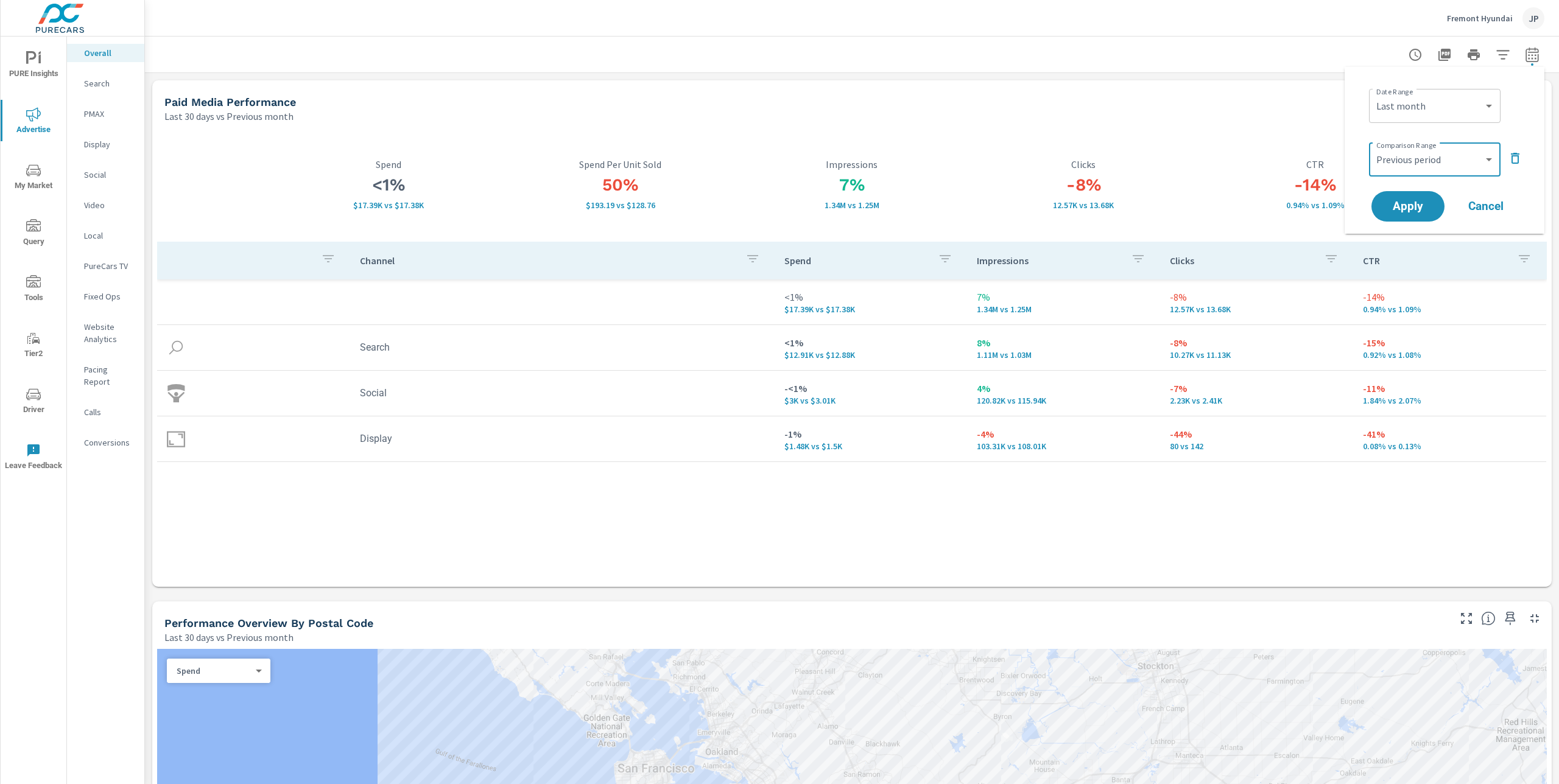
click at [1409, 206] on span "Apply" at bounding box center [1408, 207] width 49 height 11
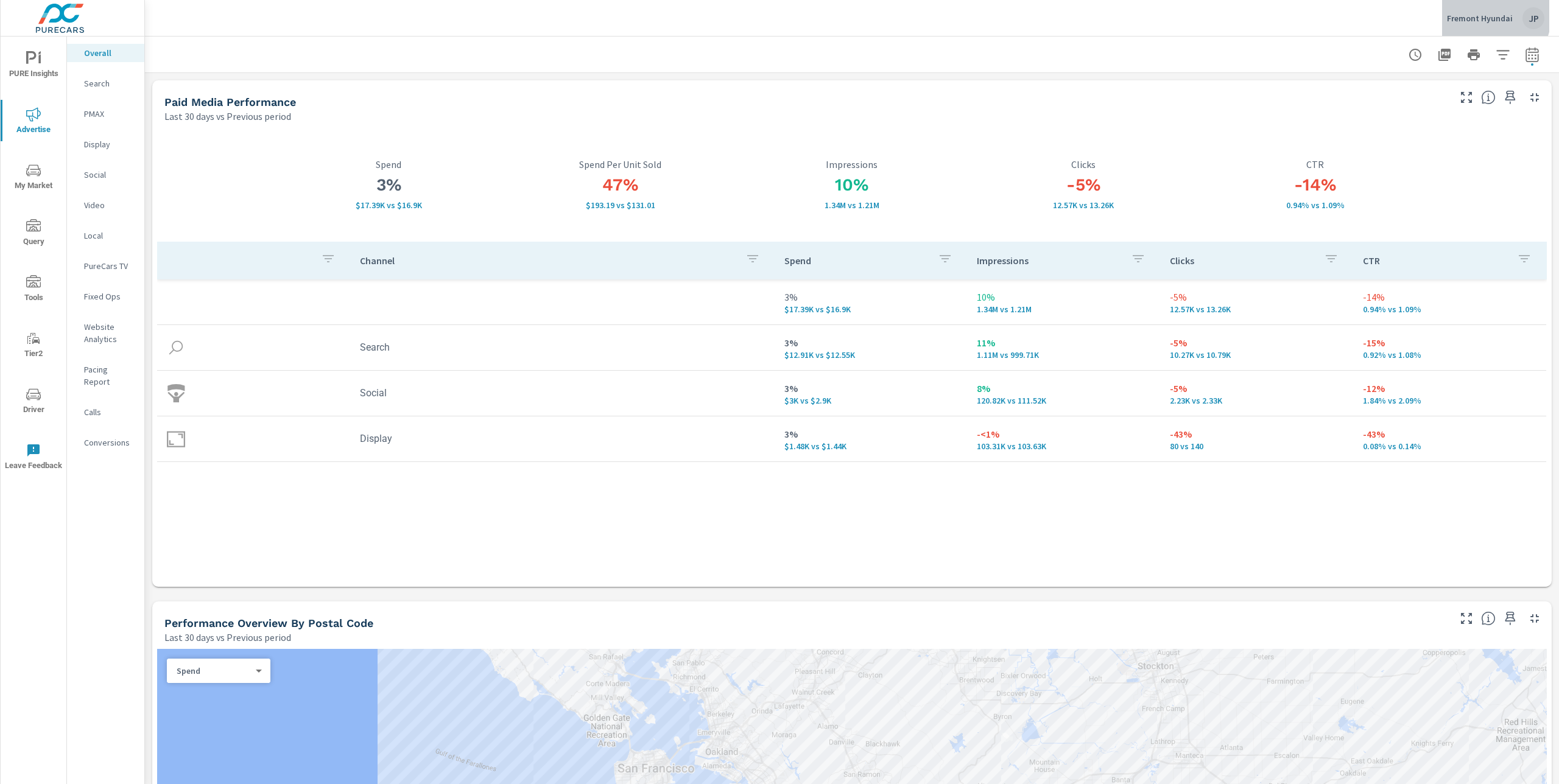
click at [1478, 12] on p "Fremont Hyundai" at bounding box center [1480, 18] width 66 height 11
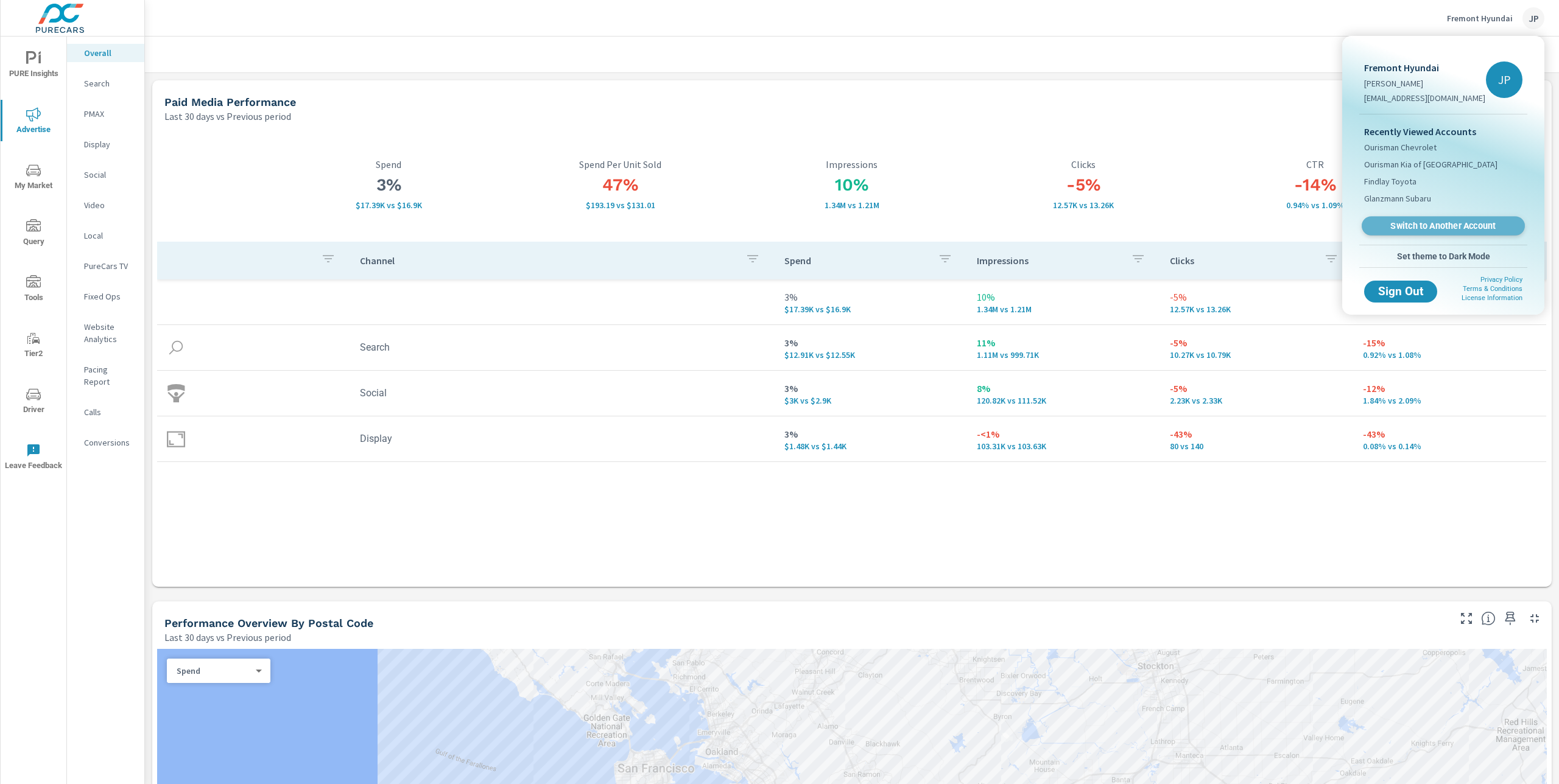
click at [1404, 231] on span "Switch to Another Account" at bounding box center [1442, 226] width 149 height 12
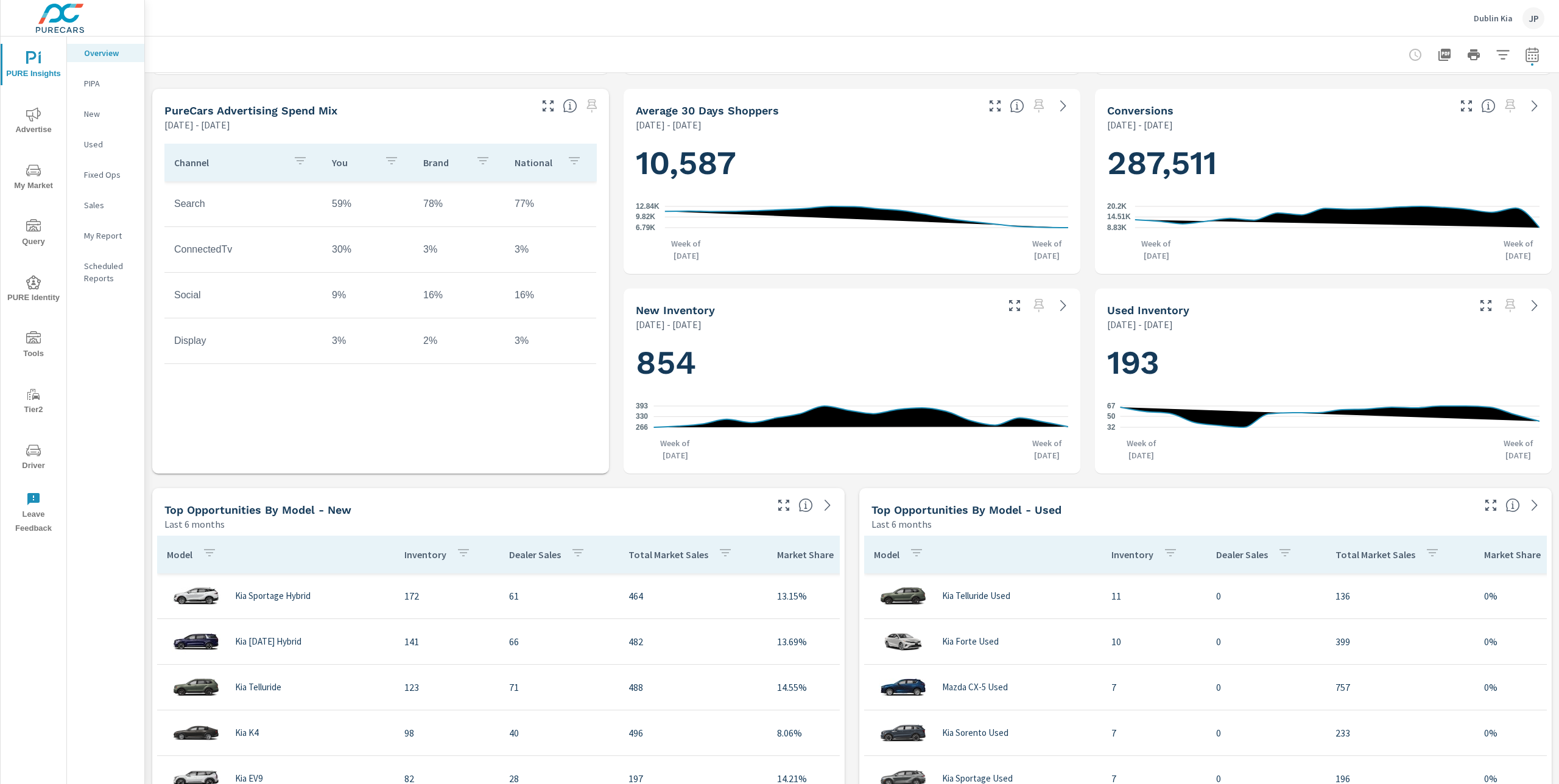
scroll to position [487, 0]
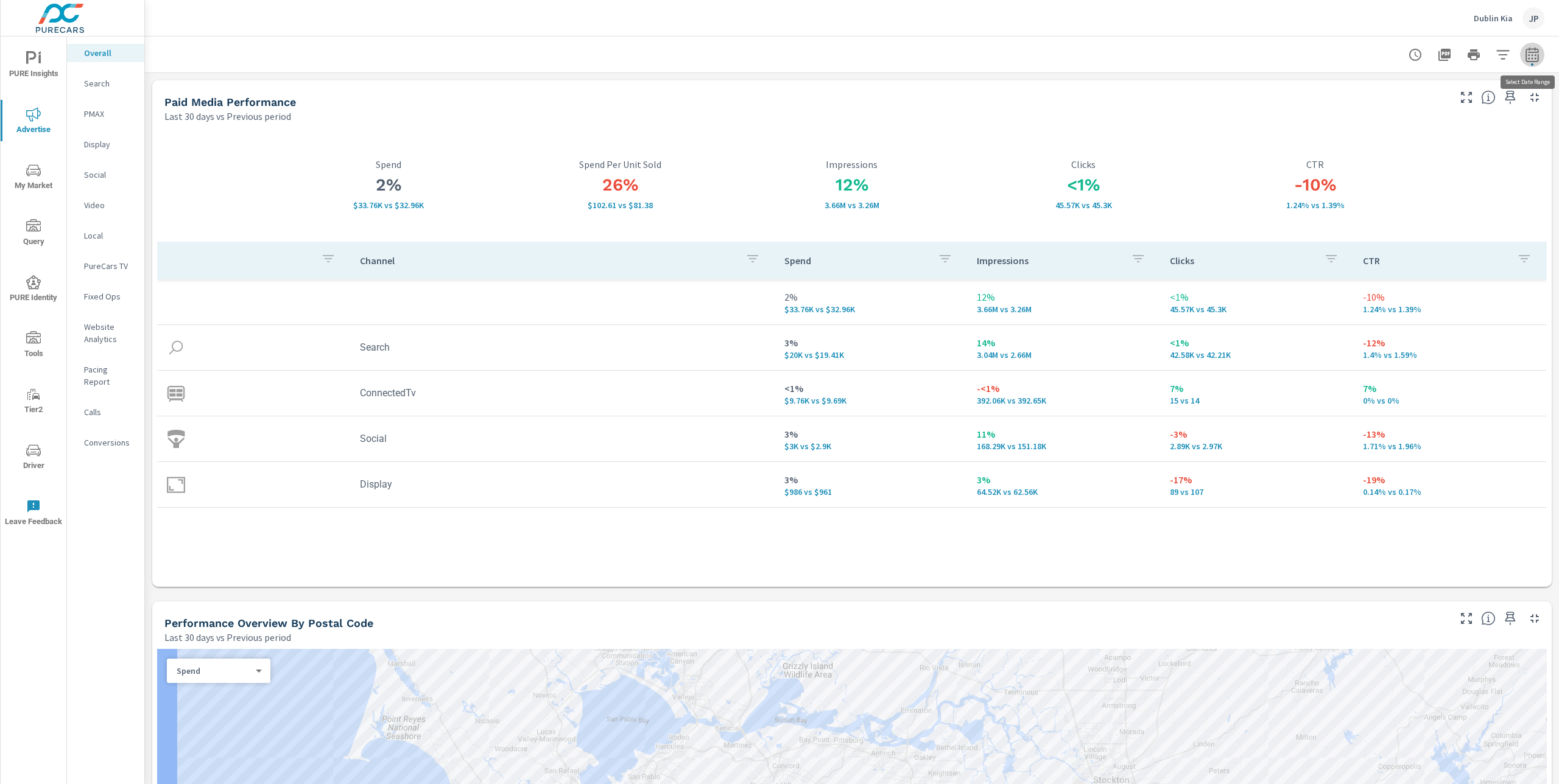
click at [1531, 55] on icon "button" at bounding box center [1532, 55] width 15 height 15
select select "Last 30 days"
select select "Previous period"
click at [1425, 108] on select "Custom [DATE] Last week Last 7 days Last 14 days Last 30 days Last 45 days Last…" at bounding box center [1435, 105] width 122 height 24
click at [1374, 94] on select "Custom [DATE] Last week Last 7 days Last 14 days Last 30 days Last 45 days Last…" at bounding box center [1435, 105] width 122 height 24
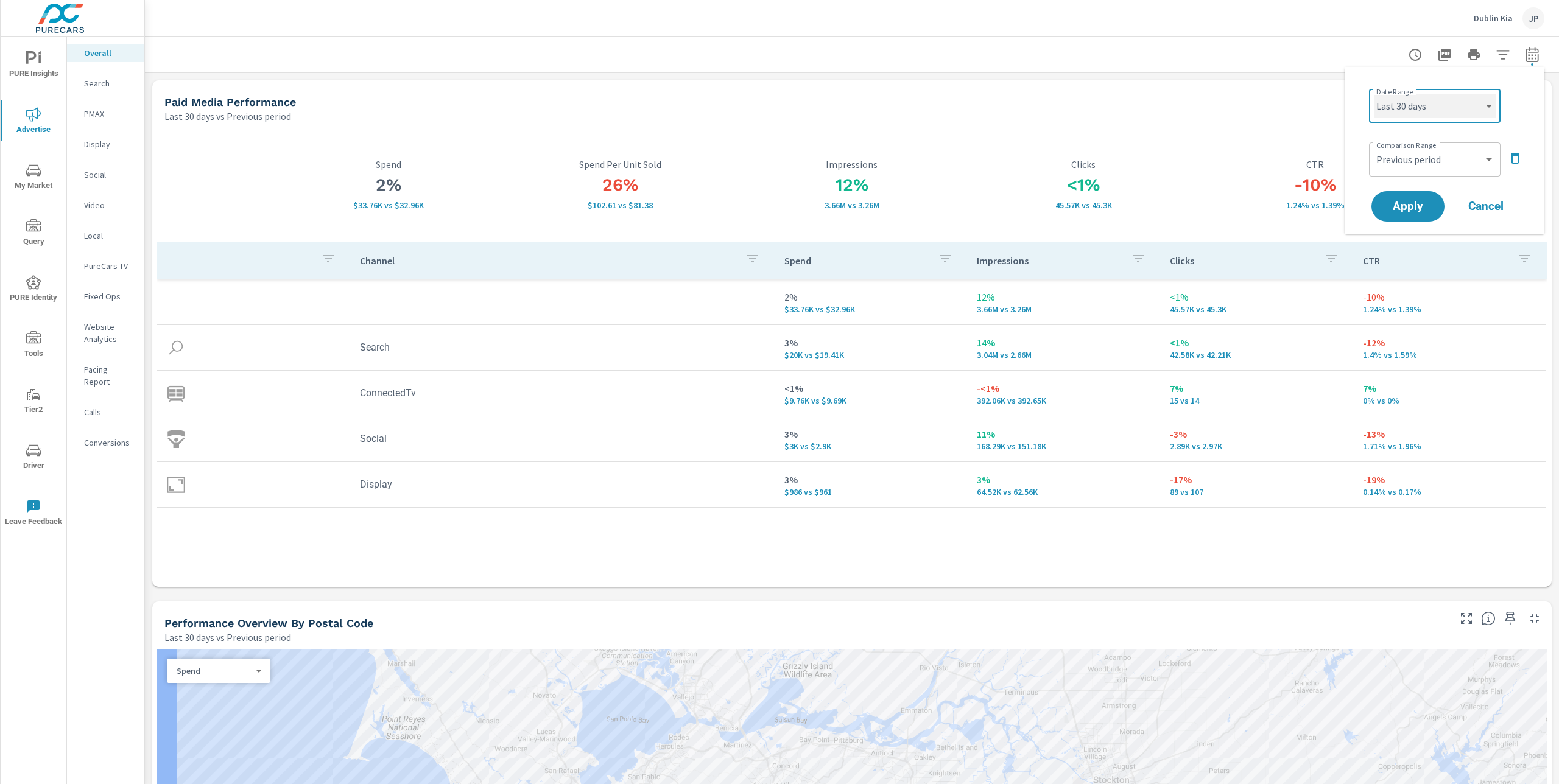
select select "Last month"
click at [1464, 161] on select "Custom Previous period Previous month Previous year" at bounding box center [1435, 159] width 122 height 24
click at [1374, 148] on select "Custom Previous period Previous month Previous year" at bounding box center [1435, 159] width 122 height 24
select select "Previous month"
click at [1413, 204] on span "Apply" at bounding box center [1408, 207] width 50 height 12
